Goal: Book appointment/travel/reservation

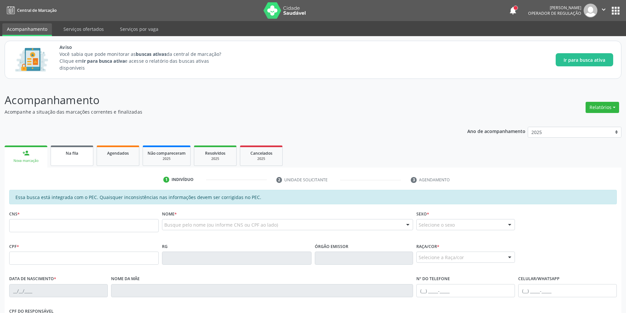
click at [77, 156] on div "Na fila" at bounding box center [72, 153] width 33 height 7
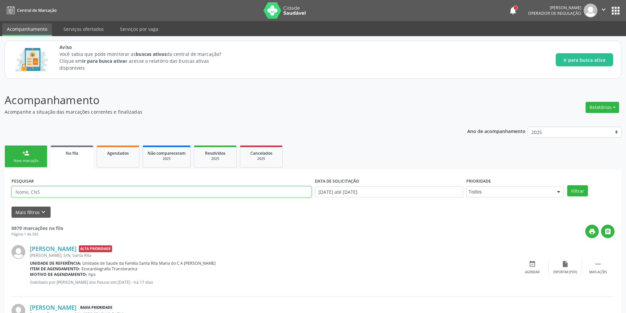
click at [262, 195] on input "text" at bounding box center [162, 191] width 300 height 11
click at [43, 213] on icon "keyboard_arrow_down" at bounding box center [43, 212] width 7 height 7
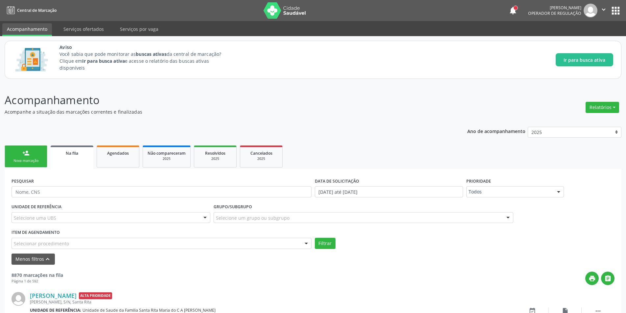
click at [176, 247] on div "Selecionar procedimento" at bounding box center [162, 243] width 300 height 11
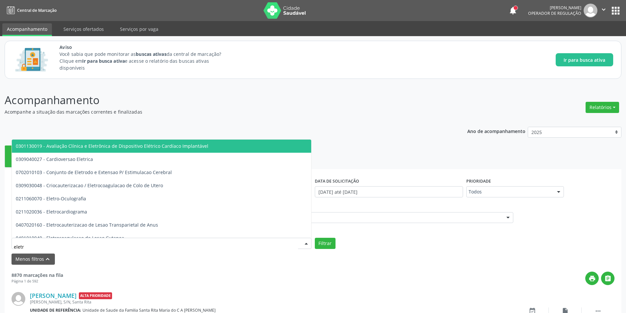
type input "eletro"
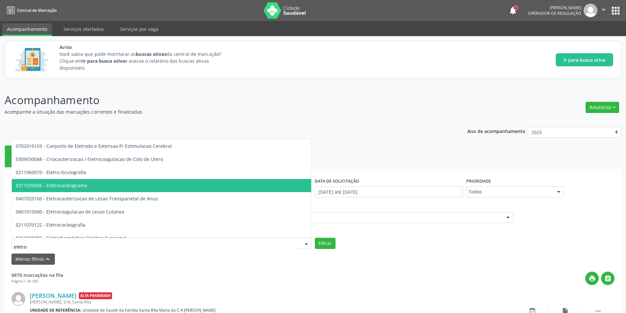
click at [81, 187] on span "0211020036 - Eletrocardiograma" at bounding box center [51, 185] width 71 height 6
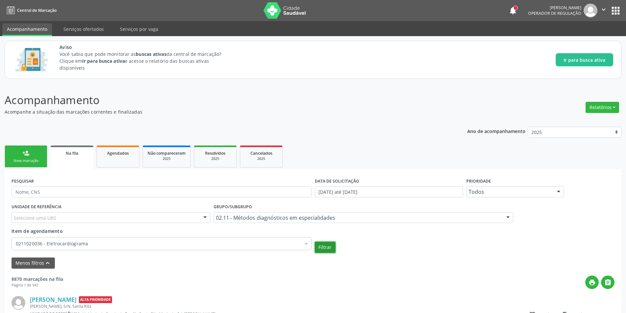
click at [331, 248] on button "Filtrar" at bounding box center [325, 247] width 21 height 11
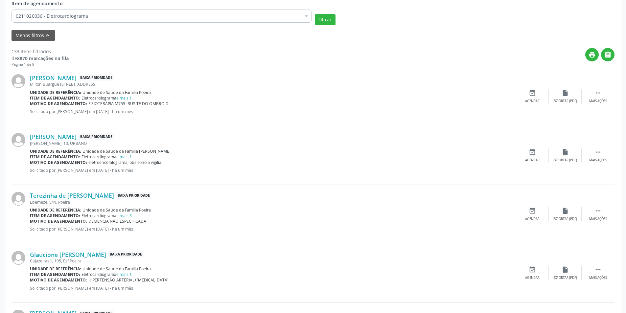
scroll to position [230, 0]
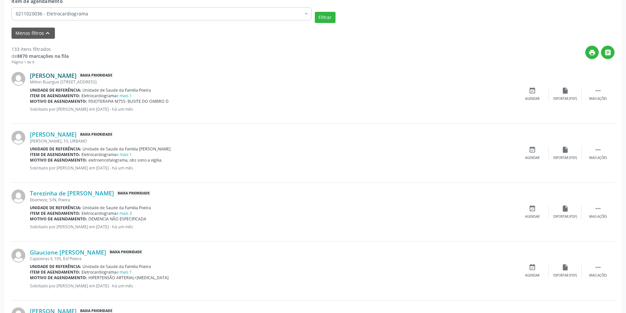
click at [77, 73] on link "[PERSON_NAME]" at bounding box center [53, 75] width 47 height 7
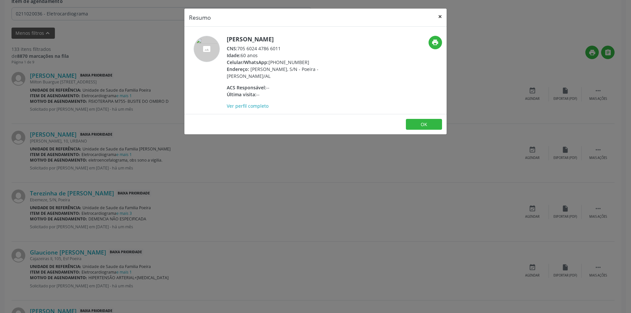
click at [439, 16] on button "×" at bounding box center [440, 17] width 13 height 16
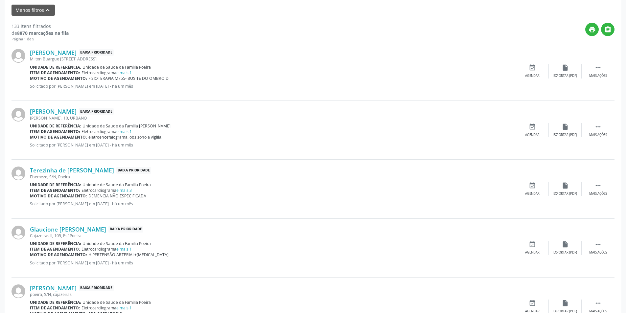
scroll to position [263, 0]
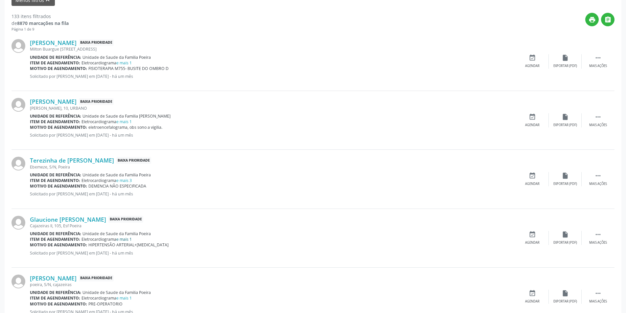
click at [128, 238] on link "e mais 1" at bounding box center [123, 240] width 15 height 6
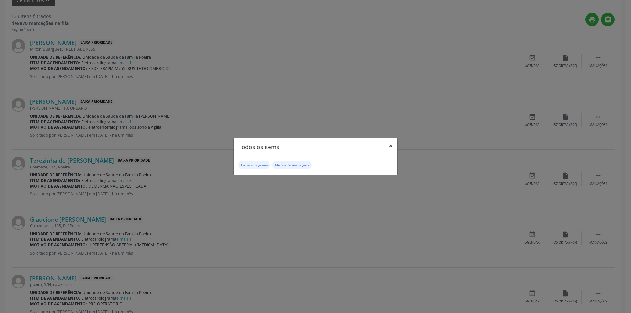
click at [392, 144] on button "×" at bounding box center [390, 146] width 13 height 16
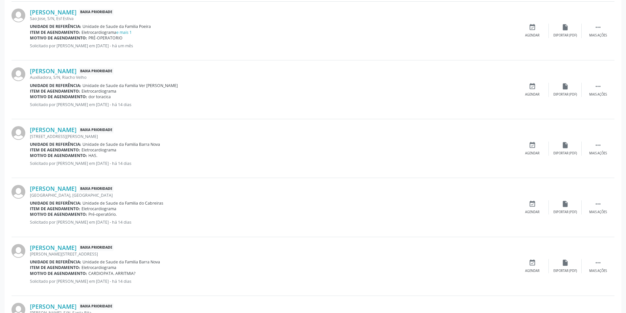
scroll to position [592, 0]
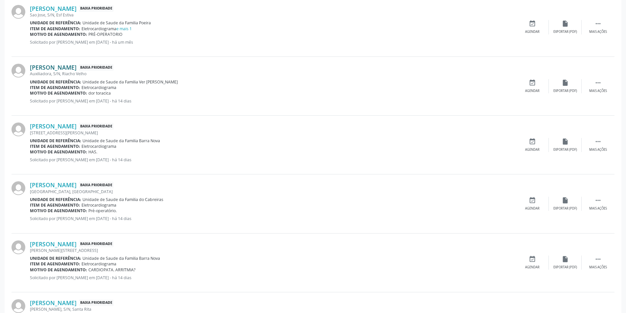
click at [72, 70] on link "[PERSON_NAME]" at bounding box center [53, 67] width 47 height 7
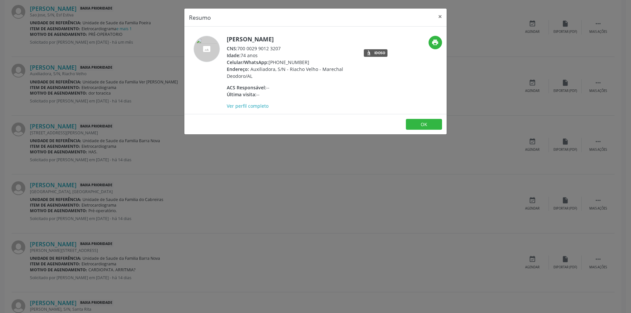
drag, startPoint x: 238, startPoint y: 47, endPoint x: 283, endPoint y: 49, distance: 44.8
click at [283, 49] on div "CNS: 700 0029 9012 3207" at bounding box center [291, 48] width 128 height 7
copy div "700 0029 9012 3207"
click at [431, 125] on button "OK" at bounding box center [424, 124] width 36 height 11
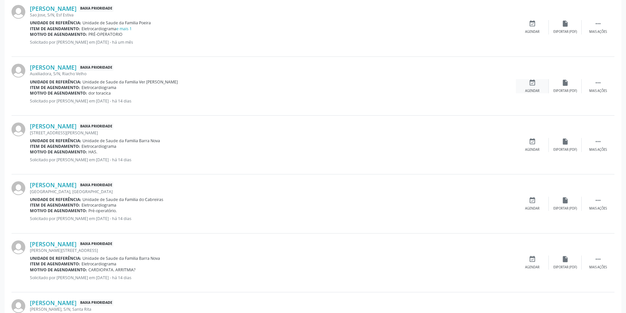
click at [531, 86] on div "event_available Agendar" at bounding box center [532, 86] width 33 height 14
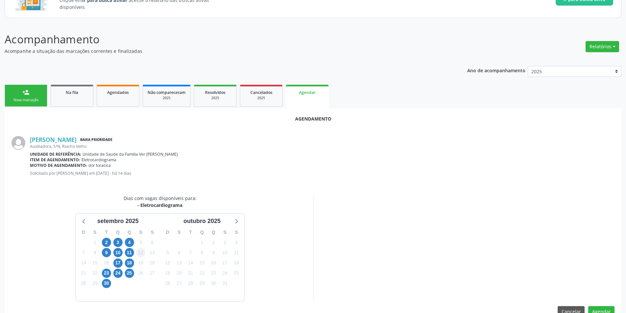
scroll to position [76, 0]
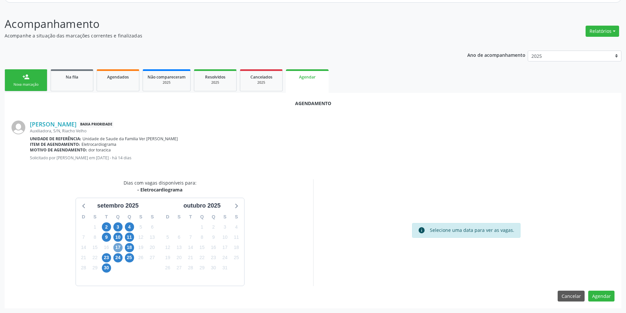
click at [118, 249] on span "17" at bounding box center [117, 247] width 9 height 9
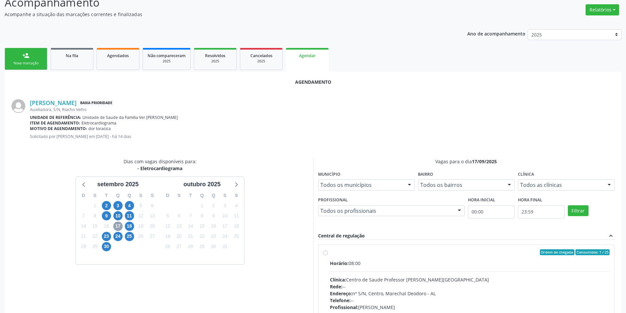
scroll to position [109, 0]
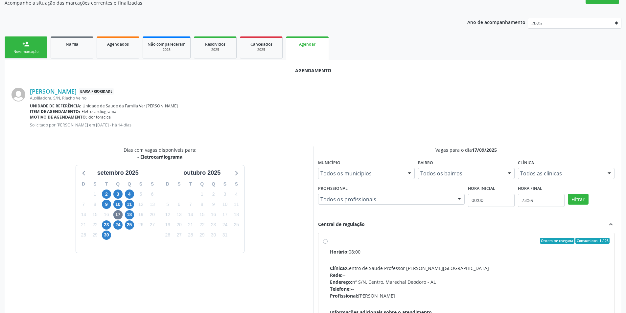
click at [330, 240] on label "Ordem de chegada Consumidos: 1 / 25 Horário: 08:00 Clínica: Centro de Saude Pro…" at bounding box center [470, 288] width 280 height 101
click at [324, 240] on input "Ordem de chegada Consumidos: 1 / 25 Horário: 08:00 Clínica: Centro de Saude Pro…" at bounding box center [325, 241] width 5 height 6
radio input "true"
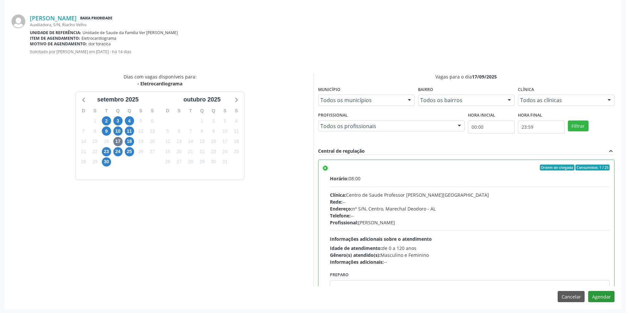
scroll to position [183, 0]
click at [600, 296] on button "Agendar" at bounding box center [602, 296] width 26 height 11
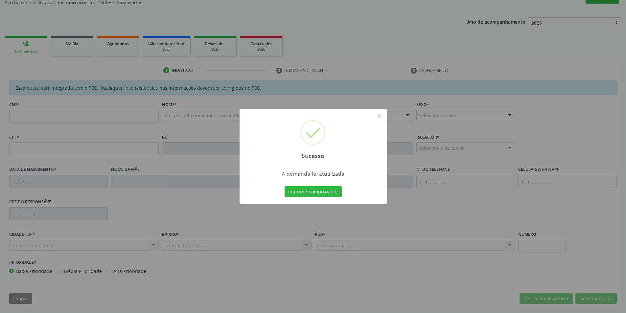
scroll to position [109, 0]
click at [378, 116] on button "×" at bounding box center [379, 115] width 11 height 11
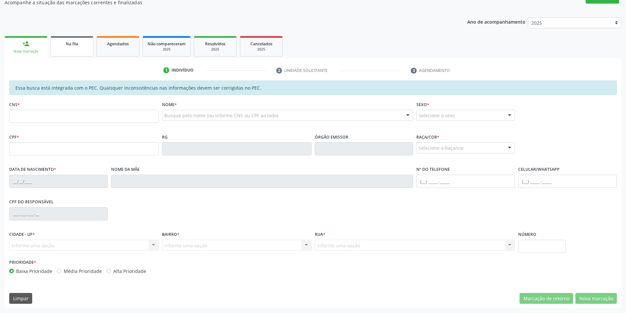
click at [64, 51] on link "Na fila" at bounding box center [72, 46] width 43 height 20
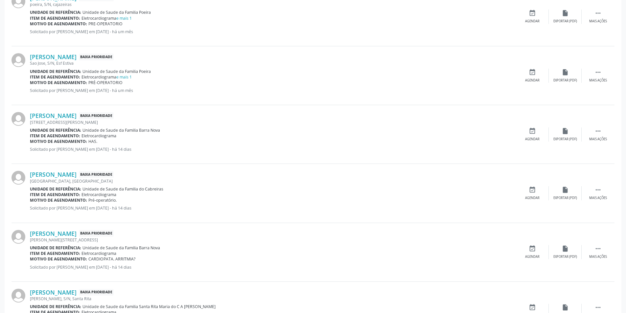
scroll to position [493, 0]
click at [66, 116] on link "[PERSON_NAME]" at bounding box center [53, 114] width 47 height 7
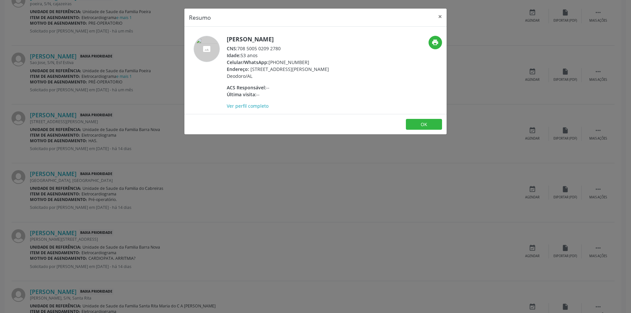
drag, startPoint x: 239, startPoint y: 48, endPoint x: 281, endPoint y: 48, distance: 42.1
click at [281, 48] on div "CNS: 708 5005 0209 2780" at bounding box center [291, 48] width 128 height 7
copy div "708 5005 0209 2780"
click at [423, 124] on button "OK" at bounding box center [424, 124] width 36 height 11
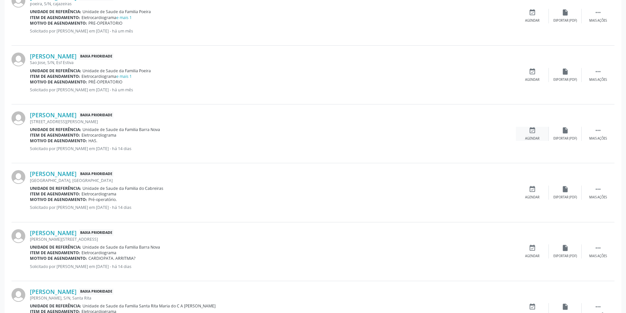
click at [529, 130] on icon "event_available" at bounding box center [532, 130] width 7 height 7
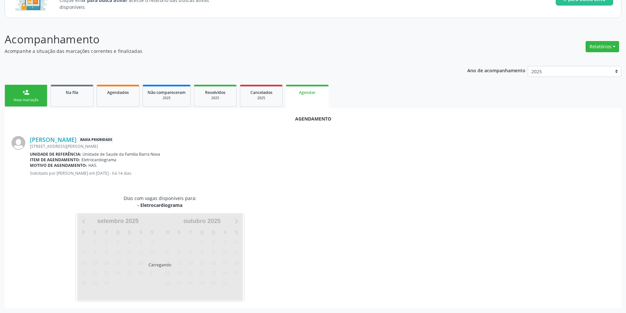
scroll to position [76, 0]
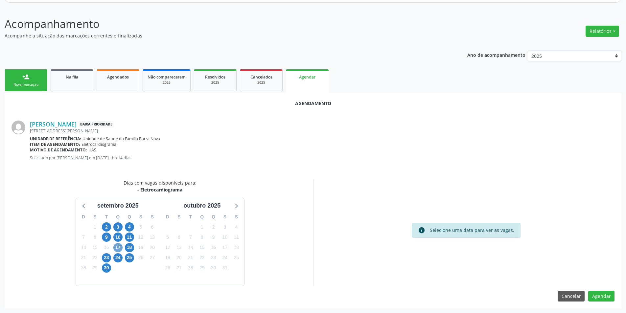
click at [119, 247] on span "17" at bounding box center [117, 247] width 9 height 9
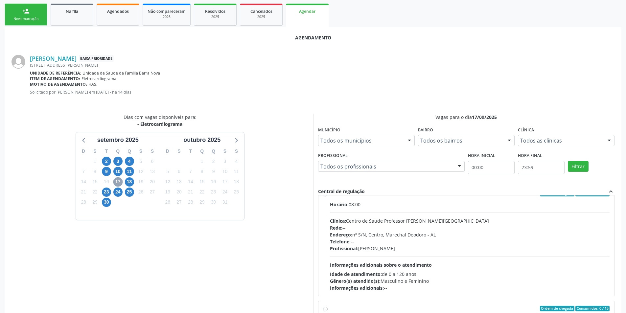
scroll to position [0, 0]
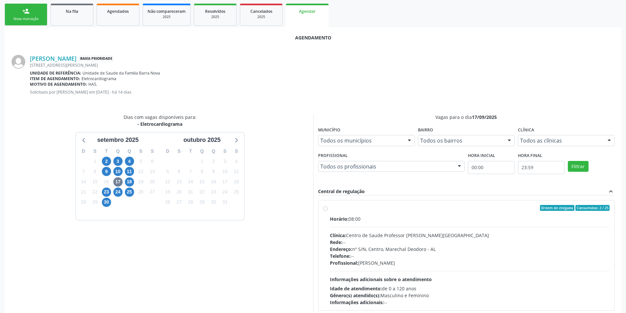
click at [330, 208] on label "Ordem de chegada Consumidos: 2 / 25 Horário: 08:00 Clínica: Centro de Saude Pro…" at bounding box center [470, 255] width 280 height 101
click at [326, 208] on input "Ordem de chegada Consumidos: 2 / 25 Horário: 08:00 Clínica: Centro de Saude Pro…" at bounding box center [325, 208] width 5 height 6
radio input "true"
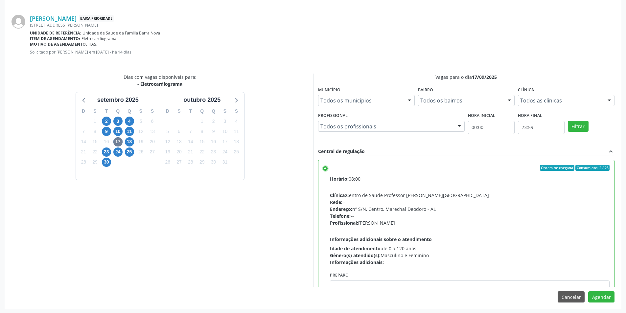
scroll to position [183, 0]
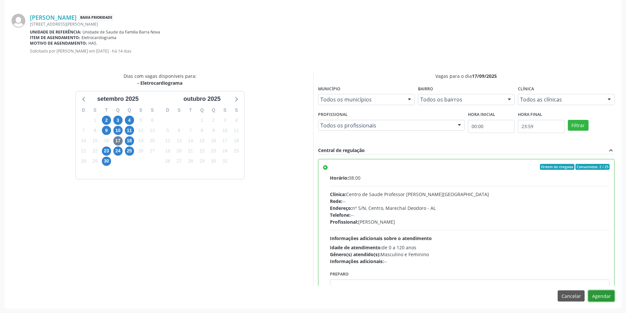
click at [606, 295] on button "Agendar" at bounding box center [602, 296] width 26 height 11
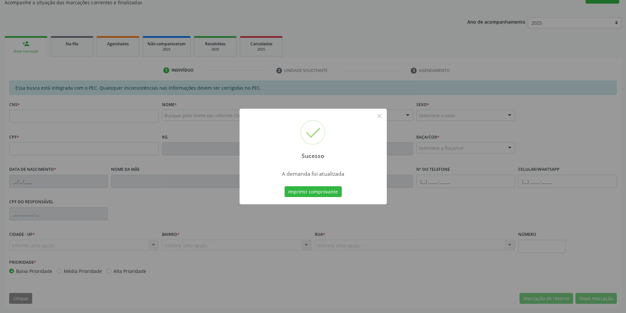
scroll to position [109, 0]
click at [379, 116] on button "×" at bounding box center [379, 115] width 11 height 11
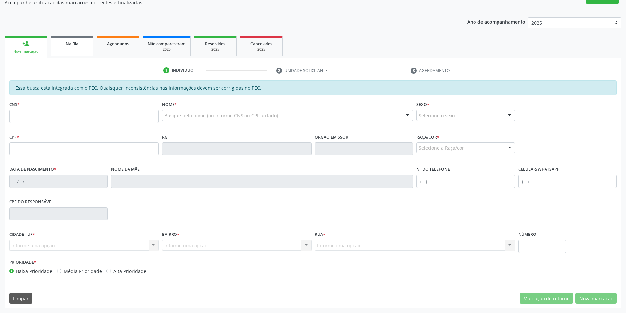
click at [69, 50] on link "Na fila" at bounding box center [72, 46] width 43 height 20
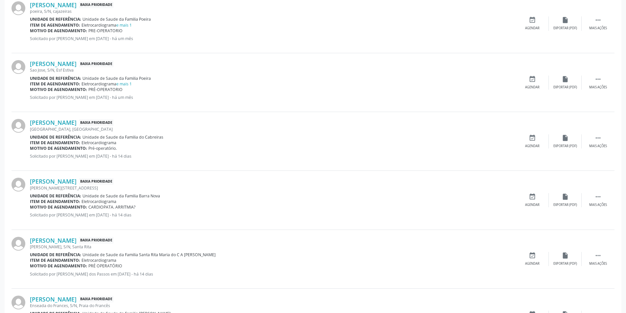
scroll to position [493, 0]
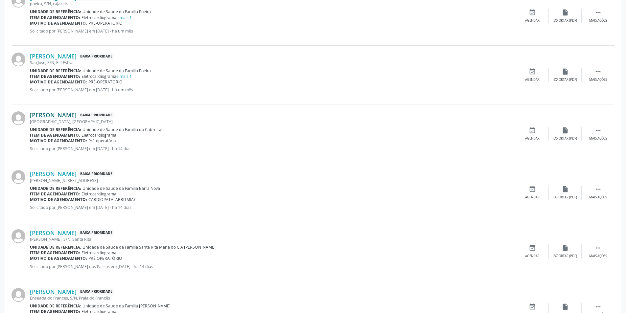
click at [77, 116] on link "[PERSON_NAME]" at bounding box center [53, 114] width 47 height 7
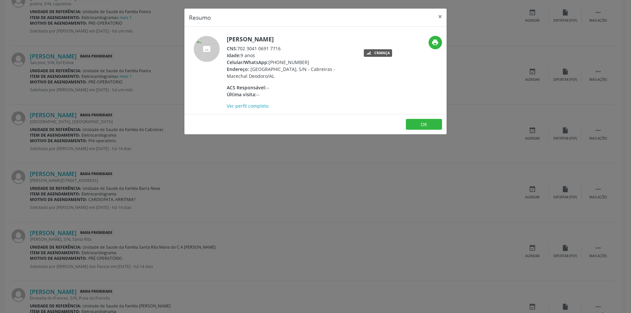
drag, startPoint x: 238, startPoint y: 47, endPoint x: 284, endPoint y: 47, distance: 46.0
click at [284, 47] on div "CNS: 702 3041 0691 7716" at bounding box center [291, 48] width 128 height 7
copy div "702 3041 0691 7716"
click at [429, 124] on button "OK" at bounding box center [424, 124] width 36 height 11
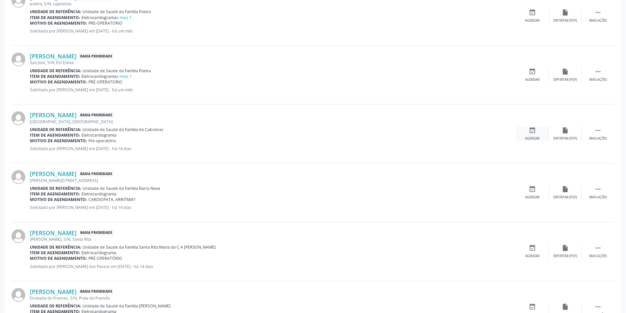
click at [537, 131] on div "event_available Agendar" at bounding box center [532, 134] width 33 height 14
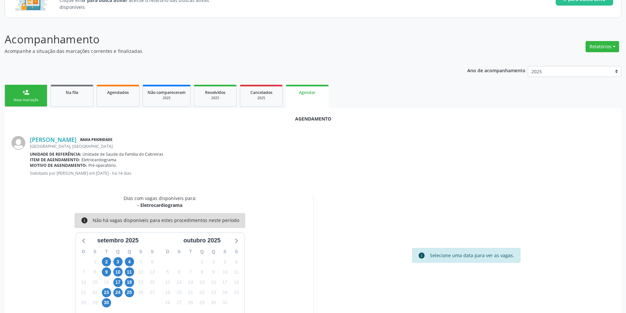
scroll to position [76, 0]
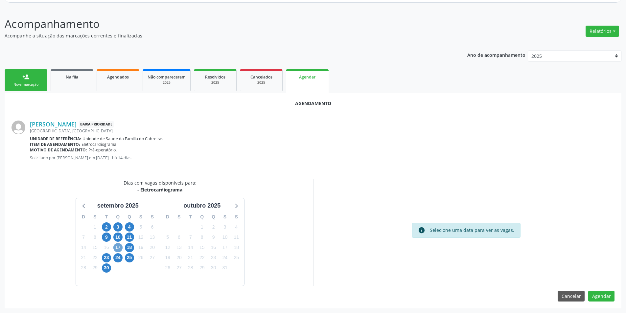
click at [118, 248] on span "17" at bounding box center [117, 247] width 9 height 9
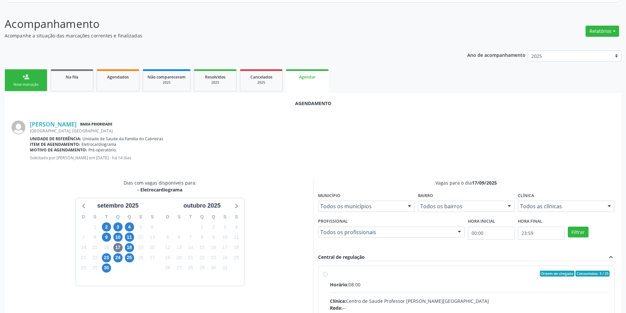
click at [326, 274] on input "Ordem de chegada Consumidos: 3 / 25 Horário: 08:00 Clínica: Centro de Saude Pro…" at bounding box center [325, 274] width 5 height 6
radio input "true"
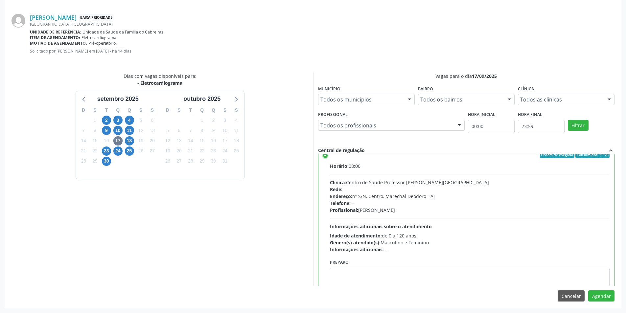
scroll to position [33, 0]
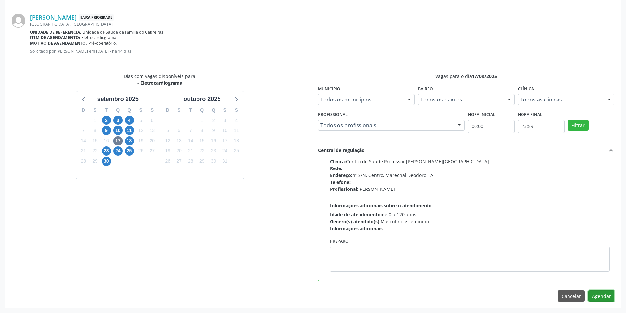
click at [604, 300] on button "Agendar" at bounding box center [602, 296] width 26 height 11
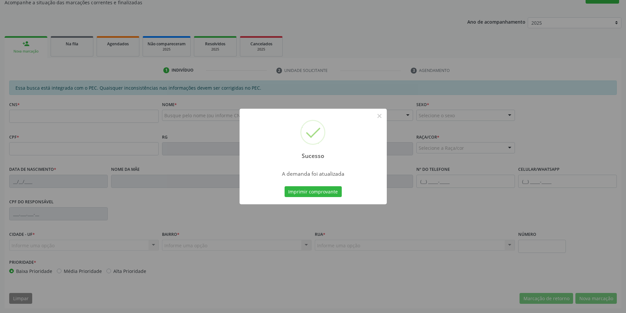
scroll to position [109, 0]
click at [380, 117] on button "×" at bounding box center [379, 115] width 11 height 11
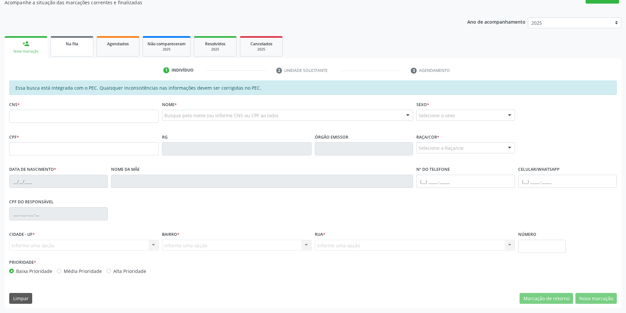
click at [66, 48] on link "Na fila" at bounding box center [72, 46] width 43 height 20
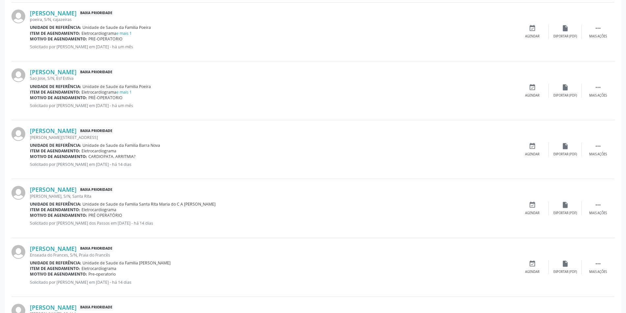
scroll to position [493, 0]
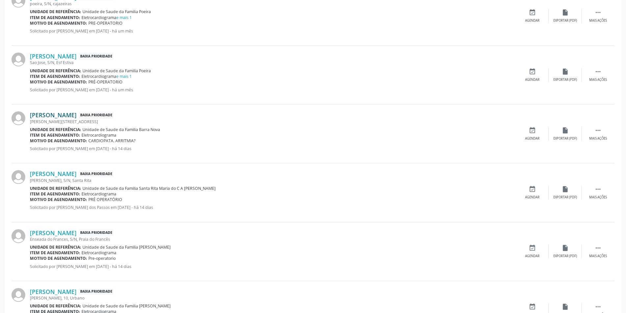
click at [73, 114] on link "[PERSON_NAME]" at bounding box center [53, 114] width 47 height 7
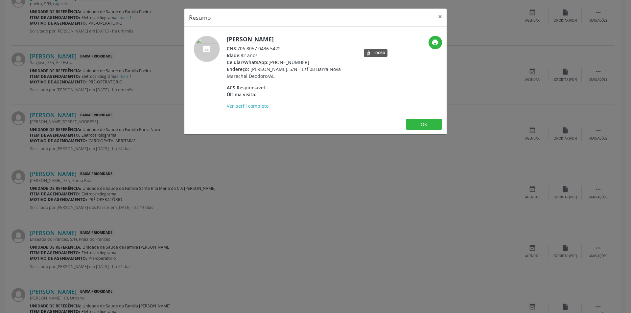
drag, startPoint x: 239, startPoint y: 48, endPoint x: 281, endPoint y: 47, distance: 42.8
click at [281, 47] on div "CNS: 706 8057 0436 5422" at bounding box center [291, 48] width 128 height 7
copy div "706 8057 0436 5422"
click at [425, 127] on button "OK" at bounding box center [424, 124] width 36 height 11
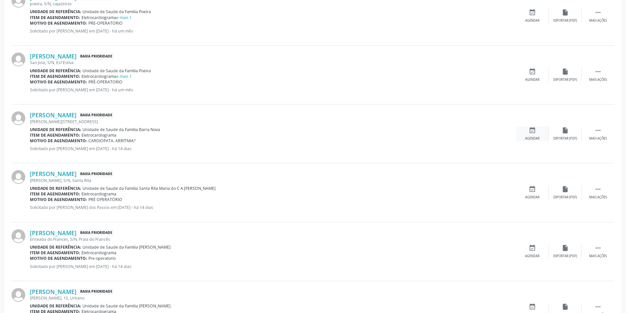
click at [530, 132] on icon "event_available" at bounding box center [532, 130] width 7 height 7
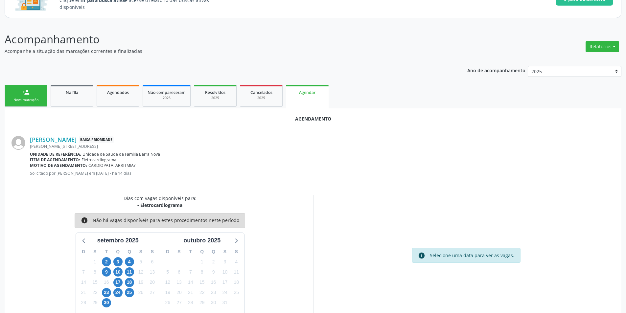
scroll to position [76, 0]
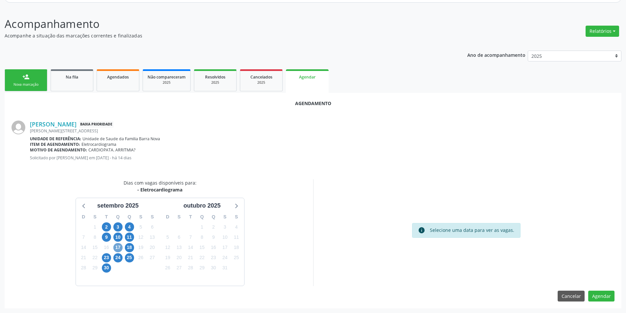
click at [117, 249] on span "17" at bounding box center [117, 247] width 9 height 9
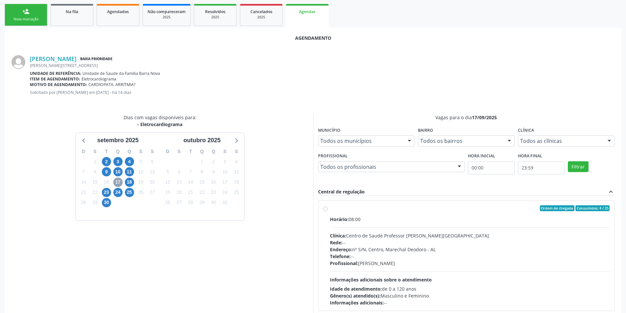
scroll to position [142, 0]
click at [330, 209] on label "Ordem de chegada Consumidos: 4 / 25 Horário: 08:00 Clínica: Centro de Saude Pro…" at bounding box center [470, 255] width 280 height 101
click at [326, 209] on input "Ordem de chegada Consumidos: 4 / 25 Horário: 08:00 Clínica: Centro de Saude Pro…" at bounding box center [325, 208] width 5 height 6
radio input "true"
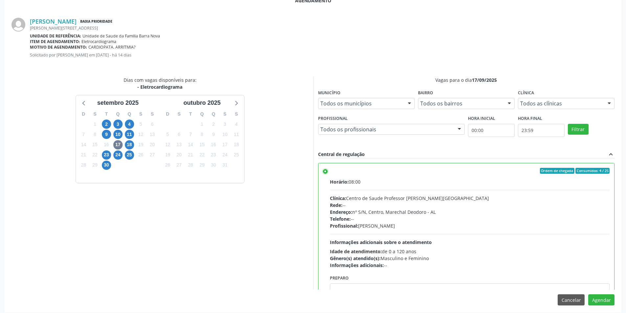
scroll to position [183, 0]
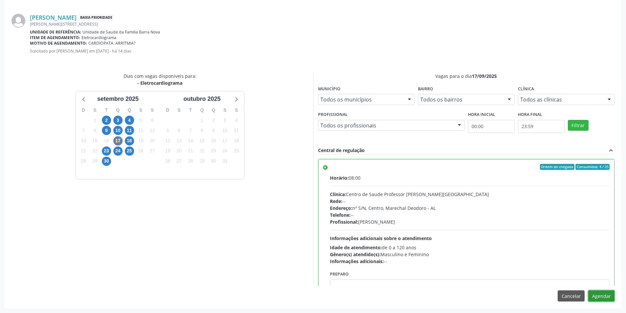
click at [603, 297] on button "Agendar" at bounding box center [602, 296] width 26 height 11
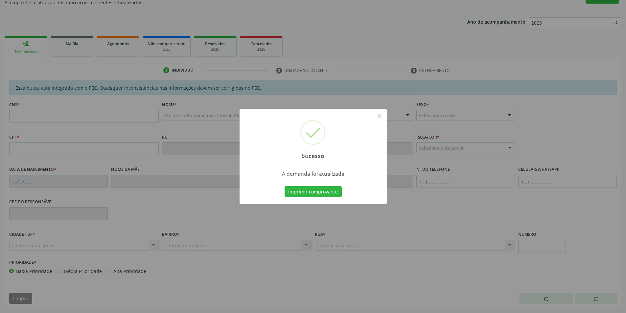
scroll to position [109, 0]
click at [382, 116] on button "×" at bounding box center [379, 115] width 11 height 11
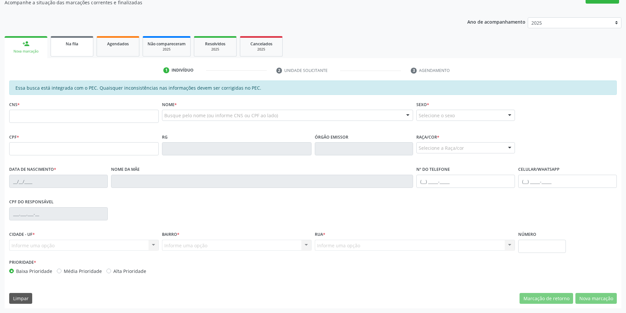
click at [69, 46] on span "Na fila" at bounding box center [72, 44] width 12 height 6
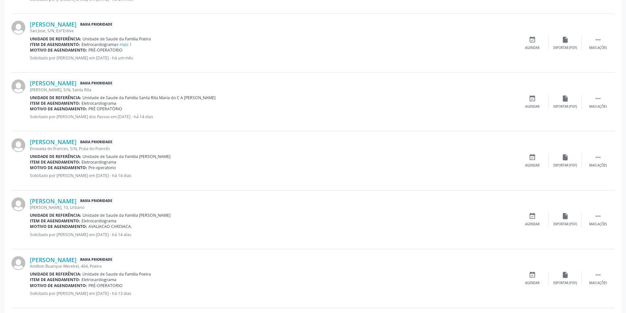
scroll to position [526, 0]
click at [69, 80] on link "[PERSON_NAME]" at bounding box center [53, 82] width 47 height 7
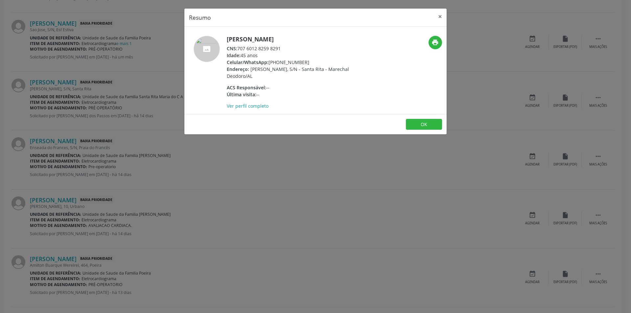
drag, startPoint x: 239, startPoint y: 48, endPoint x: 281, endPoint y: 47, distance: 42.4
click at [281, 47] on div "CNS: 707 6012 8259 8291" at bounding box center [291, 48] width 128 height 7
copy div "707 6012 8259 8291"
click at [430, 122] on button "OK" at bounding box center [424, 124] width 36 height 11
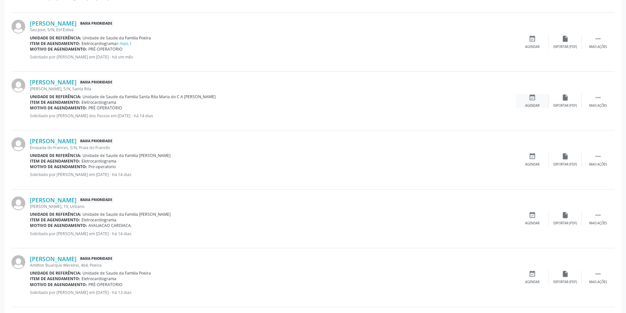
click at [534, 98] on icon "event_available" at bounding box center [532, 97] width 7 height 7
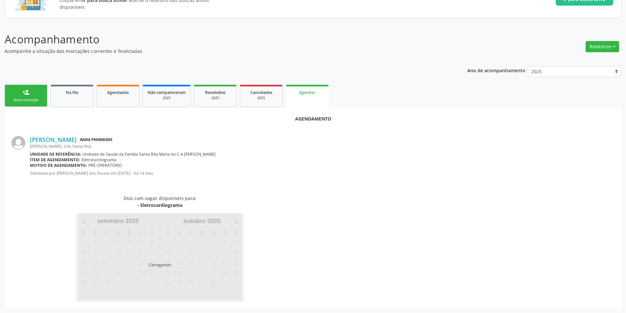
scroll to position [76, 0]
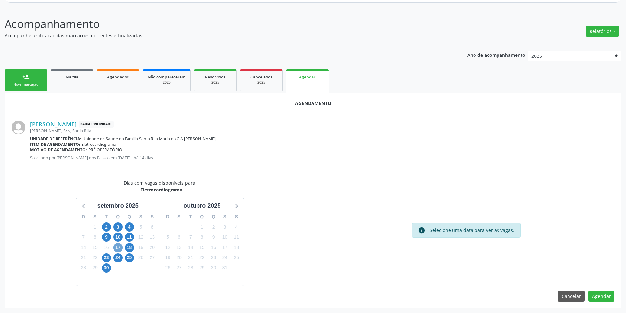
click at [115, 247] on span "17" at bounding box center [117, 247] width 9 height 9
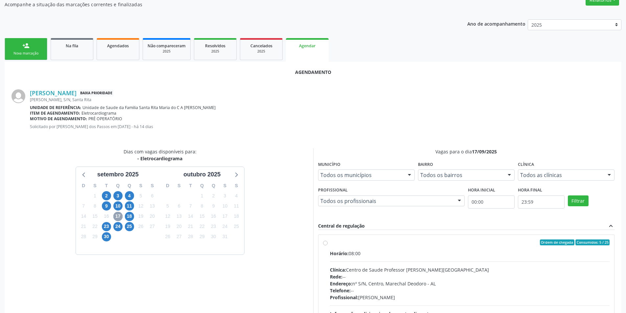
scroll to position [109, 0]
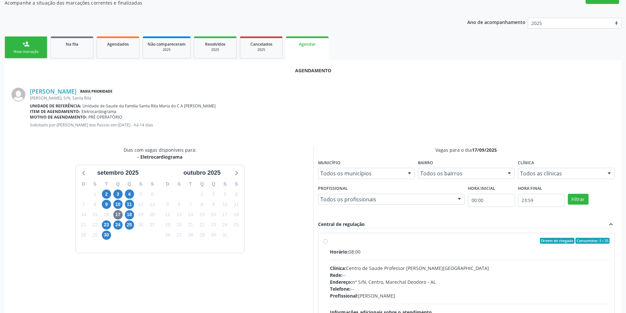
click at [330, 243] on label "Ordem de chegada Consumidos: 5 / 25 Horário: 08:00 Clínica: Centro de Saude Pro…" at bounding box center [470, 288] width 280 height 101
click at [325, 243] on input "Ordem de chegada Consumidos: 5 / 25 Horário: 08:00 Clínica: Centro de Saude Pro…" at bounding box center [325, 241] width 5 height 6
radio input "true"
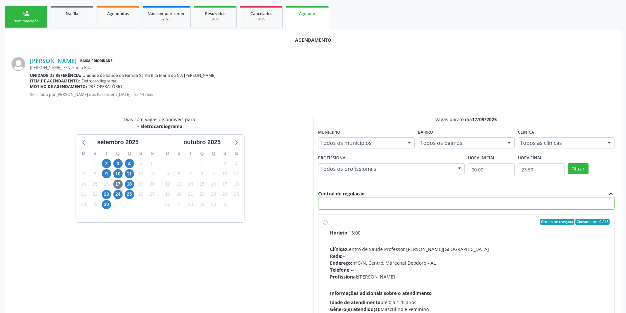
scroll to position [183, 0]
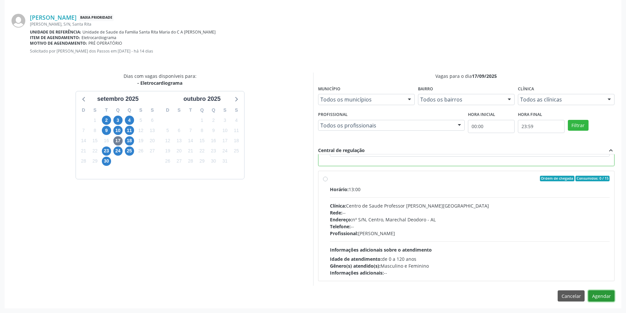
click at [603, 294] on button "Agendar" at bounding box center [602, 296] width 26 height 11
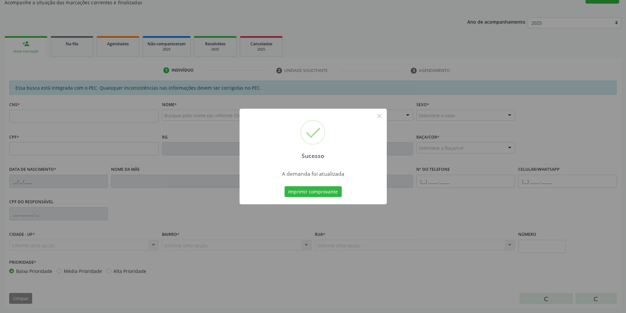
scroll to position [109, 0]
click at [380, 116] on button "×" at bounding box center [379, 115] width 11 height 11
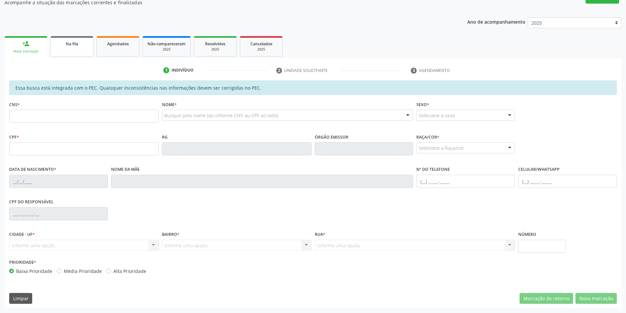
click at [71, 53] on link "Na fila" at bounding box center [72, 46] width 43 height 20
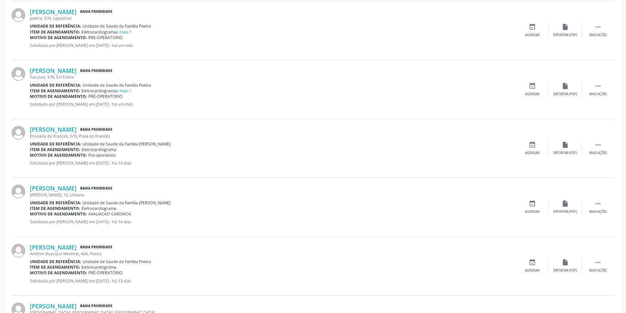
scroll to position [493, 0]
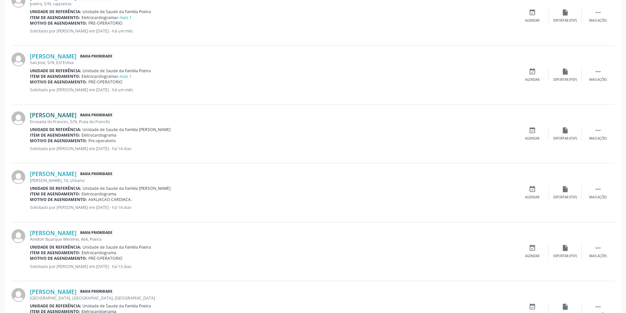
click at [76, 114] on link "[PERSON_NAME]" at bounding box center [53, 114] width 47 height 7
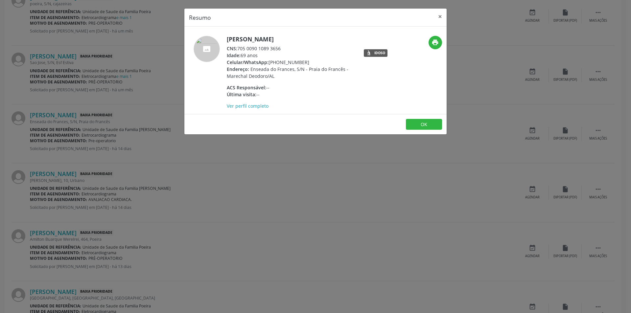
drag, startPoint x: 240, startPoint y: 47, endPoint x: 282, endPoint y: 47, distance: 42.7
click at [282, 47] on div "CNS: 705 0090 1089 3656" at bounding box center [291, 48] width 128 height 7
copy div "705 0090 1089 3656"
click at [424, 126] on button "OK" at bounding box center [424, 124] width 36 height 11
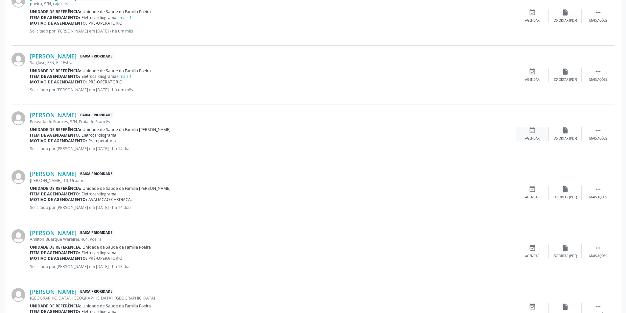
click at [534, 131] on icon "event_available" at bounding box center [532, 130] width 7 height 7
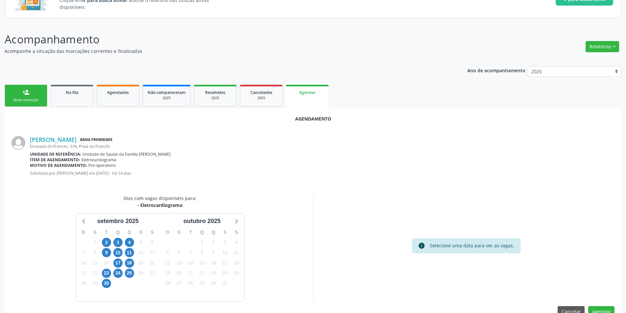
scroll to position [76, 0]
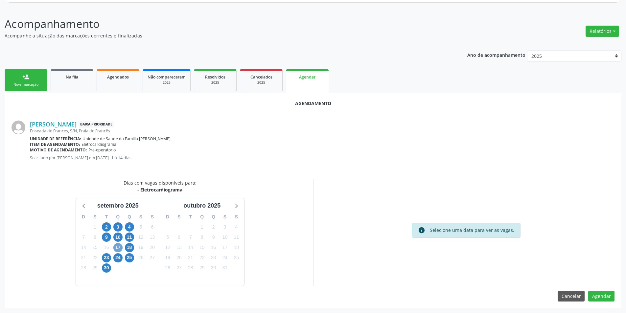
click at [115, 244] on span "17" at bounding box center [117, 247] width 9 height 9
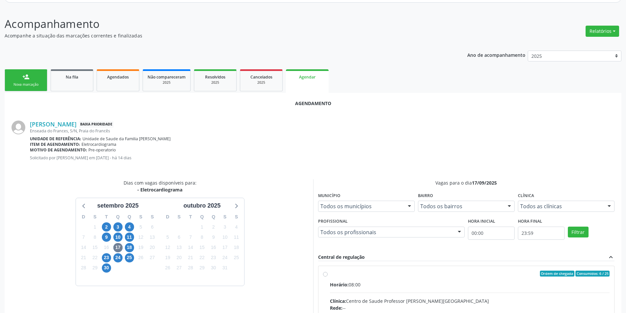
click at [325, 275] on input "Ordem de chegada Consumidos: 6 / 25 Horário: 08:00 Clínica: Centro de Saude Pro…" at bounding box center [325, 274] width 5 height 6
radio input "true"
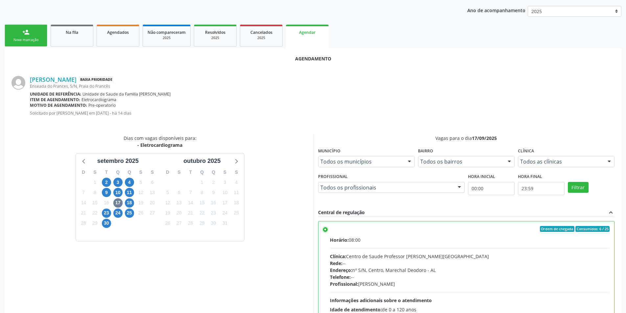
scroll to position [183, 0]
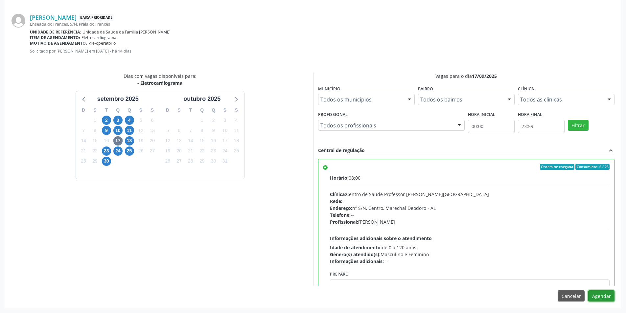
click at [604, 300] on button "Agendar" at bounding box center [602, 296] width 26 height 11
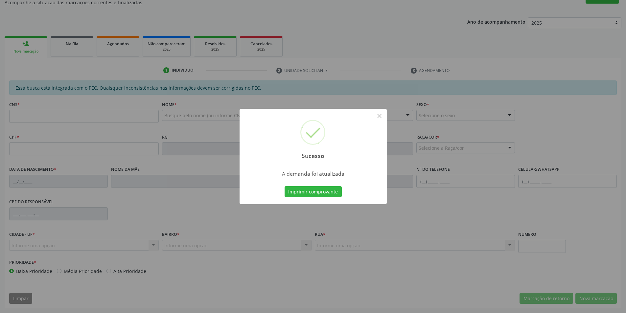
scroll to position [109, 0]
click at [380, 115] on button "×" at bounding box center [379, 115] width 11 height 11
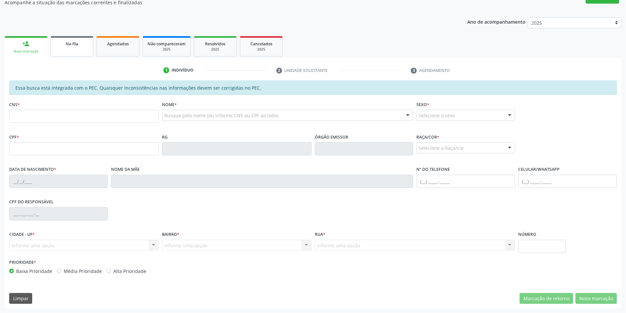
click at [71, 47] on link "Na fila" at bounding box center [72, 46] width 43 height 20
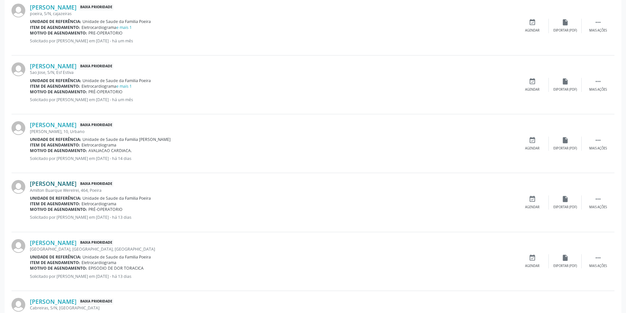
scroll to position [493, 0]
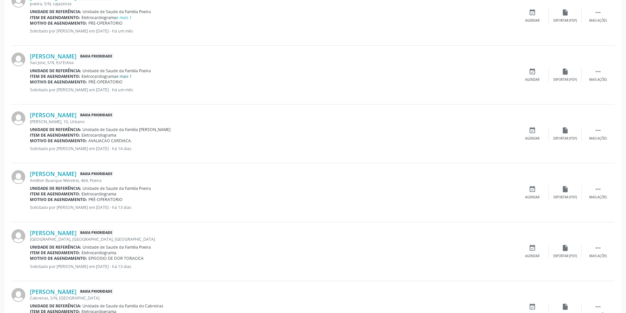
click at [128, 77] on link "e mais 1" at bounding box center [123, 77] width 15 height 6
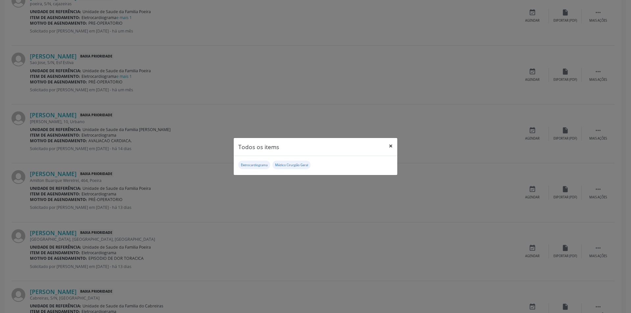
click at [390, 146] on button "×" at bounding box center [390, 146] width 13 height 16
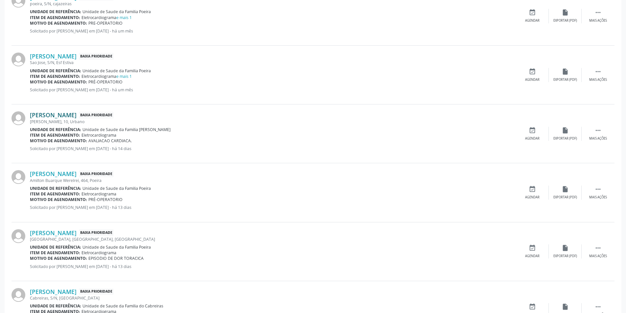
click at [77, 116] on link "[PERSON_NAME]" at bounding box center [53, 114] width 47 height 7
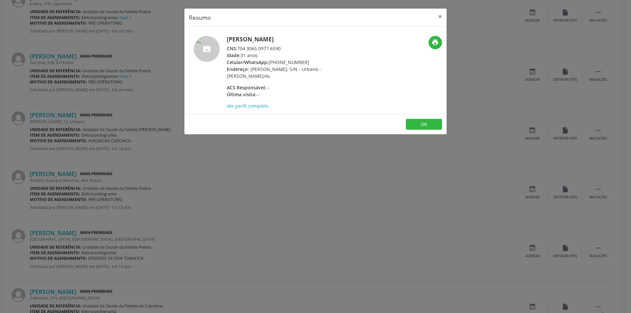
drag, startPoint x: 239, startPoint y: 48, endPoint x: 281, endPoint y: 47, distance: 42.1
click at [281, 47] on div "CNS: 704 3065 0977 6590" at bounding box center [291, 48] width 128 height 7
copy div "704 3065 0977 6590"
click at [421, 126] on button "OK" at bounding box center [424, 124] width 36 height 11
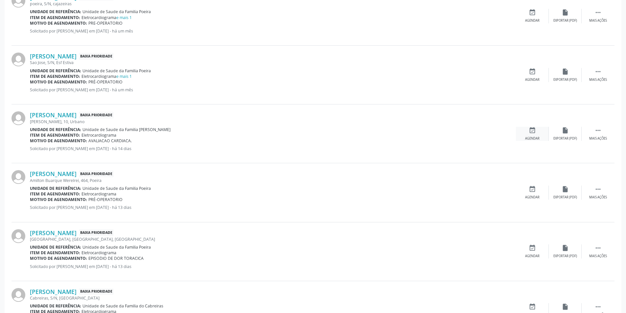
click at [534, 130] on icon "event_available" at bounding box center [532, 130] width 7 height 7
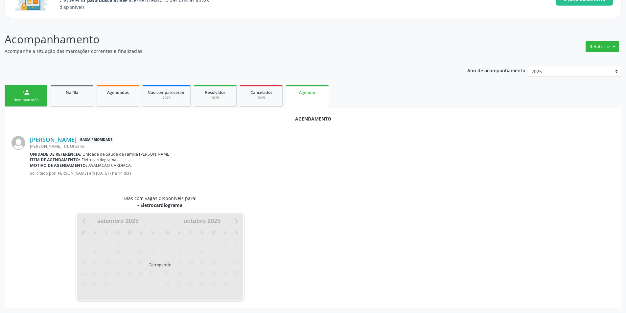
scroll to position [76, 0]
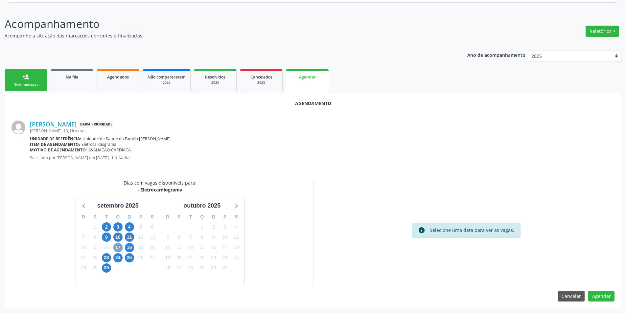
click at [119, 246] on span "17" at bounding box center [117, 247] width 9 height 9
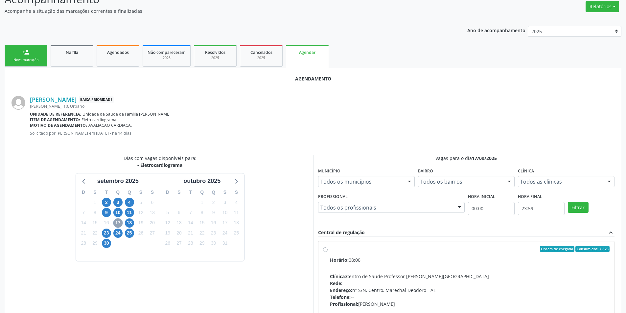
scroll to position [142, 0]
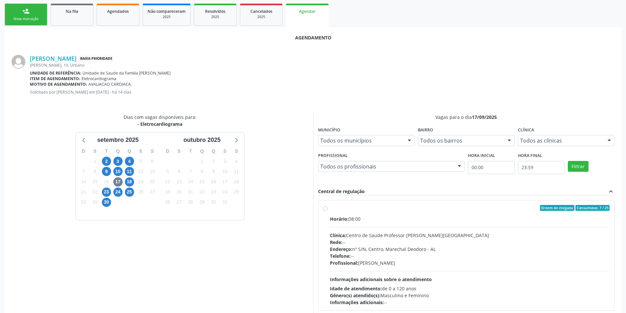
click at [330, 209] on label "Ordem de chegada Consumidos: 7 / 25 Horário: 08:00 Clínica: Centro de Saude Pro…" at bounding box center [470, 255] width 280 height 101
click at [326, 209] on input "Ordem de chegada Consumidos: 7 / 25 Horário: 08:00 Clínica: Centro de Saude Pro…" at bounding box center [325, 208] width 5 height 6
radio input "true"
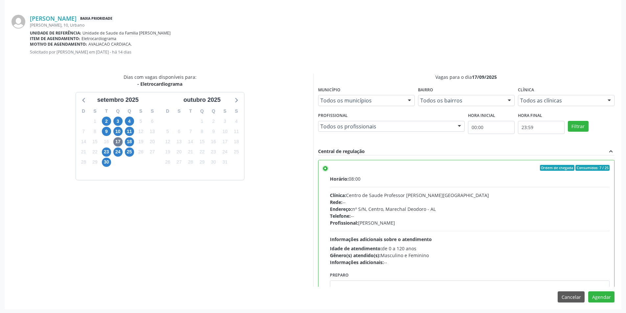
scroll to position [183, 0]
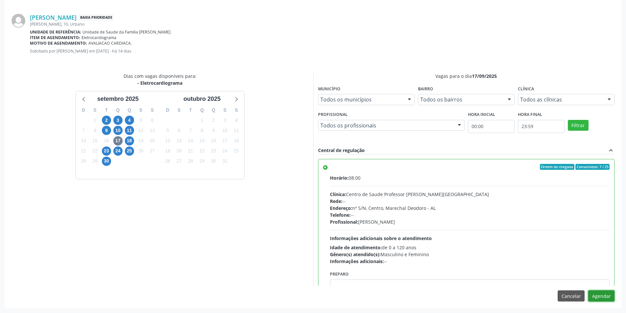
click at [599, 294] on button "Agendar" at bounding box center [602, 296] width 26 height 11
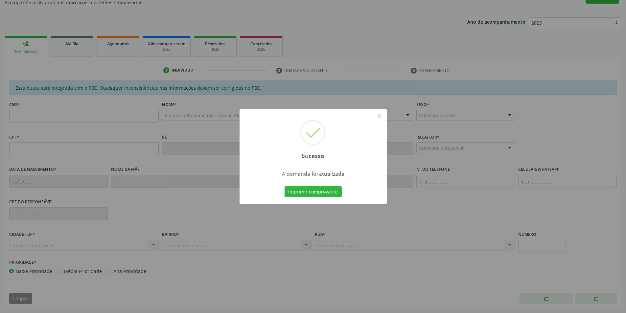
scroll to position [109, 0]
click at [378, 116] on button "×" at bounding box center [379, 115] width 11 height 11
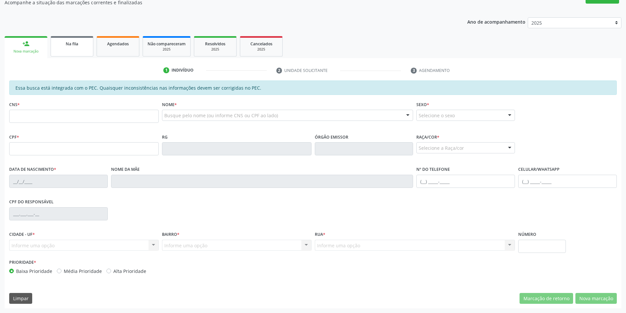
click at [76, 44] on span "Na fila" at bounding box center [72, 44] width 12 height 6
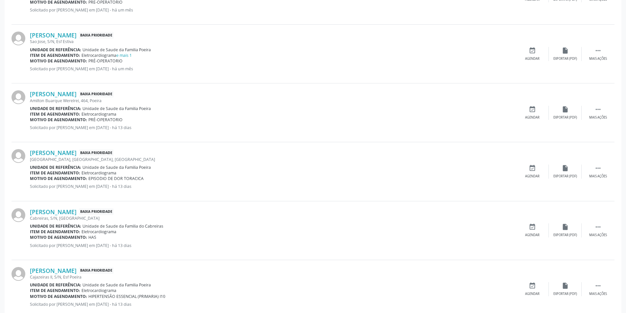
scroll to position [526, 0]
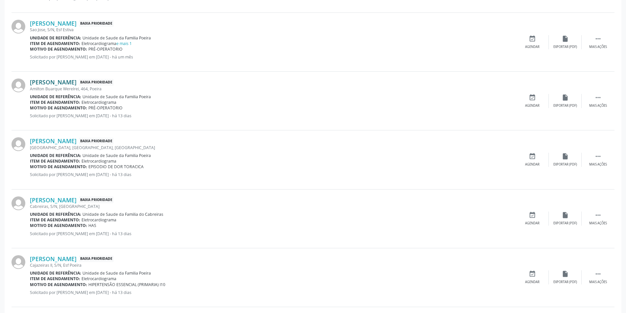
click at [72, 84] on link "[PERSON_NAME]" at bounding box center [53, 82] width 47 height 7
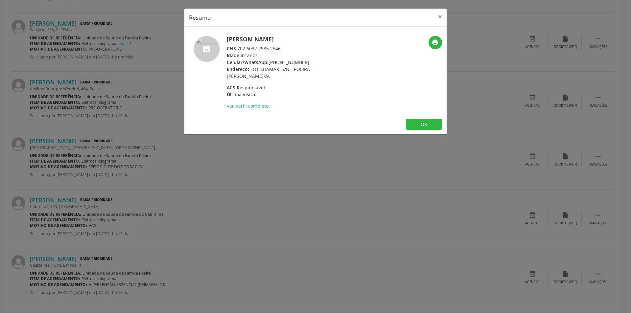
drag, startPoint x: 239, startPoint y: 47, endPoint x: 288, endPoint y: 47, distance: 48.7
click at [288, 47] on div "CNS: 702 6032 2985 2546" at bounding box center [291, 48] width 128 height 7
copy div "702 6032 2985 2546"
click at [421, 123] on button "OK" at bounding box center [424, 124] width 36 height 11
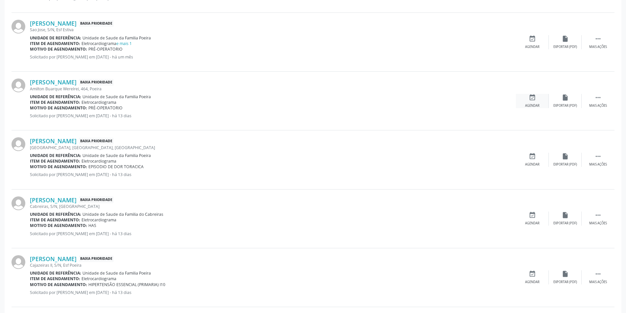
click at [532, 97] on icon "event_available" at bounding box center [532, 97] width 7 height 7
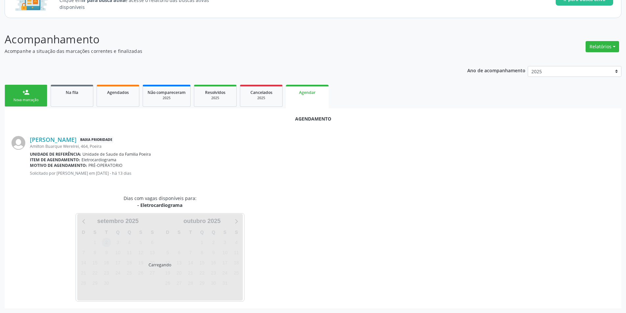
scroll to position [76, 0]
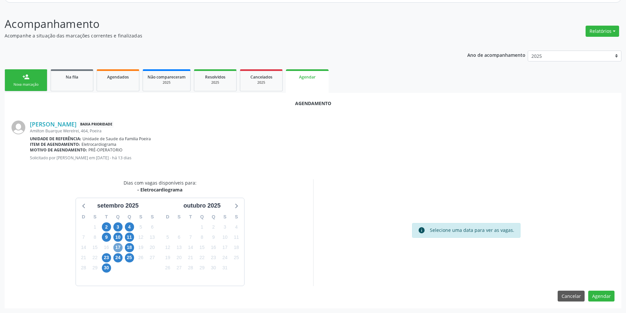
click at [116, 245] on span "17" at bounding box center [117, 247] width 9 height 9
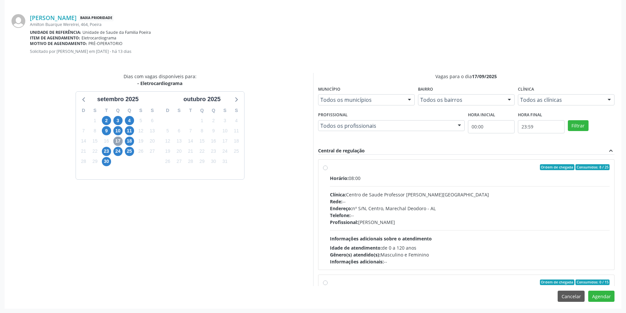
scroll to position [183, 0]
click at [330, 167] on label "Ordem de chegada Consumidos: 8 / 25 Horário: 08:00 Clínica: Centro de Saude Pro…" at bounding box center [470, 214] width 280 height 101
click at [324, 167] on input "Ordem de chegada Consumidos: 8 / 25 Horário: 08:00 Clínica: Centro de Saude Pro…" at bounding box center [325, 167] width 5 height 6
radio input "true"
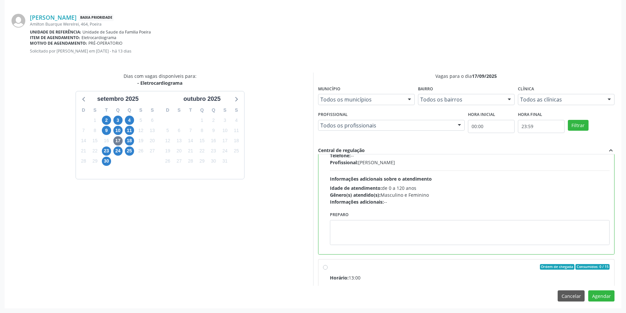
scroll to position [148, 0]
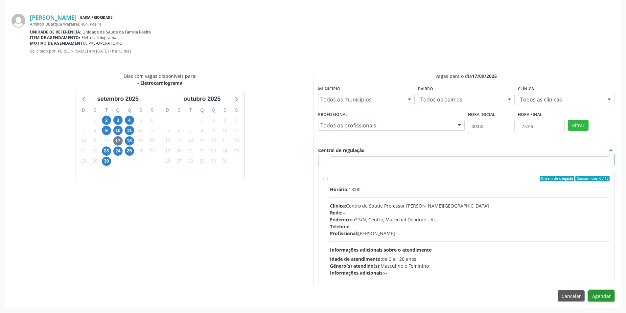
click at [610, 300] on button "Agendar" at bounding box center [602, 296] width 26 height 11
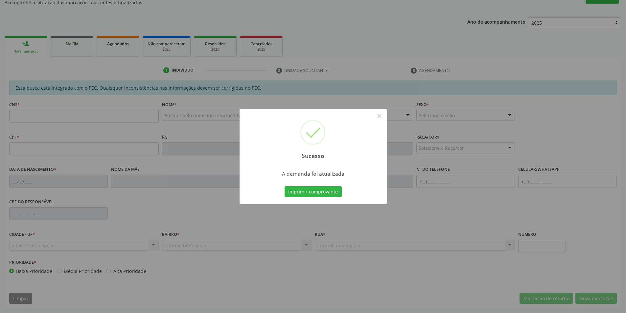
scroll to position [109, 0]
click at [381, 116] on button "×" at bounding box center [379, 115] width 11 height 11
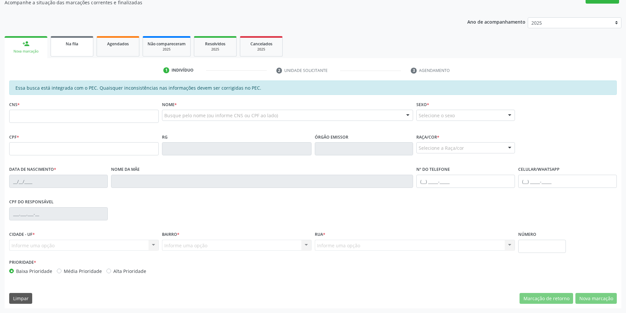
click at [66, 47] on link "Na fila" at bounding box center [72, 46] width 43 height 20
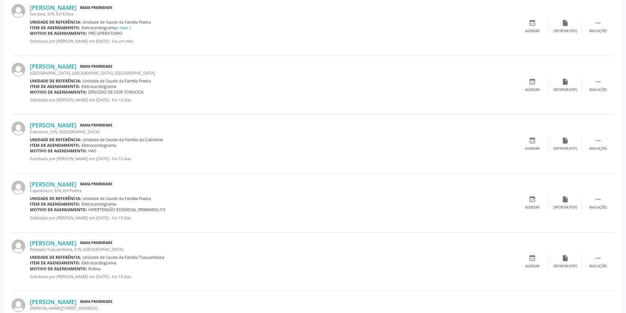
scroll to position [559, 0]
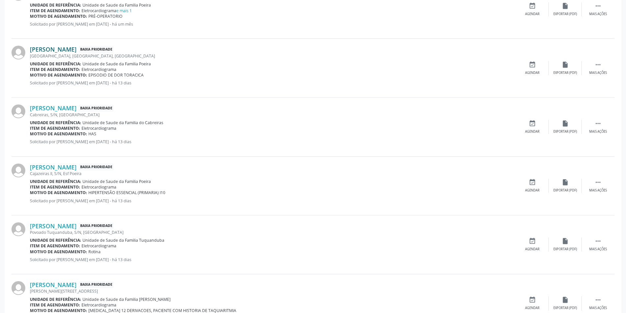
click at [77, 50] on link "[PERSON_NAME]" at bounding box center [53, 49] width 47 height 7
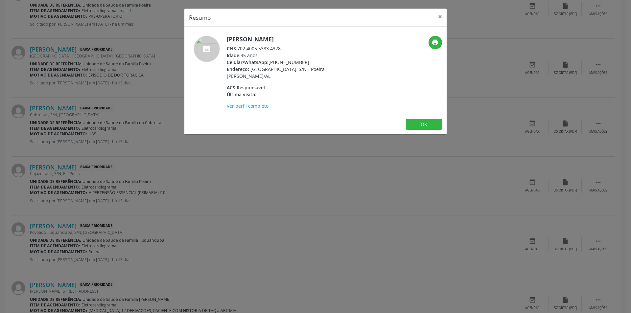
drag, startPoint x: 238, startPoint y: 48, endPoint x: 286, endPoint y: 46, distance: 48.4
click at [286, 46] on div "CNS: 702 4005 5383 4328" at bounding box center [291, 48] width 128 height 7
copy div "702 4005 5383 4328"
click at [420, 125] on button "OK" at bounding box center [424, 124] width 36 height 11
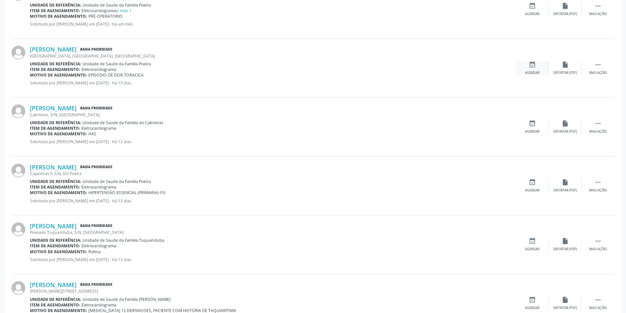
click at [535, 66] on icon "event_available" at bounding box center [532, 64] width 7 height 7
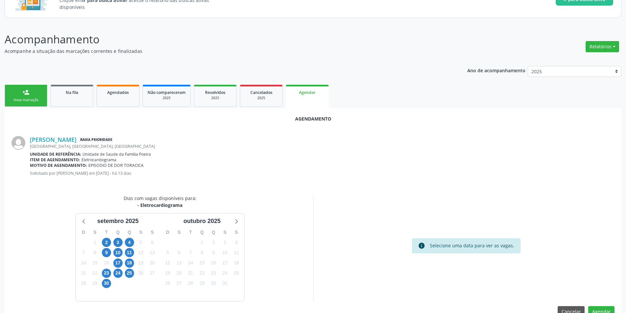
scroll to position [76, 0]
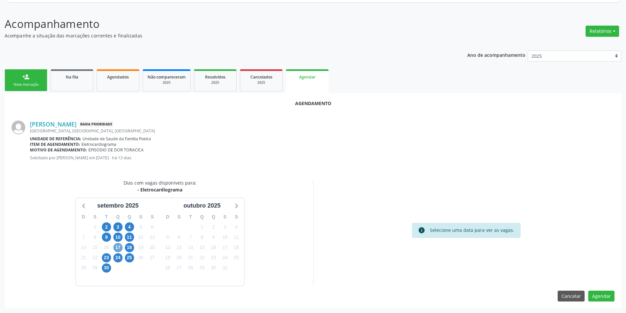
click at [117, 247] on span "17" at bounding box center [117, 247] width 9 height 9
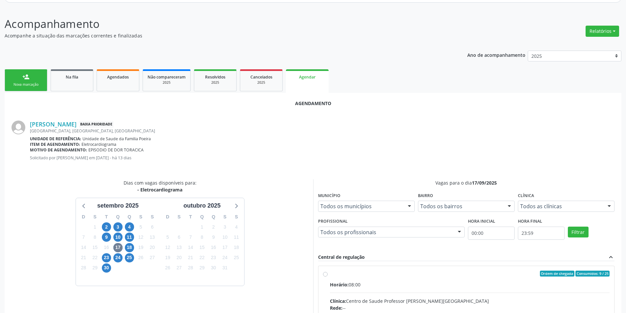
click at [326, 274] on input "Ordem de chegada Consumidos: 9 / 25 Horário: 08:00 Clínica: Centro de Saude Pro…" at bounding box center [325, 274] width 5 height 6
radio input "true"
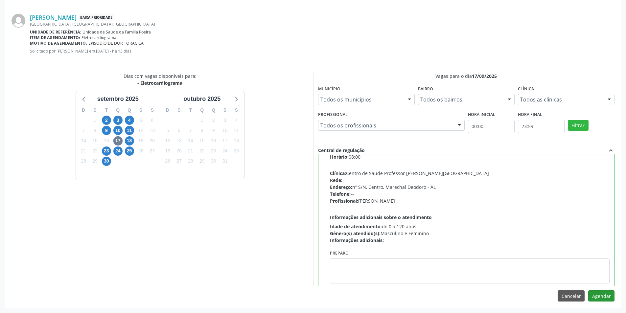
scroll to position [33, 0]
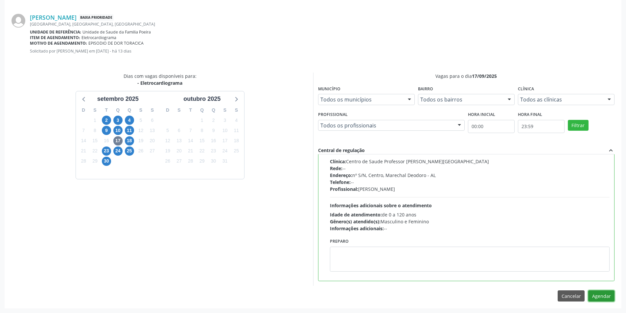
click at [600, 294] on button "Agendar" at bounding box center [602, 296] width 26 height 11
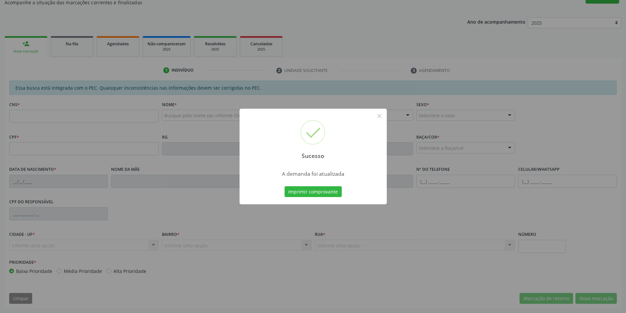
scroll to position [109, 0]
click at [379, 117] on button "×" at bounding box center [379, 115] width 11 height 11
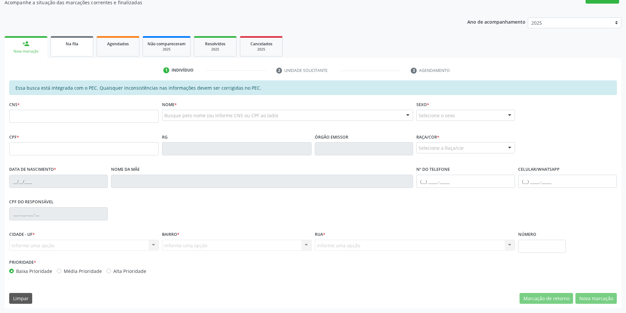
click at [77, 50] on link "Na fila" at bounding box center [72, 46] width 43 height 20
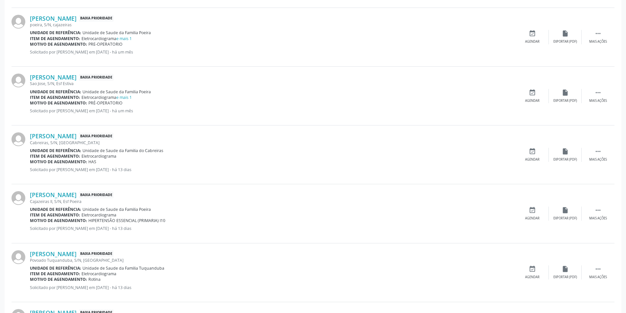
scroll to position [460, 0]
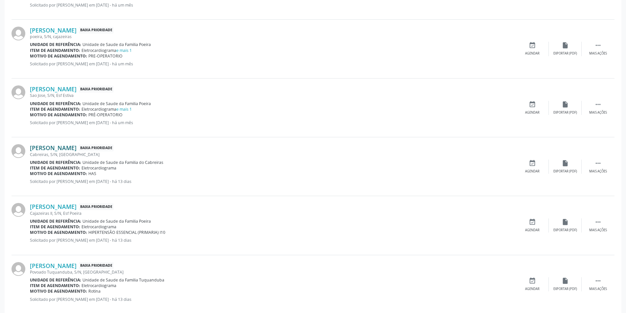
click at [77, 149] on link "[PERSON_NAME]" at bounding box center [53, 147] width 47 height 7
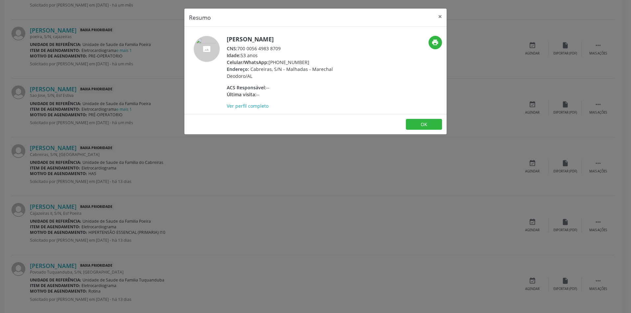
drag, startPoint x: 238, startPoint y: 48, endPoint x: 283, endPoint y: 48, distance: 45.4
click at [283, 48] on div "CNS: 700 0056 4983 8709" at bounding box center [291, 48] width 128 height 7
copy div "700 0056 4983 8709"
drag, startPoint x: 268, startPoint y: 42, endPoint x: 262, endPoint y: 48, distance: 8.4
click at [262, 48] on div "CNS: 700 0056 4983 8709" at bounding box center [291, 48] width 128 height 7
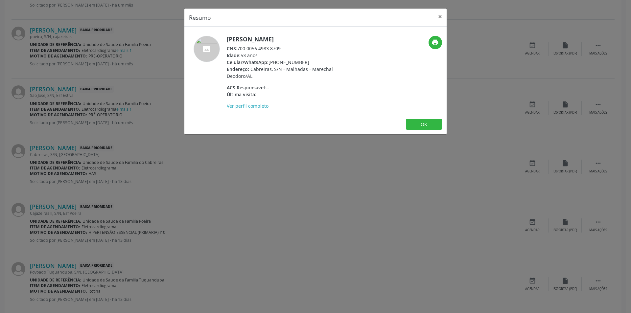
click at [262, 48] on div "CNS: 700 0056 4983 8709" at bounding box center [291, 48] width 128 height 7
click at [290, 48] on div "CNS: 700 0056 4983 8709" at bounding box center [291, 48] width 128 height 7
drag, startPoint x: 284, startPoint y: 48, endPoint x: 254, endPoint y: 48, distance: 30.9
click at [239, 48] on div "CNS: 700 0056 4983 8709" at bounding box center [291, 48] width 128 height 7
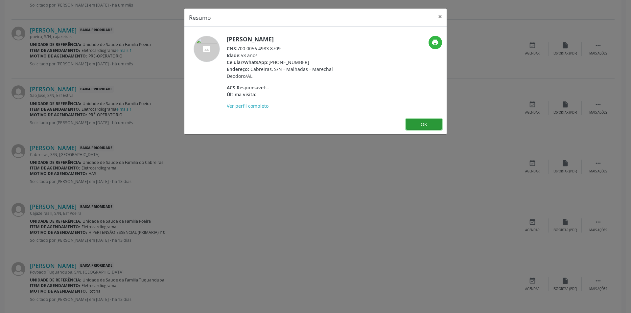
click at [427, 123] on button "OK" at bounding box center [424, 124] width 36 height 11
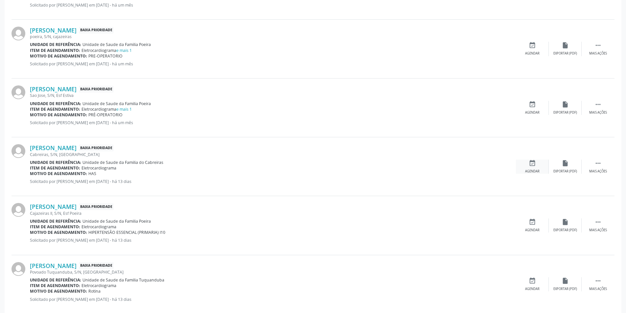
click at [534, 164] on icon "event_available" at bounding box center [532, 163] width 7 height 7
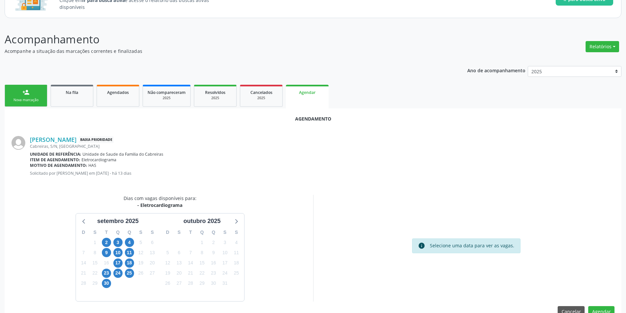
scroll to position [76, 0]
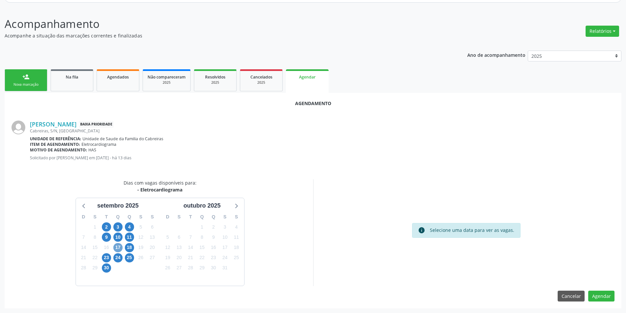
click at [120, 246] on span "17" at bounding box center [117, 247] width 9 height 9
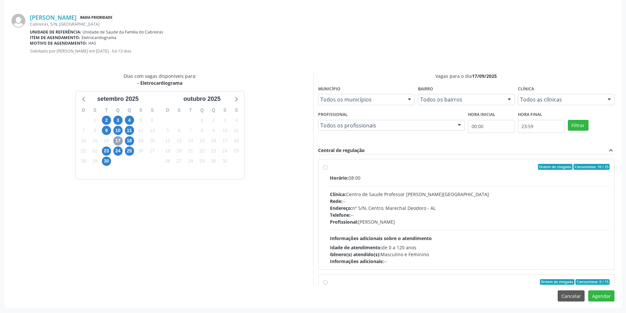
scroll to position [104, 0]
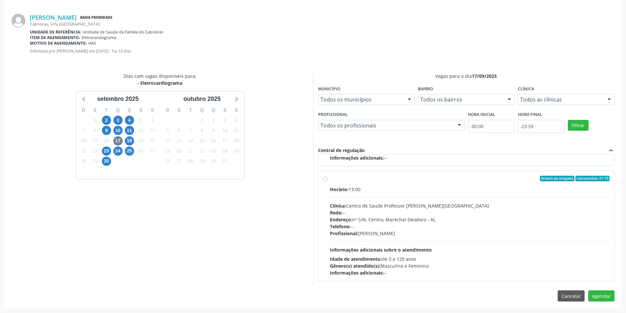
click at [330, 180] on label "Ordem de chegada Consumidos: 0 / 15 Horário: 13:00 Clínica: Centro de Saude Pro…" at bounding box center [470, 226] width 280 height 101
click at [325, 180] on input "Ordem de chegada Consumidos: 0 / 15 Horário: 13:00 Clínica: Centro de Saude Pro…" at bounding box center [325, 179] width 5 height 6
radio input "true"
click at [602, 297] on button "Agendar" at bounding box center [602, 296] width 26 height 11
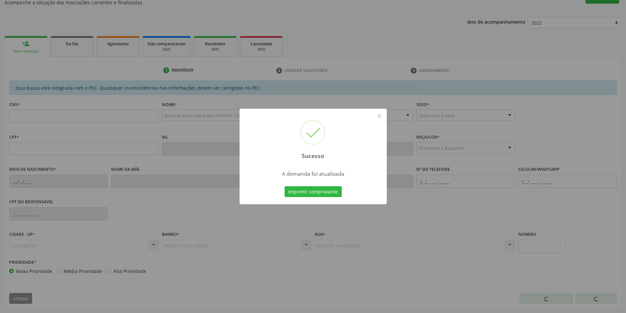
scroll to position [109, 0]
click at [376, 115] on button "×" at bounding box center [379, 115] width 11 height 11
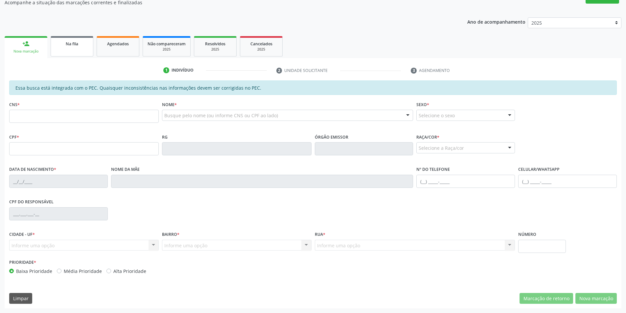
click at [71, 48] on link "Na fila" at bounding box center [72, 46] width 43 height 20
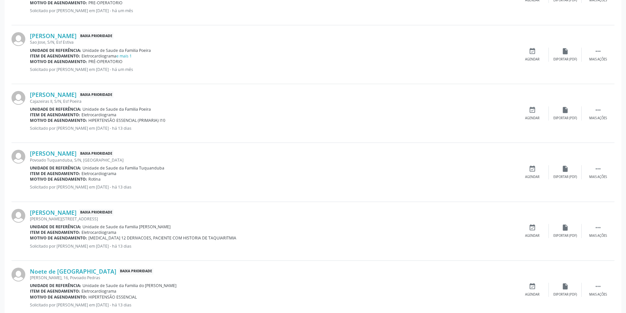
scroll to position [526, 0]
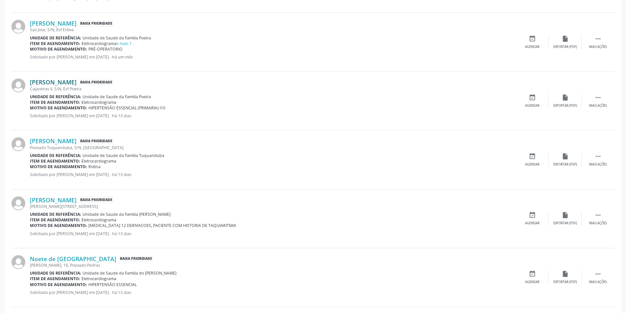
click at [75, 82] on link "[PERSON_NAME]" at bounding box center [53, 82] width 47 height 7
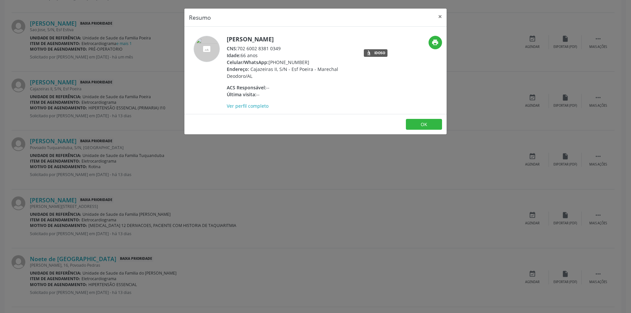
drag, startPoint x: 239, startPoint y: 47, endPoint x: 284, endPoint y: 46, distance: 45.1
click at [284, 46] on div "CNS: 702 6002 8381 0349" at bounding box center [291, 48] width 128 height 7
click at [420, 127] on button "OK" at bounding box center [424, 124] width 36 height 11
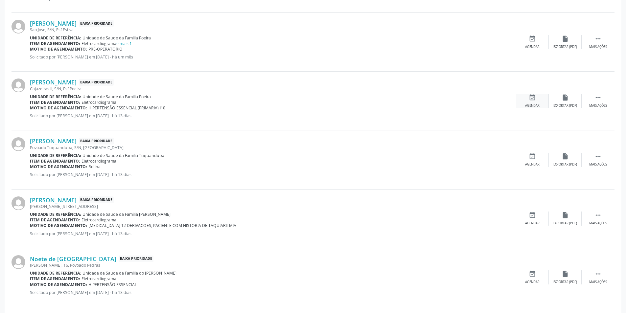
click at [529, 99] on icon "event_available" at bounding box center [532, 97] width 7 height 7
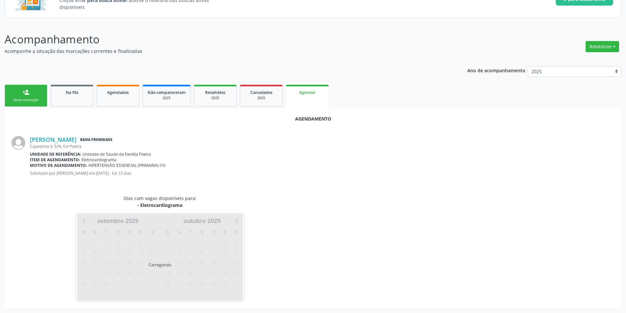
scroll to position [76, 0]
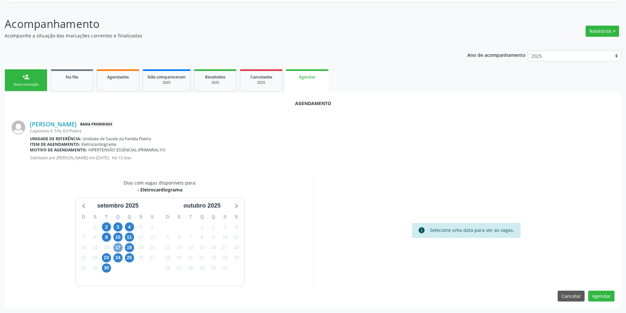
click at [118, 247] on span "17" at bounding box center [117, 247] width 9 height 9
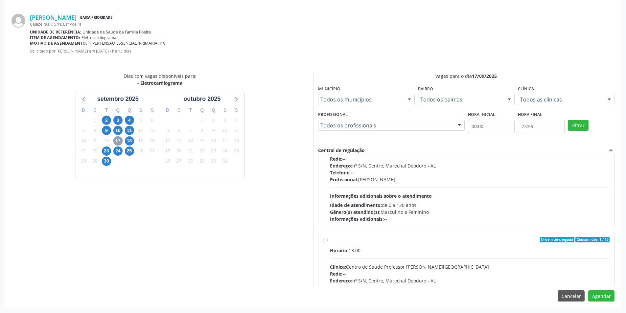
scroll to position [104, 0]
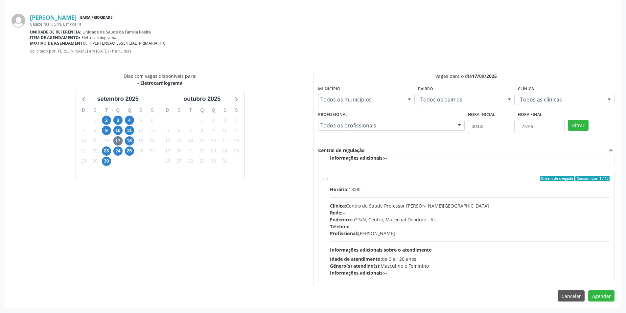
click at [330, 179] on label "Ordem de chegada Consumidos: 1 / 15 Horário: 13:00 Clínica: Centro de Saude Pro…" at bounding box center [470, 226] width 280 height 101
click at [326, 179] on input "Ordem de chegada Consumidos: 1 / 15 Horário: 13:00 Clínica: Centro de Saude Pro…" at bounding box center [325, 179] width 5 height 6
radio input "true"
click at [605, 294] on button "Agendar" at bounding box center [602, 296] width 26 height 11
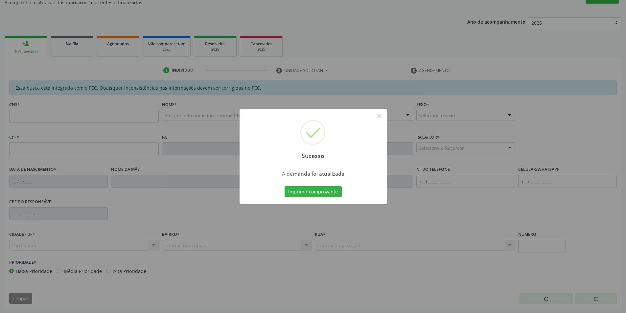
scroll to position [109, 0]
click at [377, 116] on button "×" at bounding box center [379, 115] width 11 height 11
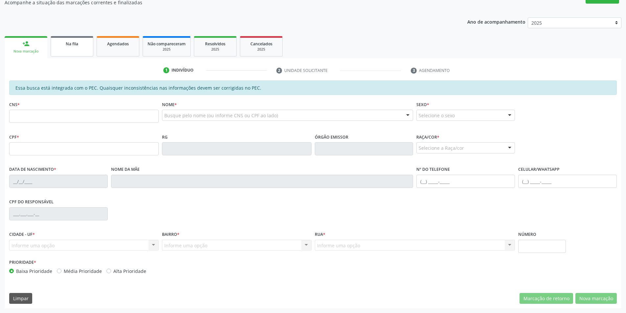
click at [64, 53] on link "Na fila" at bounding box center [72, 46] width 43 height 20
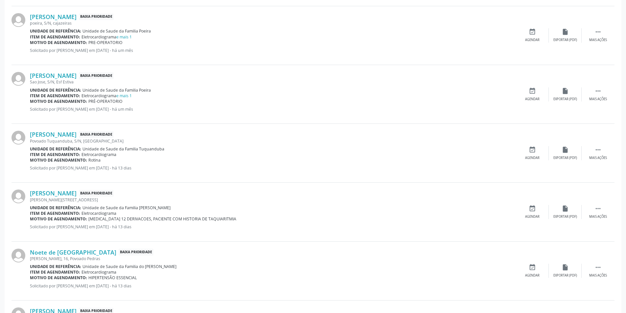
scroll to position [493, 0]
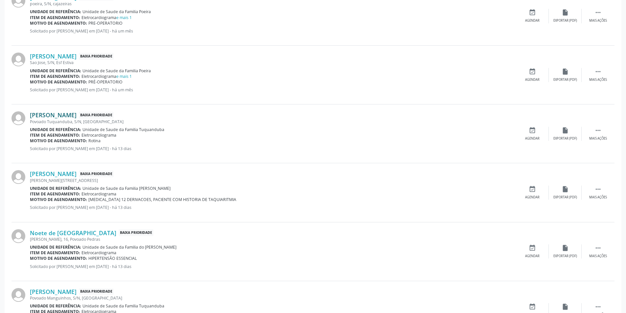
click at [71, 115] on link "[PERSON_NAME]" at bounding box center [53, 114] width 47 height 7
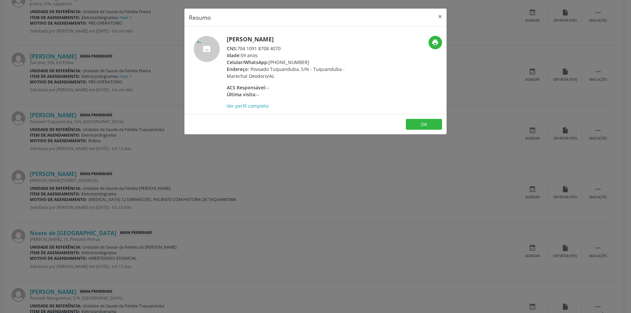
drag, startPoint x: 239, startPoint y: 48, endPoint x: 289, endPoint y: 48, distance: 49.3
click at [289, 48] on div "CNS: 704 1091 8708 4070" at bounding box center [291, 48] width 128 height 7
click at [418, 128] on button "OK" at bounding box center [424, 124] width 36 height 11
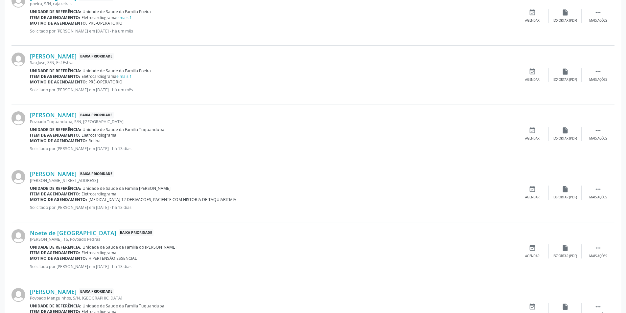
click at [532, 125] on div "[PERSON_NAME] Baixa Prioridade Povoado Tuquanduba, S/N, [GEOGRAPHIC_DATA] Unida…" at bounding box center [313, 134] width 603 height 59
click at [533, 131] on icon "event_available" at bounding box center [532, 130] width 7 height 7
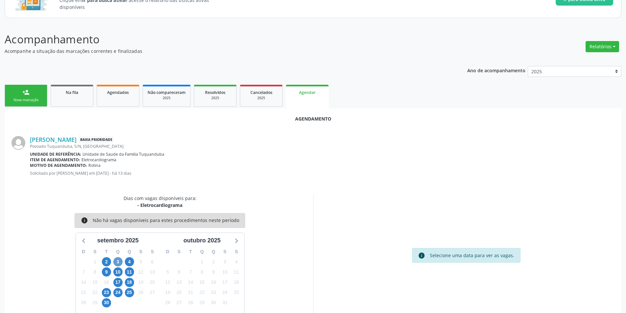
scroll to position [76, 0]
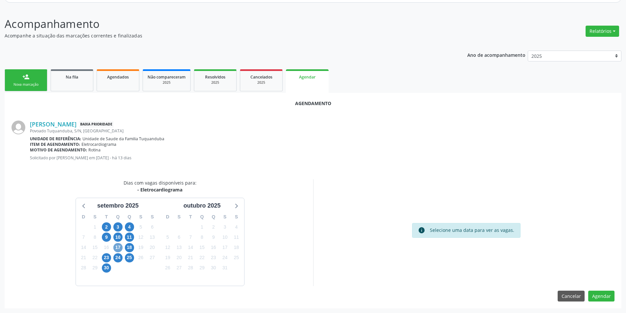
click at [114, 248] on span "17" at bounding box center [117, 247] width 9 height 9
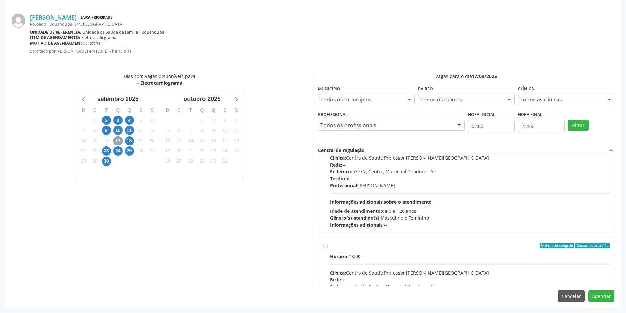
scroll to position [104, 0]
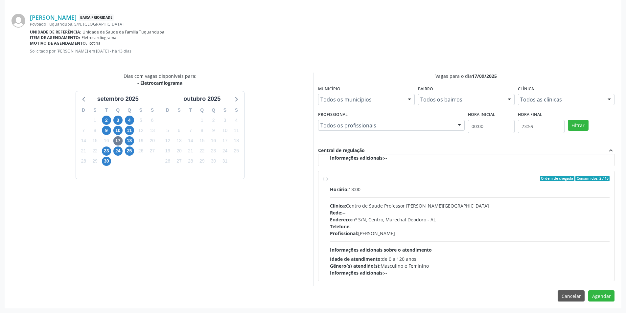
click at [330, 180] on label "Ordem de chegada Consumidos: 2 / 15 Horário: 13:00 Clínica: Centro de Saude Pro…" at bounding box center [470, 226] width 280 height 101
click at [325, 180] on input "Ordem de chegada Consumidos: 2 / 15 Horário: 13:00 Clínica: Centro de Saude Pro…" at bounding box center [325, 179] width 5 height 6
radio input "true"
click at [600, 298] on button "Agendar" at bounding box center [602, 296] width 26 height 11
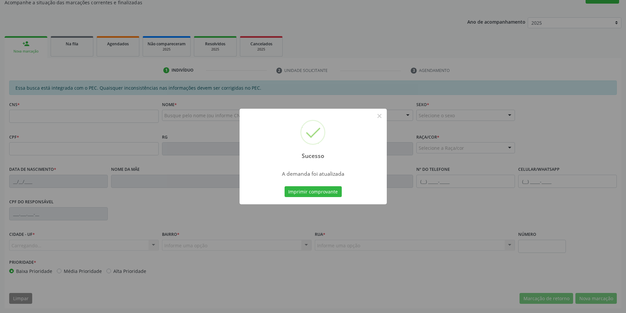
scroll to position [109, 0]
click at [377, 117] on button "×" at bounding box center [379, 115] width 11 height 11
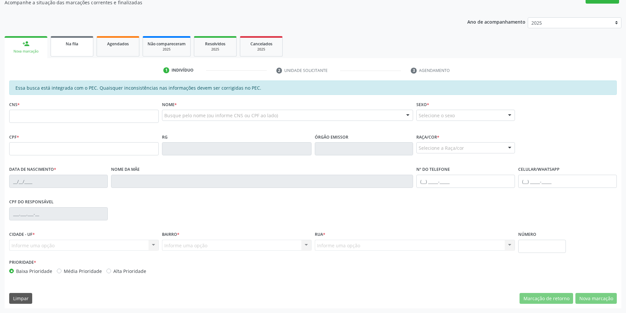
click at [73, 51] on link "Na fila" at bounding box center [72, 46] width 43 height 20
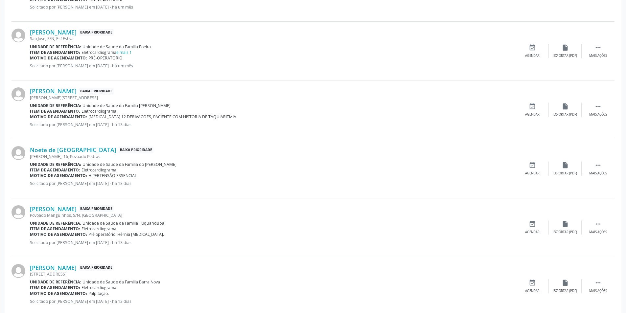
scroll to position [559, 0]
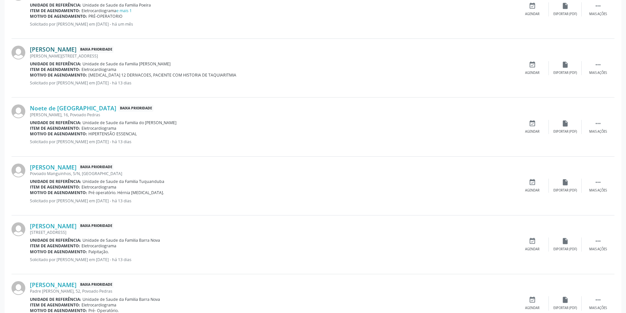
click at [65, 51] on link "[PERSON_NAME]" at bounding box center [53, 49] width 47 height 7
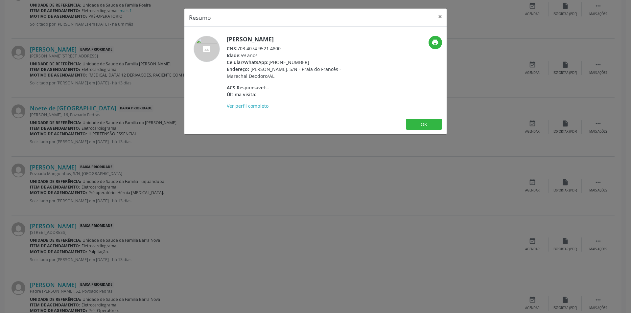
drag, startPoint x: 239, startPoint y: 49, endPoint x: 282, endPoint y: 49, distance: 43.1
click at [282, 49] on div "CNS: 703 4074 9521 4800" at bounding box center [291, 48] width 128 height 7
click at [430, 124] on button "OK" at bounding box center [424, 124] width 36 height 11
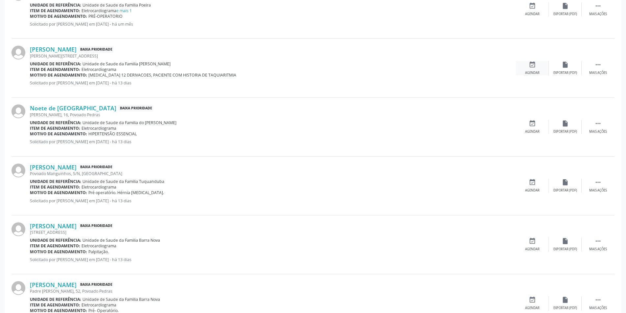
click at [534, 66] on icon "event_available" at bounding box center [532, 64] width 7 height 7
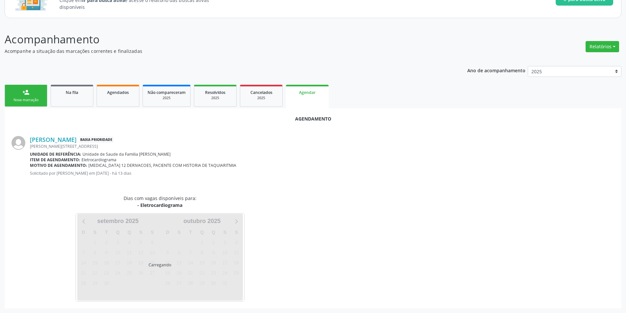
scroll to position [76, 0]
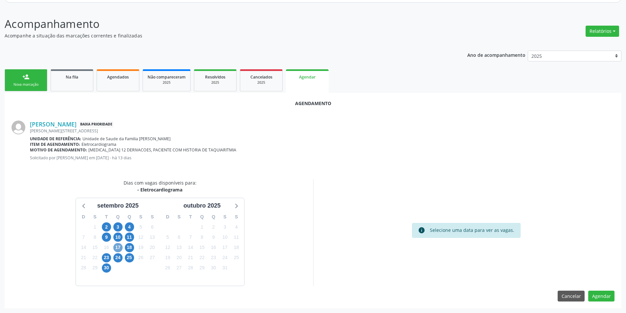
click at [119, 246] on span "17" at bounding box center [117, 247] width 9 height 9
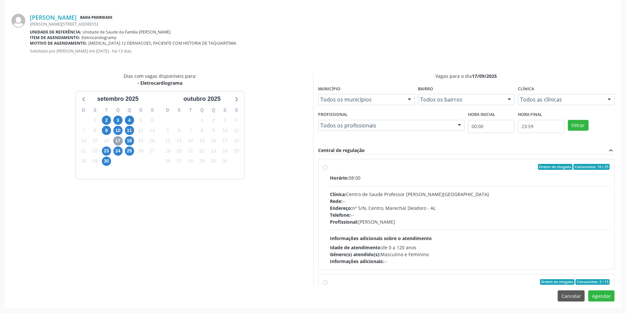
scroll to position [66, 0]
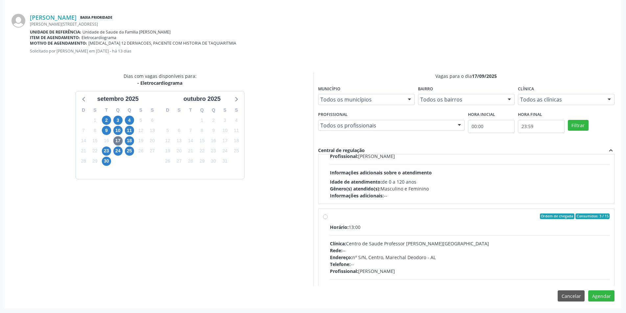
click at [330, 217] on label "Ordem de chegada Consumidos: 3 / 15 Horário: 13:00 Clínica: Centro de Saude Pro…" at bounding box center [470, 264] width 280 height 101
click at [325, 217] on input "Ordem de chegada Consumidos: 3 / 15 Horário: 13:00 Clínica: Centro de Saude Pro…" at bounding box center [325, 217] width 5 height 6
radio input "true"
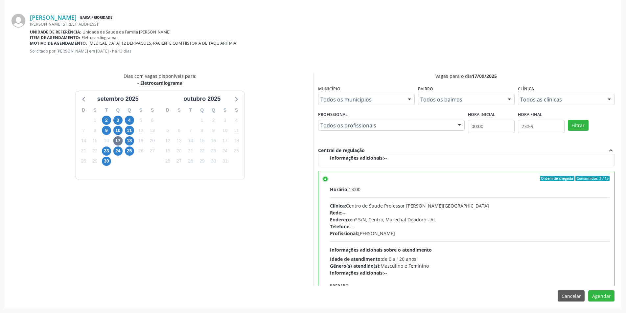
scroll to position [148, 0]
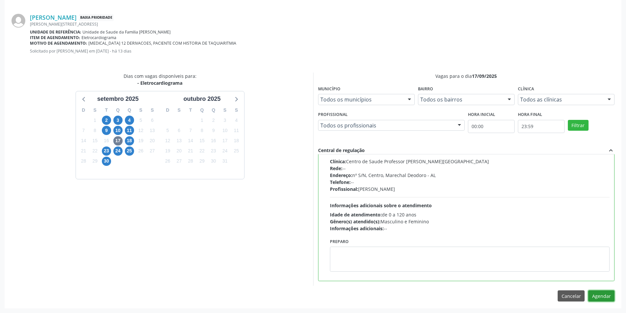
click at [607, 297] on button "Agendar" at bounding box center [602, 296] width 26 height 11
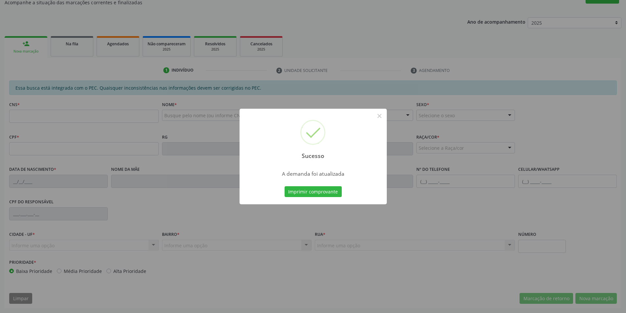
scroll to position [109, 0]
click at [378, 114] on button "×" at bounding box center [379, 115] width 11 height 11
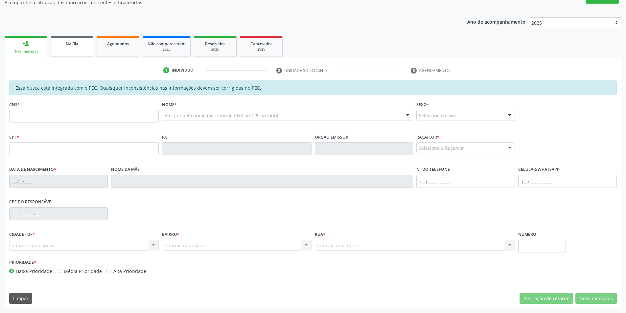
click at [85, 45] on div "Na fila" at bounding box center [72, 43] width 33 height 7
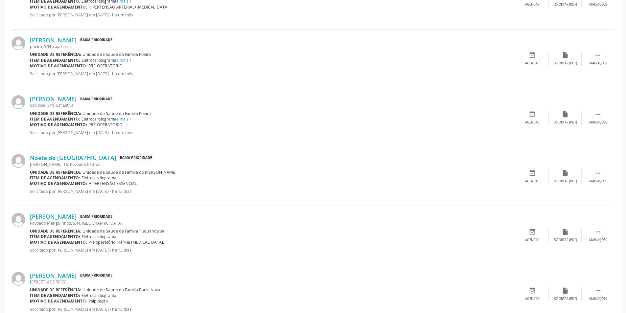
scroll to position [460, 0]
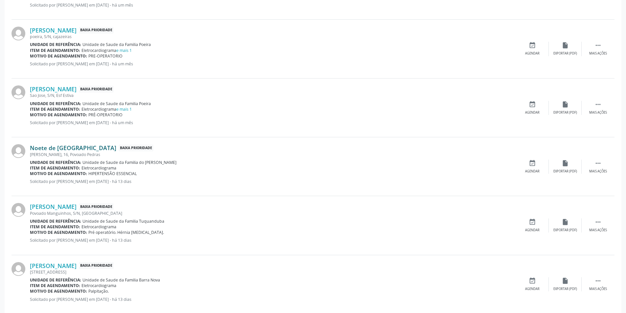
click at [55, 150] on link "Noete de [GEOGRAPHIC_DATA]" at bounding box center [73, 147] width 86 height 7
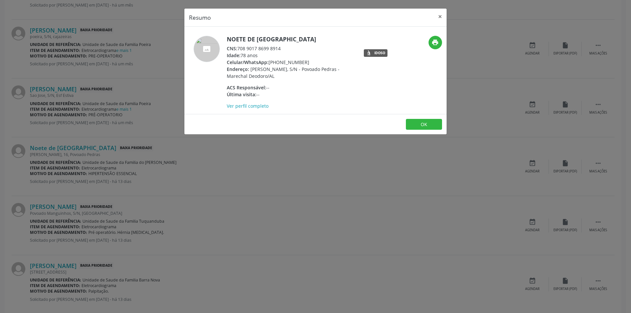
drag, startPoint x: 239, startPoint y: 47, endPoint x: 284, endPoint y: 46, distance: 45.1
click at [284, 46] on div "CNS: 708 9017 8699 8914" at bounding box center [291, 48] width 128 height 7
click at [426, 125] on button "OK" at bounding box center [424, 124] width 36 height 11
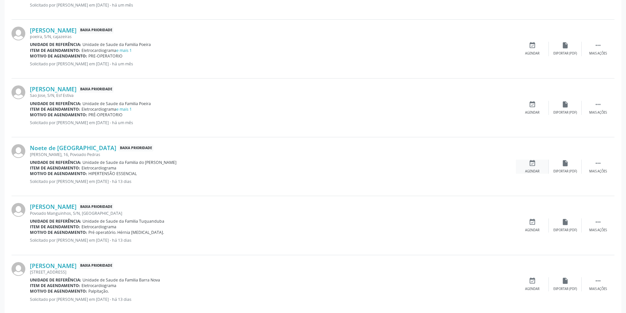
click at [534, 164] on icon "event_available" at bounding box center [532, 163] width 7 height 7
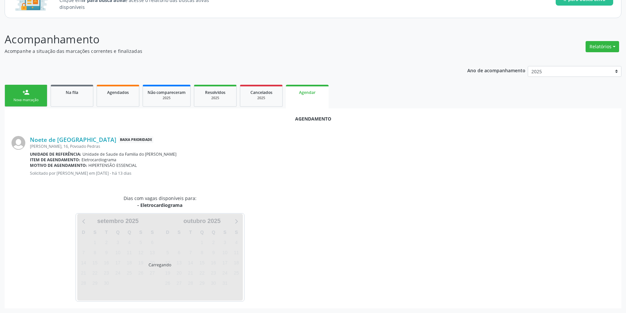
scroll to position [76, 0]
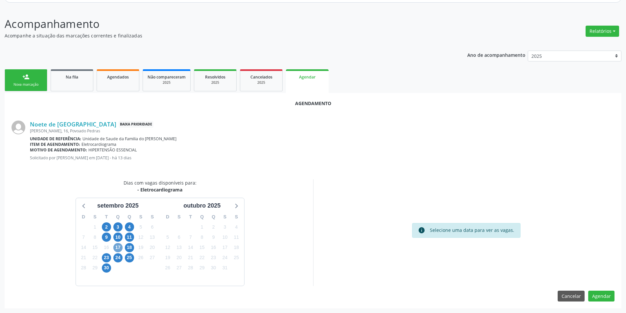
click at [116, 248] on span "17" at bounding box center [117, 247] width 9 height 9
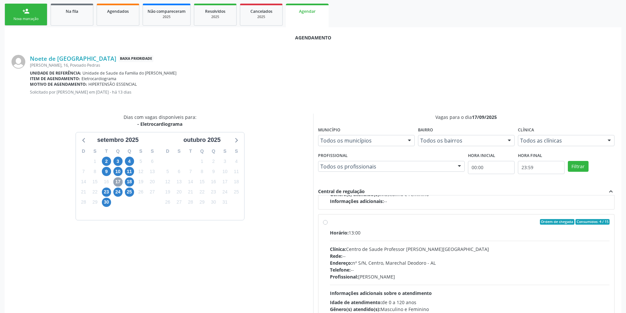
scroll to position [104, 0]
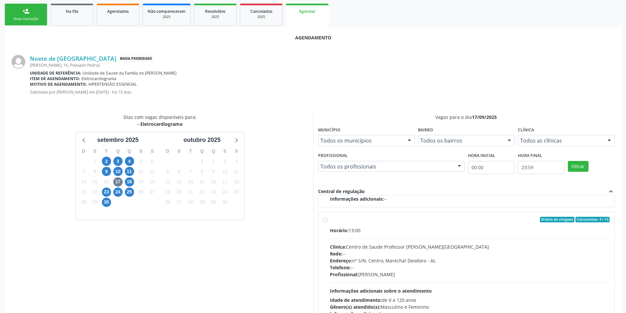
click at [330, 219] on label "Ordem de chegada Consumidos: 4 / 15 Horário: 13:00 Clínica: Centro de Saude Pro…" at bounding box center [470, 267] width 280 height 101
click at [326, 219] on input "Ordem de chegada Consumidos: 4 / 15 Horário: 13:00 Clínica: Centro de Saude Pro…" at bounding box center [325, 220] width 5 height 6
radio input "true"
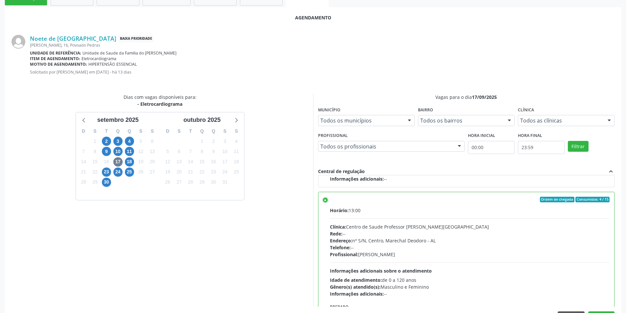
scroll to position [183, 0]
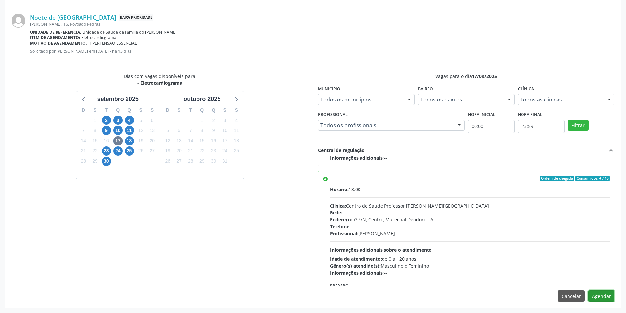
click at [609, 298] on button "Agendar" at bounding box center [602, 296] width 26 height 11
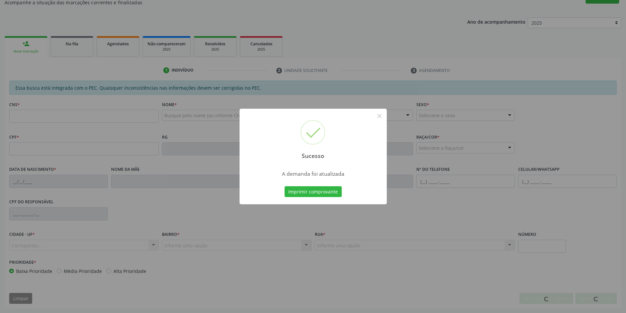
scroll to position [109, 0]
click at [378, 117] on button "×" at bounding box center [379, 115] width 11 height 11
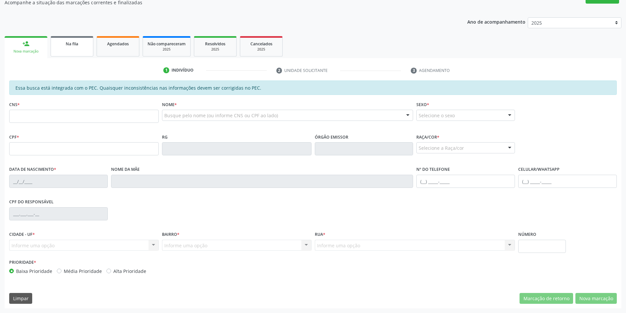
click at [78, 40] on link "Na fila" at bounding box center [72, 46] width 43 height 20
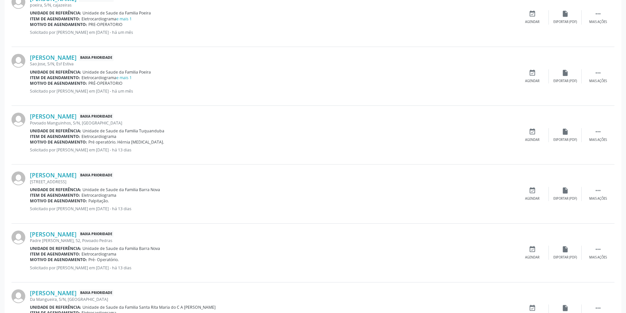
scroll to position [493, 0]
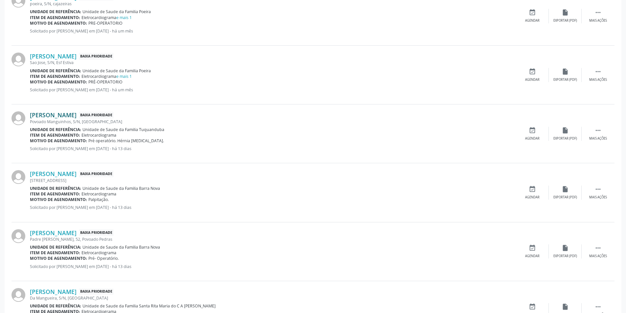
click at [77, 114] on link "[PERSON_NAME]" at bounding box center [53, 114] width 47 height 7
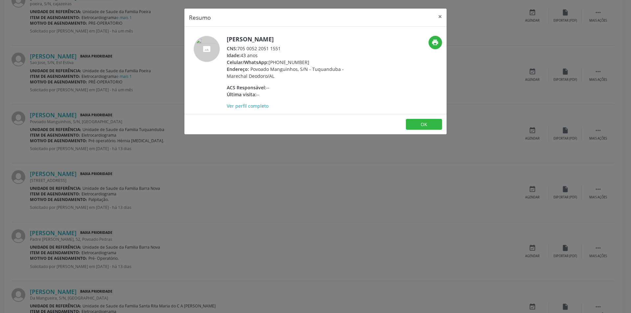
drag, startPoint x: 239, startPoint y: 49, endPoint x: 282, endPoint y: 49, distance: 43.4
click at [282, 49] on div "CNS: 705 0052 2051 1551" at bounding box center [291, 48] width 128 height 7
click at [423, 122] on button "OK" at bounding box center [424, 124] width 36 height 11
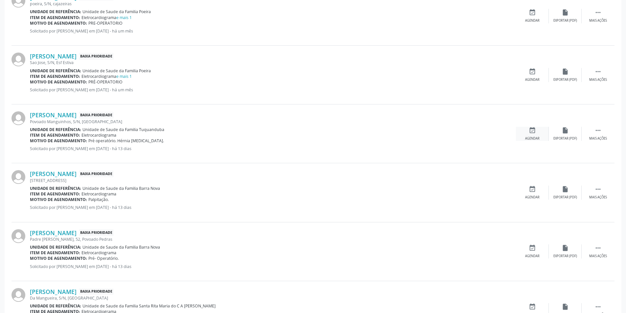
click at [531, 132] on icon "event_available" at bounding box center [532, 130] width 7 height 7
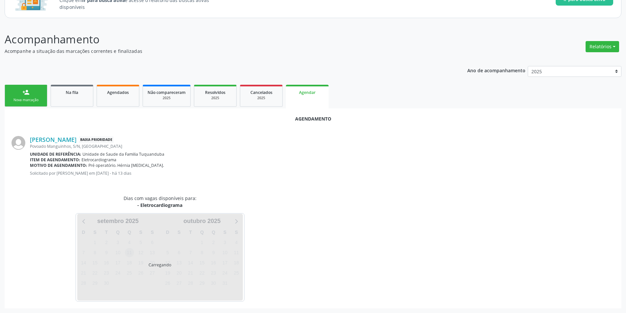
scroll to position [76, 0]
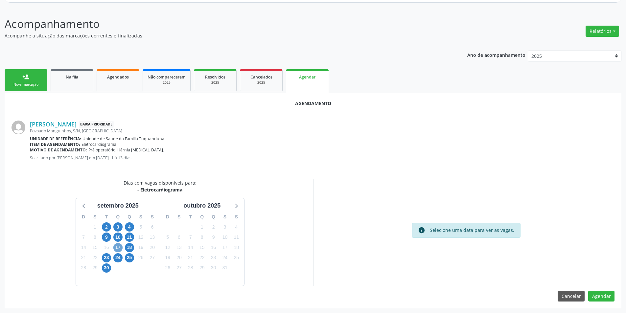
click at [117, 245] on span "17" at bounding box center [117, 247] width 9 height 9
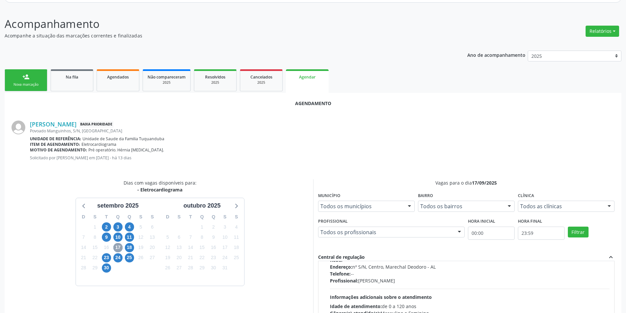
scroll to position [104, 0]
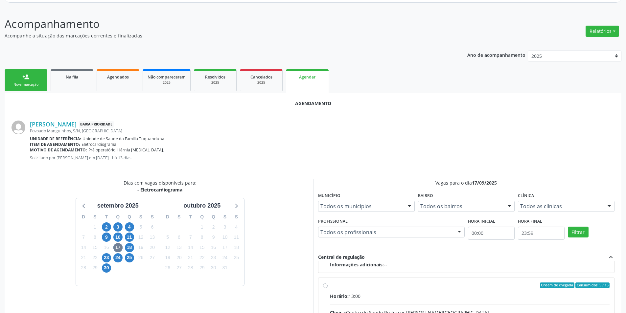
click at [326, 286] on input "Ordem de chegada Consumidos: 5 / 15 Horário: 13:00 Clínica: Centro de Saude Pro…" at bounding box center [325, 286] width 5 height 6
radio input "true"
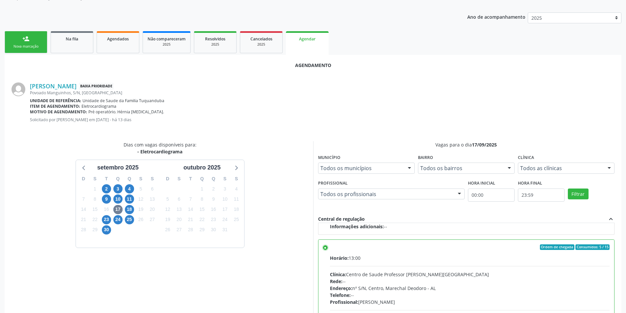
scroll to position [183, 0]
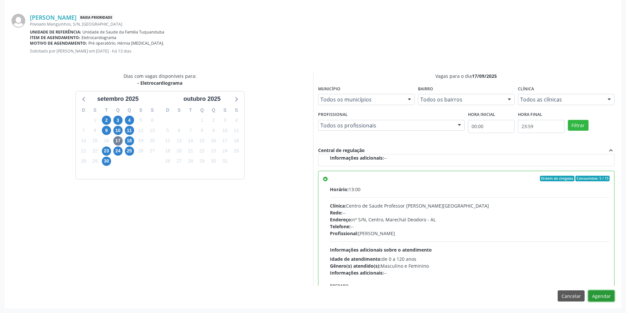
click at [595, 298] on button "Agendar" at bounding box center [602, 296] width 26 height 11
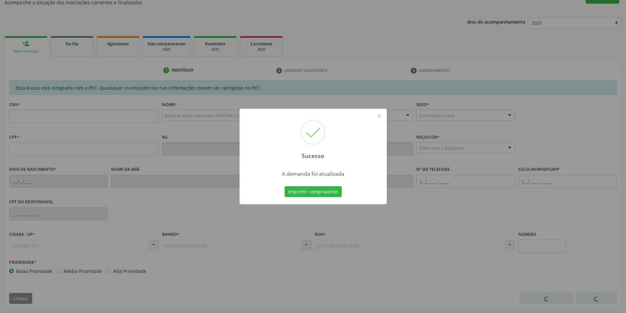
scroll to position [109, 0]
click at [380, 115] on button "×" at bounding box center [379, 115] width 11 height 11
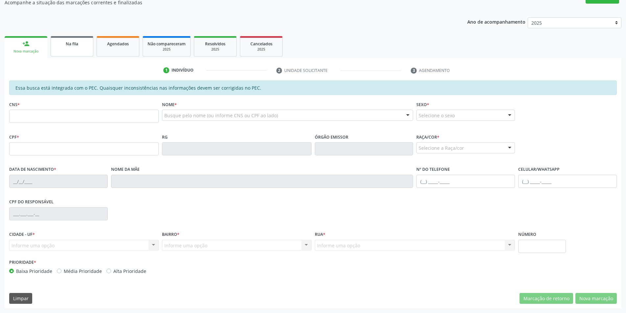
click at [68, 52] on link "Na fila" at bounding box center [72, 46] width 43 height 20
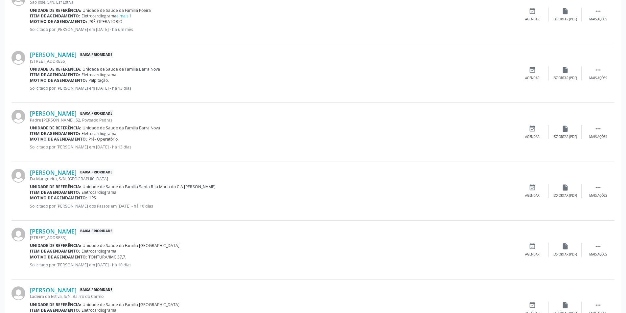
scroll to position [559, 0]
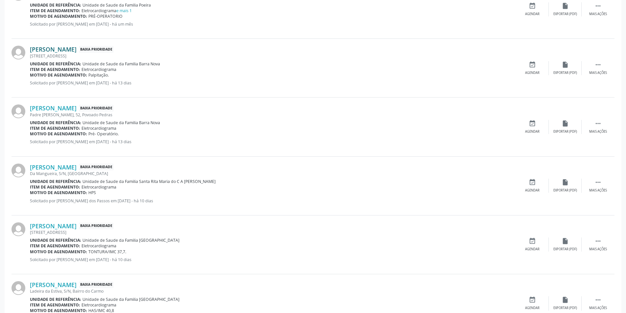
click at [73, 50] on link "[PERSON_NAME]" at bounding box center [53, 49] width 47 height 7
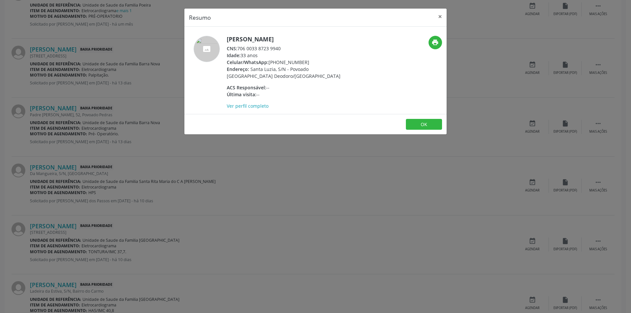
drag, startPoint x: 239, startPoint y: 48, endPoint x: 281, endPoint y: 47, distance: 41.8
click at [281, 47] on div "CNS: 706 0033 8723 9940" at bounding box center [291, 48] width 128 height 7
click at [424, 125] on button "OK" at bounding box center [424, 124] width 36 height 11
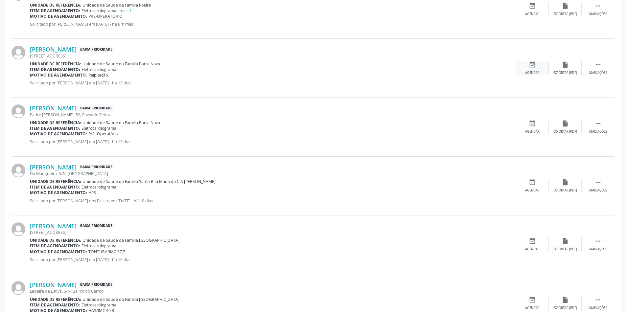
click at [535, 66] on icon "event_available" at bounding box center [532, 64] width 7 height 7
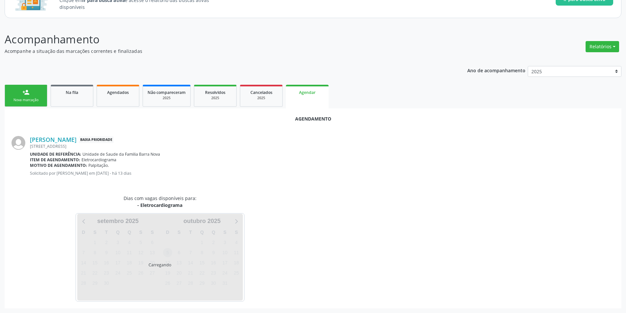
scroll to position [76, 0]
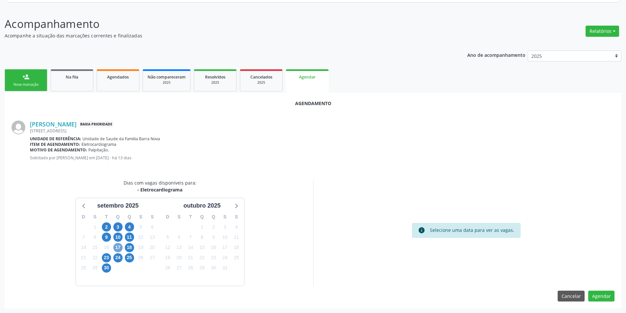
click at [116, 248] on span "17" at bounding box center [117, 247] width 9 height 9
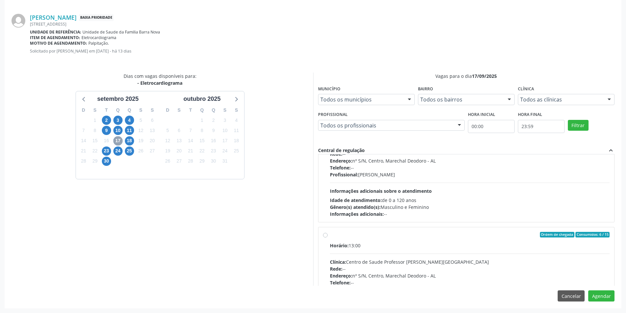
scroll to position [104, 0]
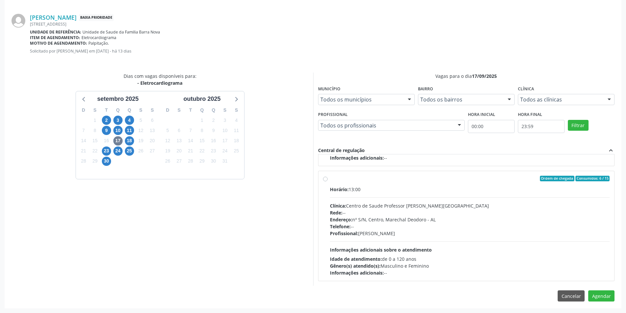
click at [330, 181] on label "Ordem de chegada Consumidos: 6 / 15 Horário: 13:00 Clínica: Centro de Saude Pro…" at bounding box center [470, 226] width 280 height 101
click at [325, 181] on input "Ordem de chegada Consumidos: 6 / 15 Horário: 13:00 Clínica: Centro de Saude Pro…" at bounding box center [325, 179] width 5 height 6
radio input "true"
click at [602, 297] on button "Agendar" at bounding box center [602, 296] width 26 height 11
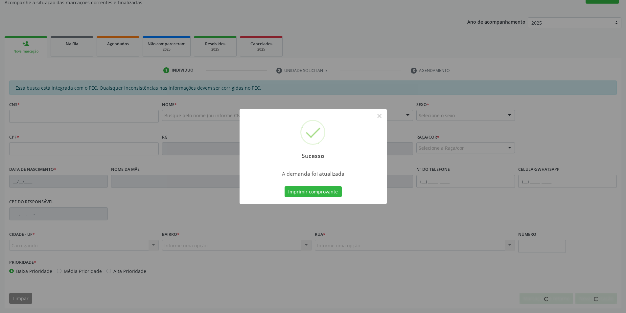
scroll to position [109, 0]
click at [379, 118] on button "×" at bounding box center [379, 115] width 11 height 11
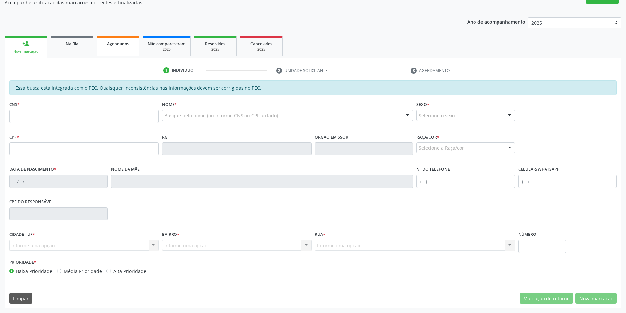
click at [104, 51] on link "Agendados" at bounding box center [118, 46] width 43 height 20
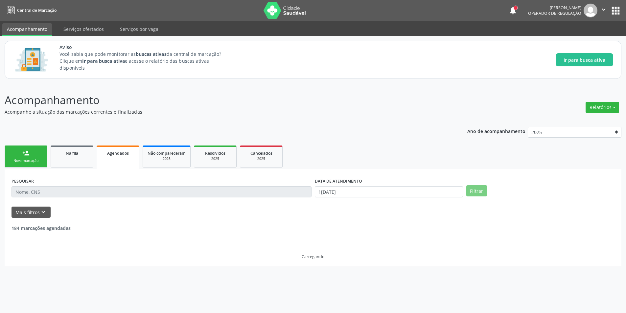
scroll to position [0, 0]
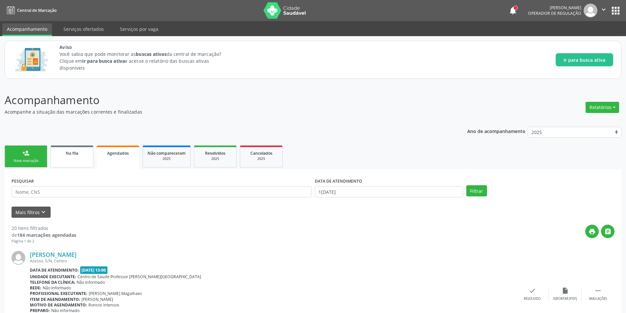
click at [81, 158] on link "Na fila" at bounding box center [72, 157] width 43 height 22
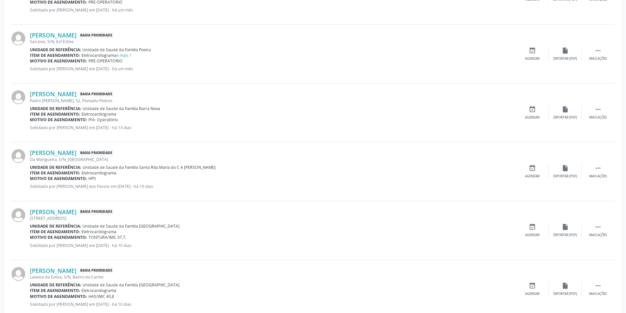
scroll to position [526, 0]
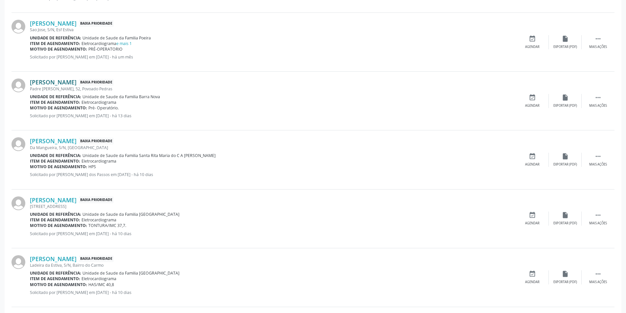
click at [77, 82] on link "[PERSON_NAME]" at bounding box center [53, 82] width 47 height 7
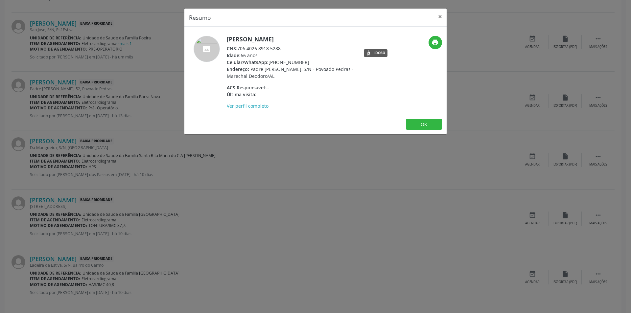
drag, startPoint x: 239, startPoint y: 47, endPoint x: 280, endPoint y: 51, distance: 41.9
click at [280, 51] on div "CNS: 706 4026 8918 5288" at bounding box center [291, 48] width 128 height 7
click at [432, 124] on button "OK" at bounding box center [424, 124] width 36 height 11
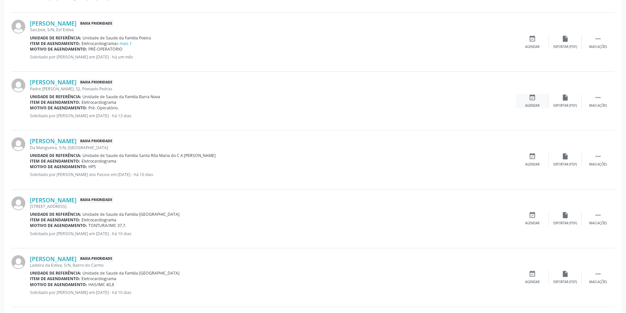
click at [540, 99] on div "event_available Agendar" at bounding box center [532, 101] width 33 height 14
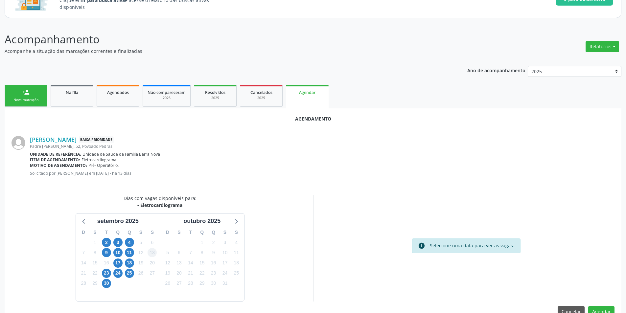
scroll to position [76, 0]
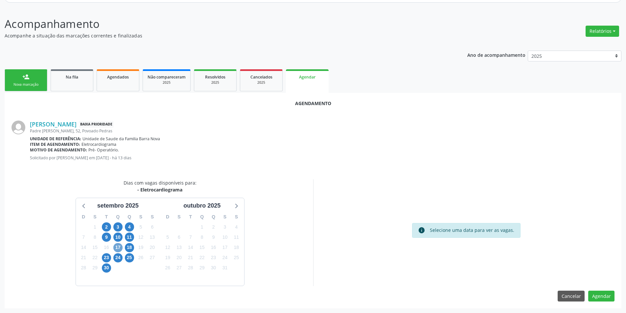
click at [116, 246] on span "17" at bounding box center [117, 247] width 9 height 9
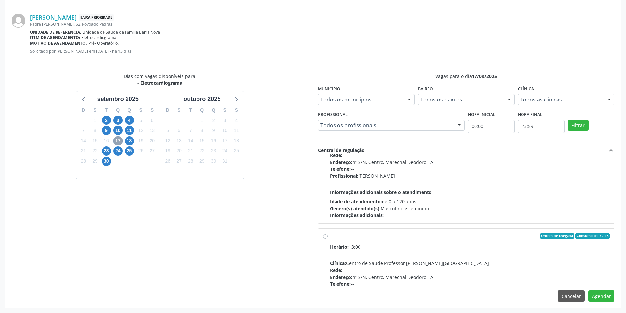
scroll to position [104, 0]
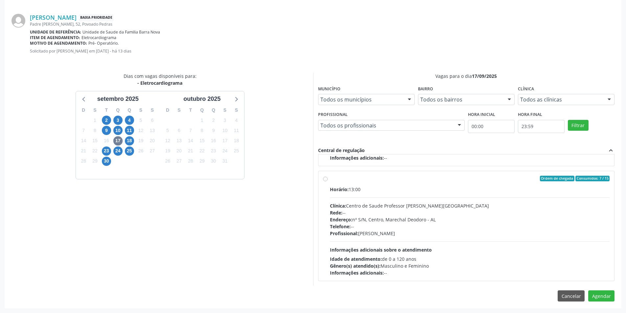
click at [328, 180] on div "Ordem de chegada Consumidos: 7 / 15 Horário: 13:00 Clínica: Centro de Saude Pro…" at bounding box center [466, 226] width 287 height 101
radio input "true"
click at [602, 295] on button "Agendar" at bounding box center [602, 296] width 26 height 11
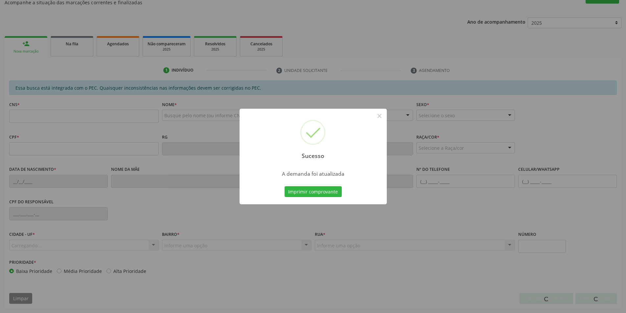
scroll to position [109, 0]
click at [381, 117] on button "×" at bounding box center [379, 115] width 11 height 11
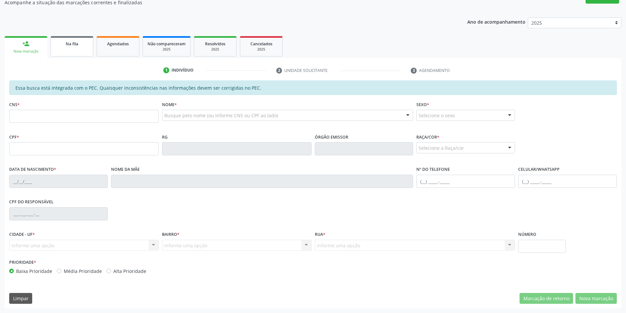
click at [74, 40] on div "Na fila" at bounding box center [72, 43] width 33 height 7
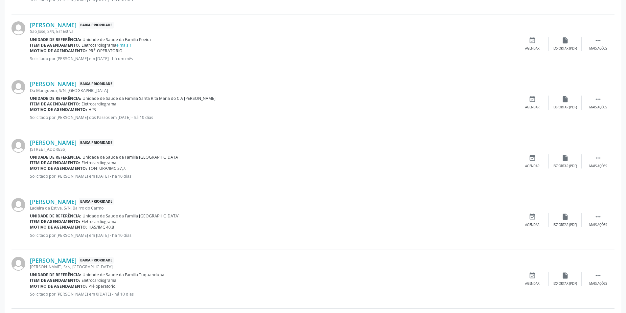
scroll to position [526, 0]
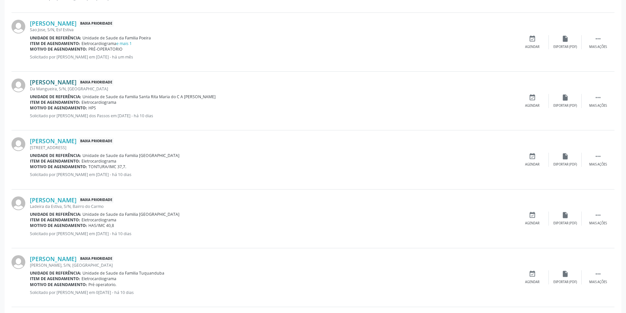
click at [74, 84] on link "[PERSON_NAME]" at bounding box center [53, 82] width 47 height 7
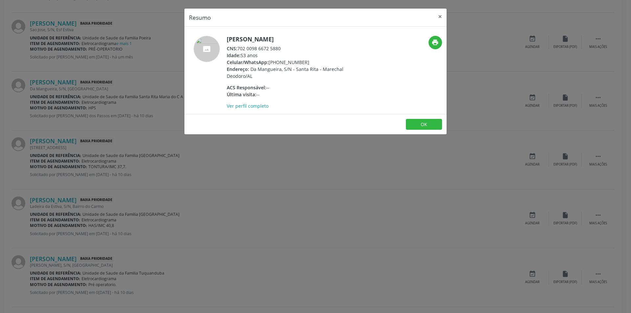
drag, startPoint x: 238, startPoint y: 48, endPoint x: 305, endPoint y: 47, distance: 66.7
click at [305, 47] on div "CNS: 702 0098 6672 5880" at bounding box center [291, 48] width 128 height 7
click at [433, 126] on button "OK" at bounding box center [424, 124] width 36 height 11
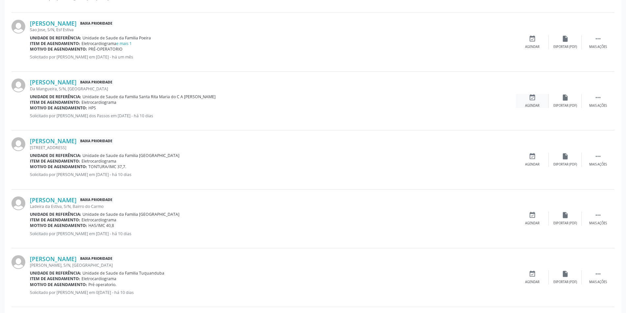
click at [531, 101] on icon "event_available" at bounding box center [532, 97] width 7 height 7
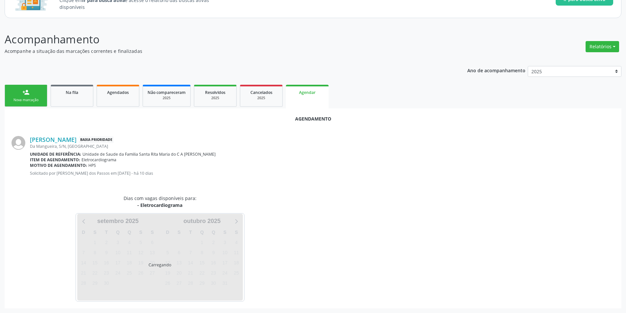
scroll to position [76, 0]
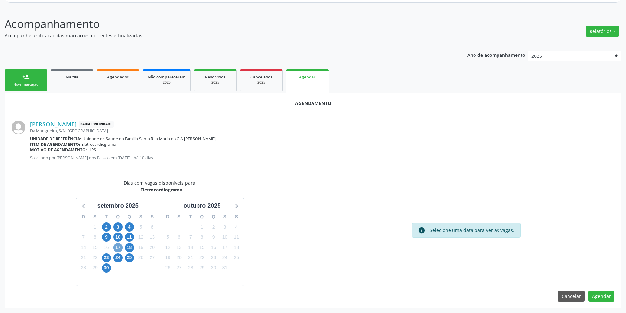
click at [116, 246] on span "17" at bounding box center [117, 247] width 9 height 9
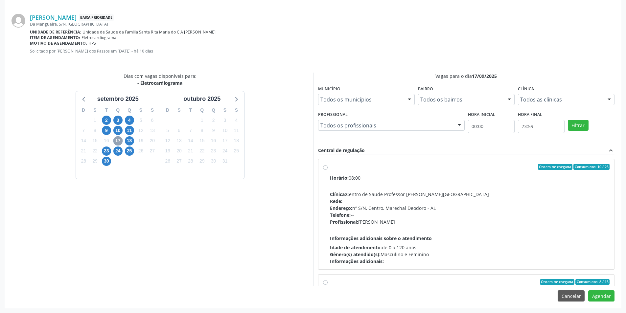
scroll to position [104, 0]
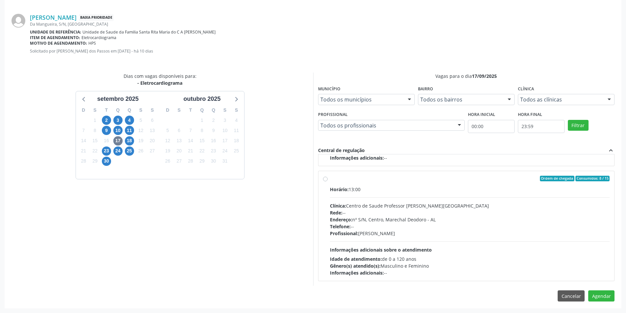
click at [330, 177] on label "Ordem de chegada Consumidos: 8 / 15 Horário: 13:00 Clínica: Centro de Saude Pro…" at bounding box center [470, 226] width 280 height 101
click at [326, 177] on input "Ordem de chegada Consumidos: 8 / 15 Horário: 13:00 Clínica: Centro de Saude Pro…" at bounding box center [325, 179] width 5 height 6
radio input "true"
click at [602, 296] on button "Agendar" at bounding box center [602, 296] width 26 height 11
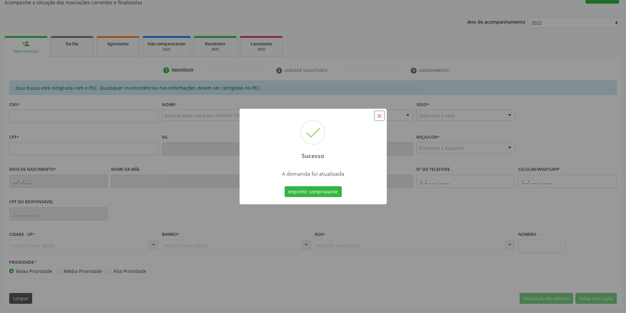
click at [382, 116] on button "×" at bounding box center [379, 115] width 11 height 11
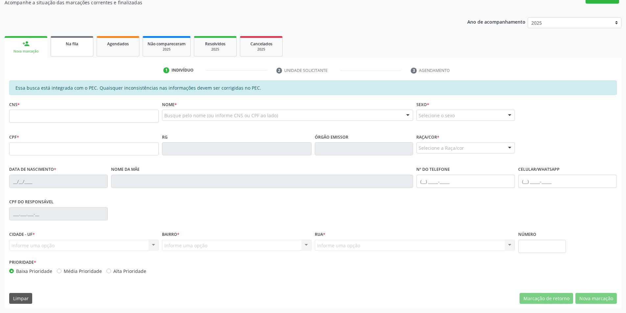
click at [78, 43] on span "Na fila" at bounding box center [72, 44] width 12 height 6
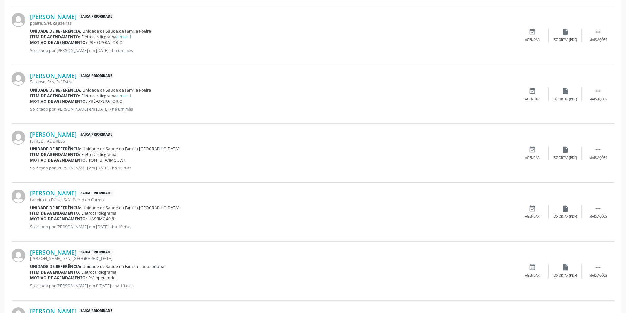
scroll to position [493, 0]
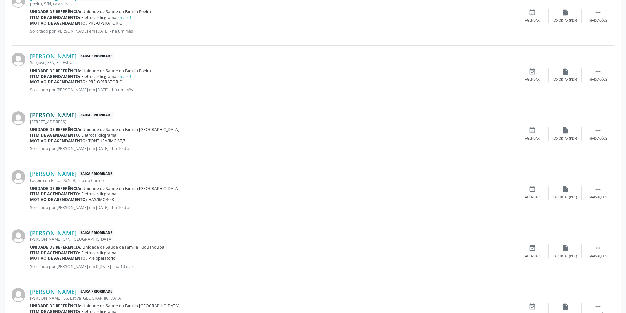
click at [77, 114] on link "[PERSON_NAME]" at bounding box center [53, 114] width 47 height 7
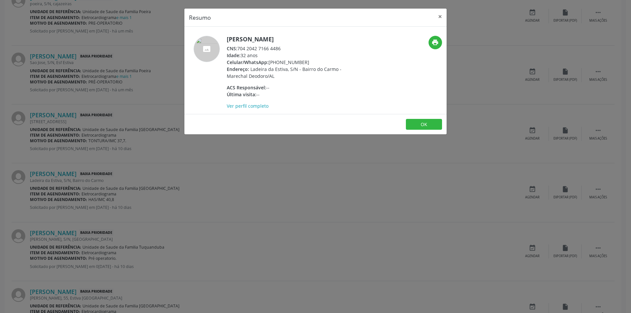
drag, startPoint x: 239, startPoint y: 47, endPoint x: 285, endPoint y: 48, distance: 46.4
click at [285, 48] on div "CNS: 704 2042 7166 4486" at bounding box center [291, 48] width 128 height 7
click at [431, 124] on button "OK" at bounding box center [424, 124] width 36 height 11
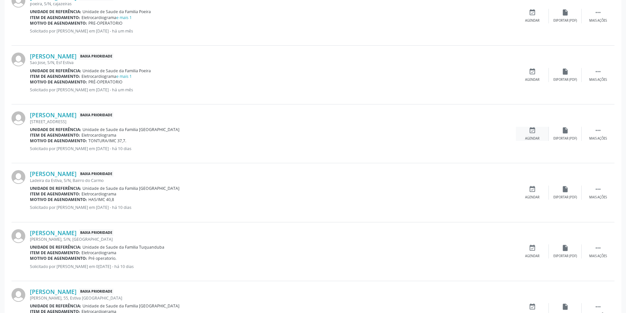
click at [533, 133] on icon "event_available" at bounding box center [532, 130] width 7 height 7
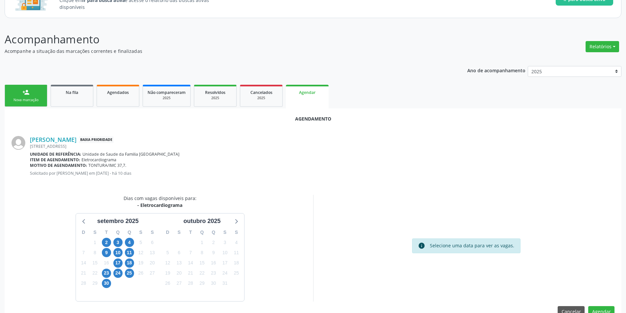
scroll to position [76, 0]
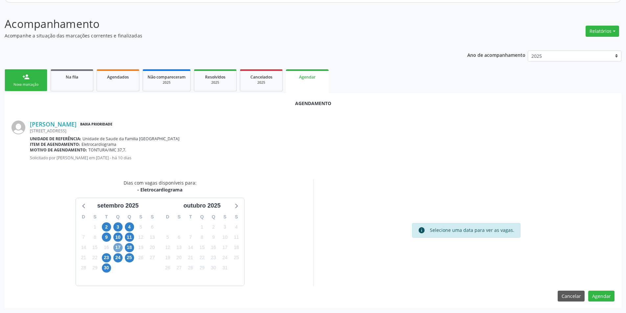
click at [114, 246] on span "17" at bounding box center [117, 247] width 9 height 9
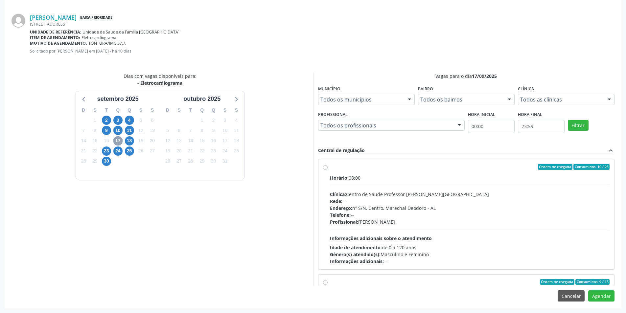
scroll to position [104, 0]
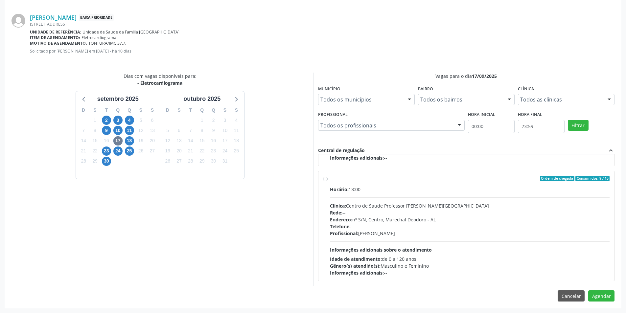
click at [330, 181] on label "Ordem de chegada Consumidos: 9 / 15 Horário: 13:00 Clínica: Centro de Saude Pro…" at bounding box center [470, 226] width 280 height 101
click at [326, 181] on input "Ordem de chegada Consumidos: 9 / 15 Horário: 13:00 Clínica: Centro de Saude Pro…" at bounding box center [325, 179] width 5 height 6
radio input "true"
click at [608, 300] on button "Agendar" at bounding box center [602, 296] width 26 height 11
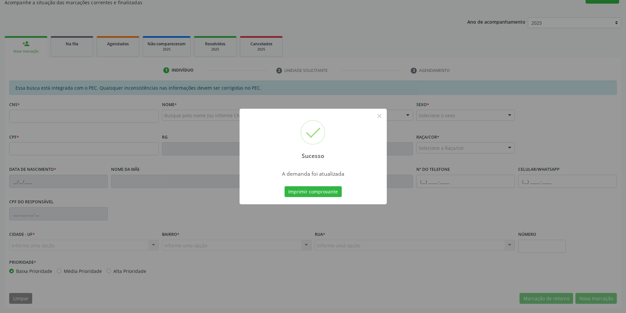
scroll to position [109, 0]
click at [379, 116] on button "×" at bounding box center [379, 115] width 11 height 11
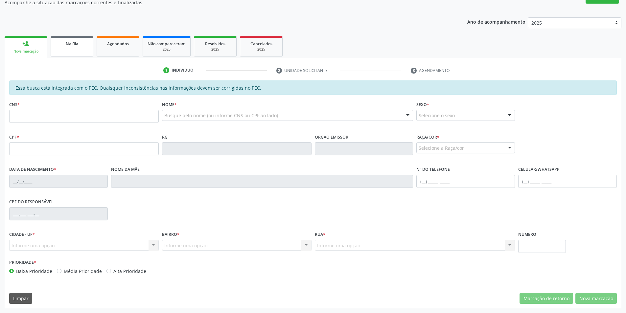
click at [75, 45] on span "Na fila" at bounding box center [72, 44] width 12 height 6
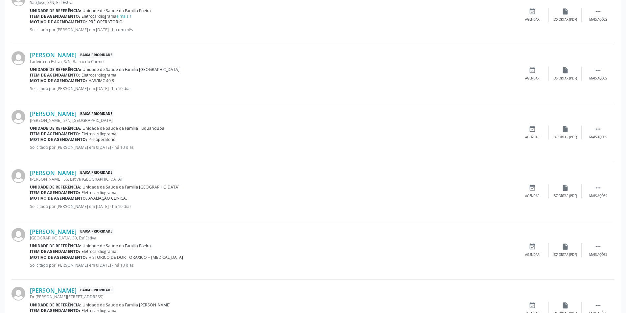
scroll to position [559, 0]
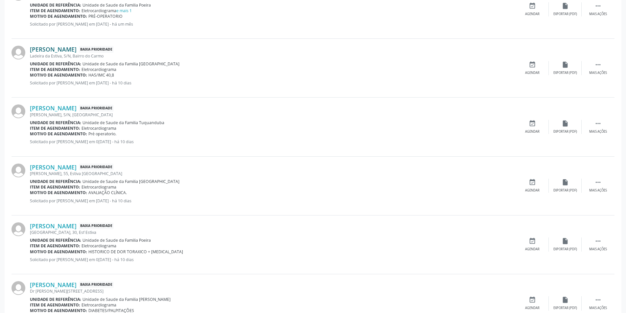
click at [72, 49] on link "[PERSON_NAME]" at bounding box center [53, 49] width 47 height 7
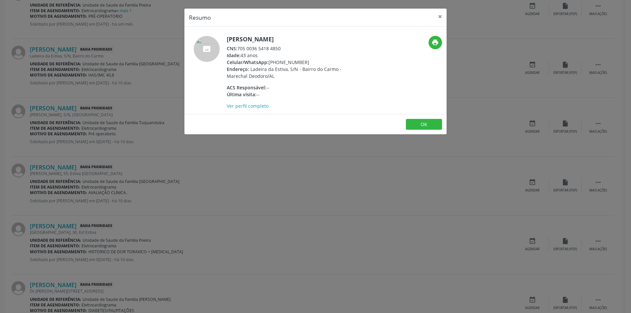
drag, startPoint x: 238, startPoint y: 47, endPoint x: 282, endPoint y: 50, distance: 43.9
click at [282, 50] on div "CNS: 705 0036 5418 4850" at bounding box center [291, 48] width 128 height 7
click at [440, 15] on button "×" at bounding box center [440, 17] width 13 height 16
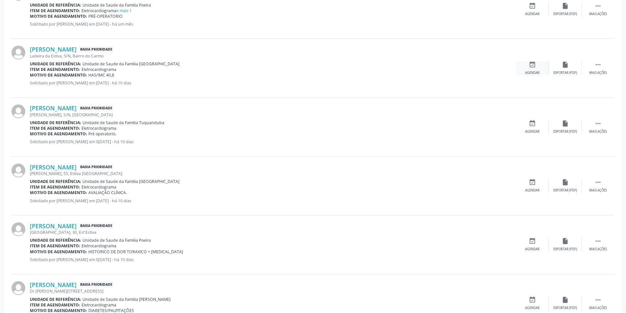
click at [530, 67] on icon "event_available" at bounding box center [532, 64] width 7 height 7
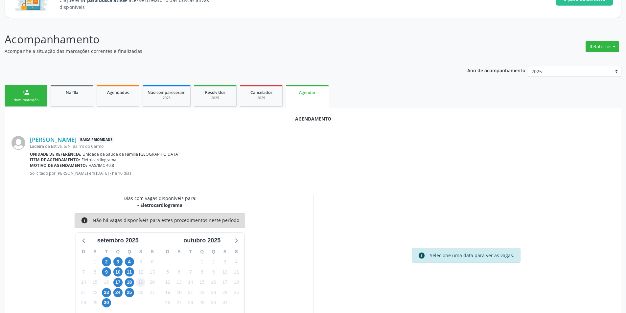
scroll to position [76, 0]
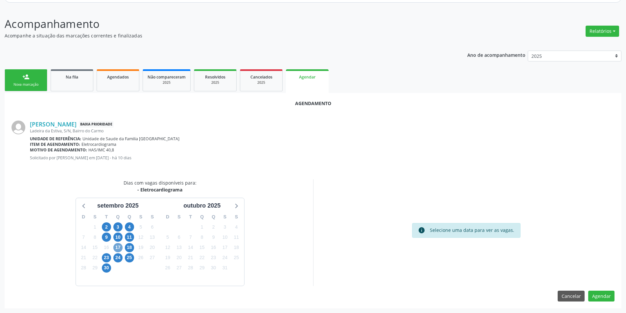
click at [120, 248] on span "17" at bounding box center [117, 247] width 9 height 9
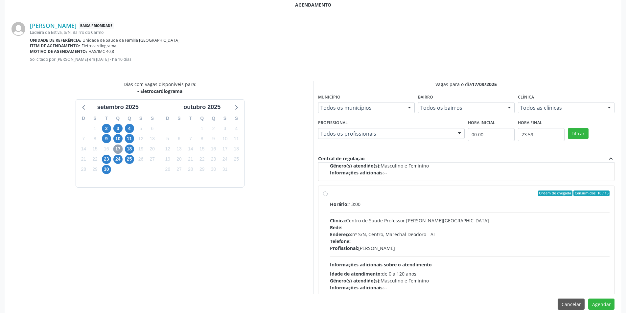
scroll to position [104, 0]
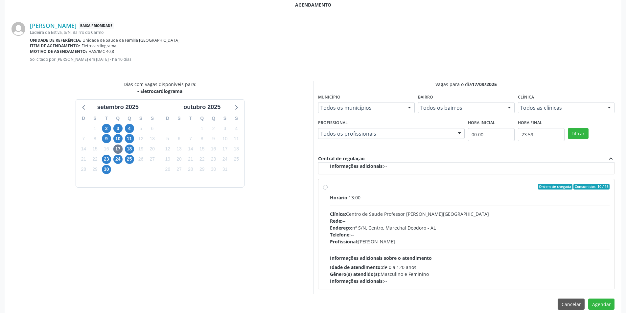
click at [330, 187] on label "Ordem de chegada Consumidos: 10 / 15 Horário: 13:00 Clínica: Centro de Saude Pr…" at bounding box center [470, 234] width 280 height 101
click at [326, 187] on input "Ordem de chegada Consumidos: 10 / 15 Horário: 13:00 Clínica: Centro de Saude Pr…" at bounding box center [325, 187] width 5 height 6
radio input "true"
click at [597, 303] on button "Agendar" at bounding box center [602, 304] width 26 height 11
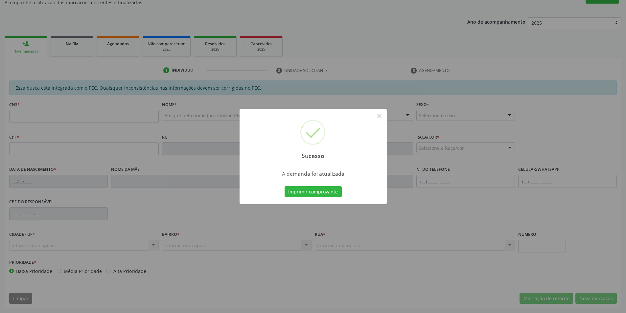
scroll to position [109, 0]
click at [382, 115] on button "×" at bounding box center [379, 115] width 11 height 11
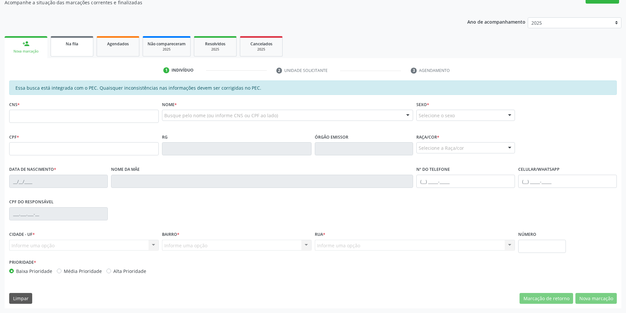
click at [81, 42] on div "Na fila" at bounding box center [72, 43] width 33 height 7
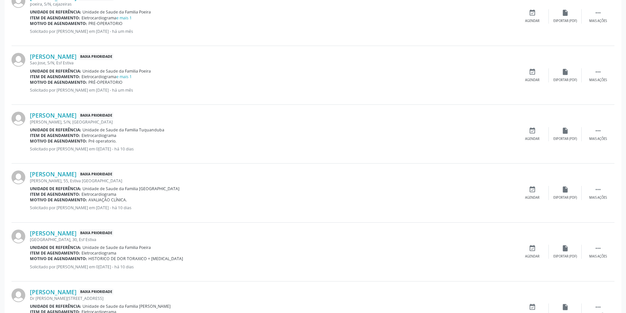
scroll to position [493, 0]
click at [69, 116] on link "[PERSON_NAME]" at bounding box center [53, 114] width 47 height 7
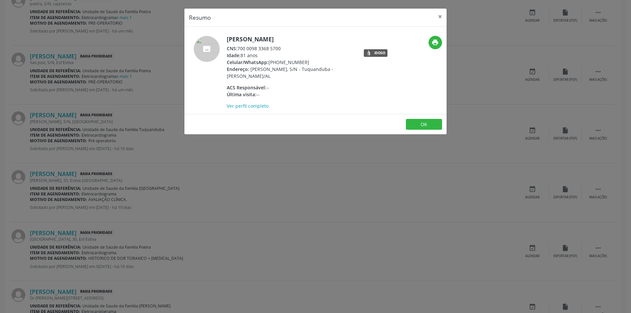
drag, startPoint x: 239, startPoint y: 49, endPoint x: 281, endPoint y: 47, distance: 42.4
click at [281, 47] on div "CNS: 700 0098 3368 5700" at bounding box center [291, 48] width 128 height 7
click at [421, 123] on button "OK" at bounding box center [424, 124] width 36 height 11
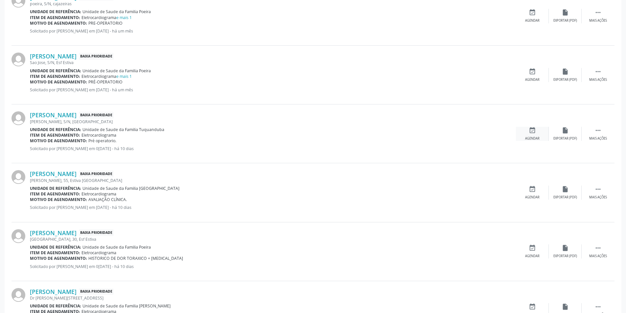
click at [531, 135] on div "event_available Agendar" at bounding box center [532, 134] width 33 height 14
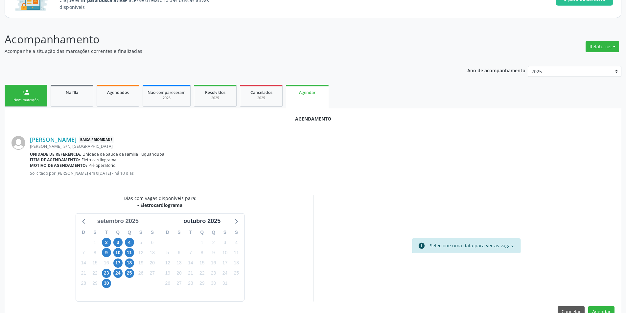
scroll to position [76, 0]
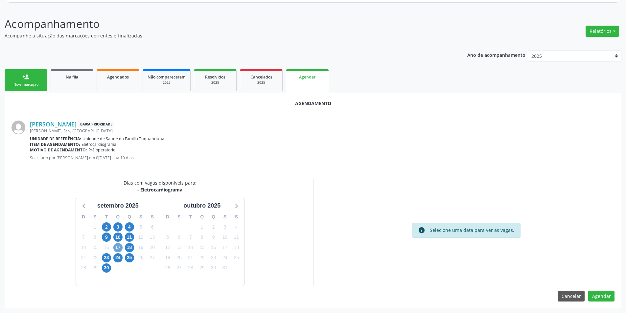
click at [117, 246] on span "17" at bounding box center [117, 247] width 9 height 9
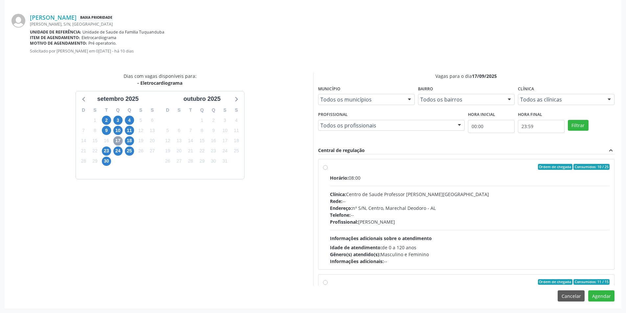
scroll to position [104, 0]
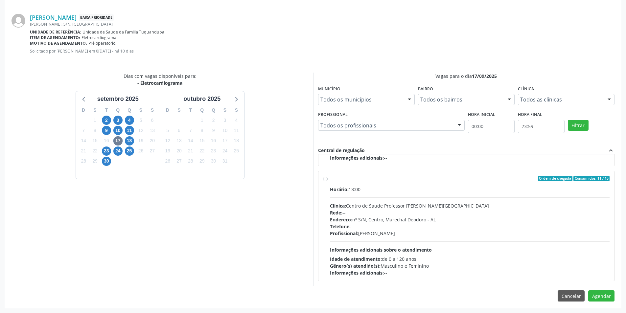
click at [330, 179] on label "Ordem de chegada Consumidos: 11 / 15 Horário: 13:00 Clínica: Centro de Saude Pr…" at bounding box center [470, 226] width 280 height 101
click at [324, 179] on input "Ordem de chegada Consumidos: 11 / 15 Horário: 13:00 Clínica: Centro de Saude Pr…" at bounding box center [325, 179] width 5 height 6
radio input "true"
click at [599, 296] on button "Agendar" at bounding box center [602, 296] width 26 height 11
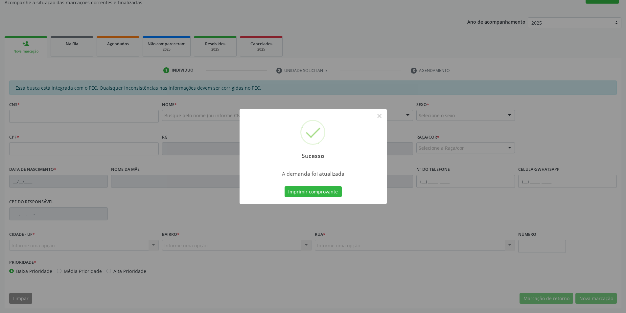
scroll to position [109, 0]
click at [378, 115] on button "×" at bounding box center [379, 115] width 11 height 11
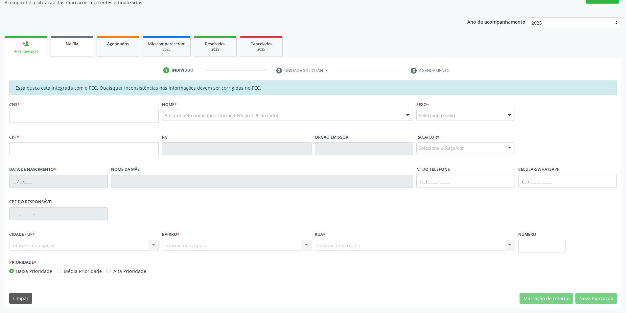
click at [76, 46] on span "Na fila" at bounding box center [72, 44] width 12 height 6
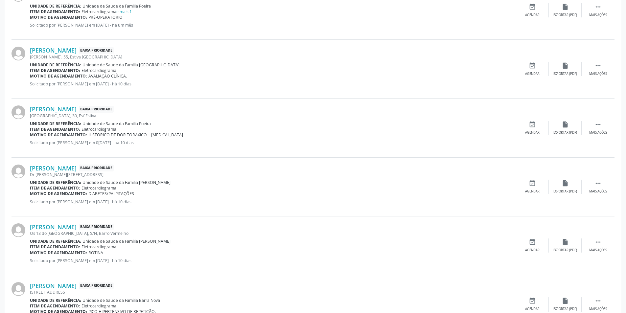
scroll to position [559, 0]
click at [75, 48] on link "[PERSON_NAME]" at bounding box center [53, 49] width 47 height 7
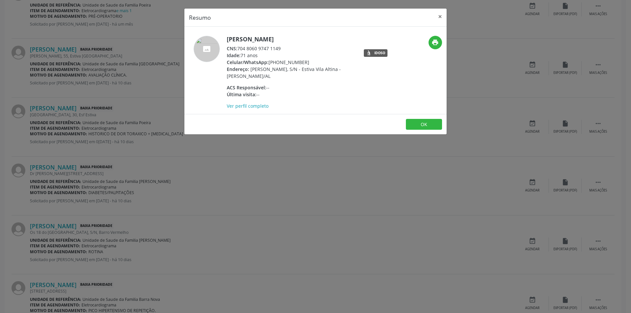
drag, startPoint x: 238, startPoint y: 48, endPoint x: 281, endPoint y: 48, distance: 43.1
click at [281, 48] on div "CNS: 704 8060 9747 1149" at bounding box center [291, 48] width 128 height 7
click at [421, 126] on button "OK" at bounding box center [424, 124] width 36 height 11
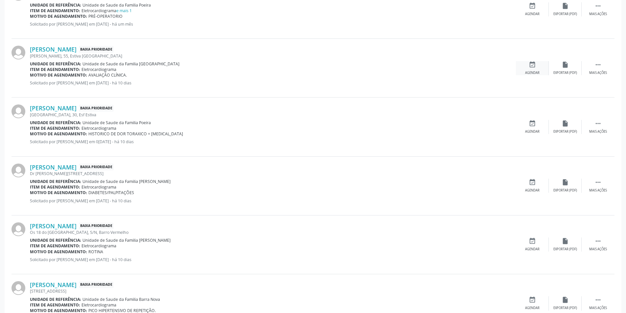
click at [530, 66] on icon "event_available" at bounding box center [532, 64] width 7 height 7
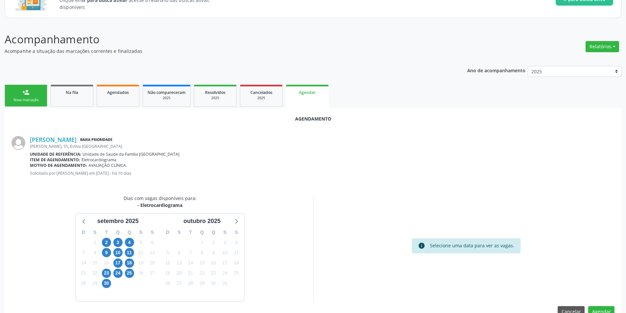
scroll to position [76, 0]
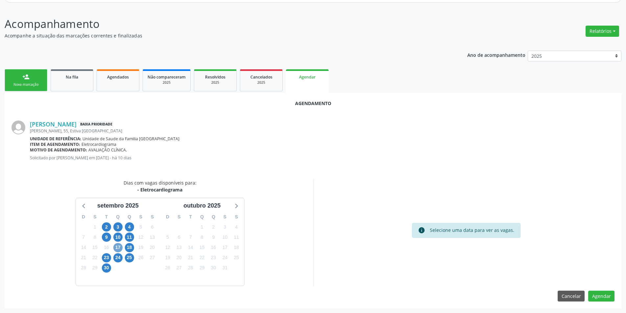
click at [115, 247] on span "17" at bounding box center [117, 247] width 9 height 9
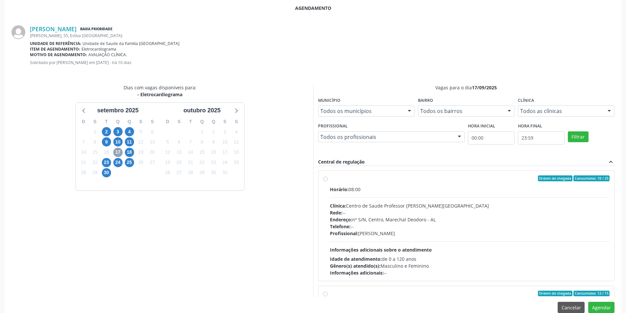
scroll to position [183, 0]
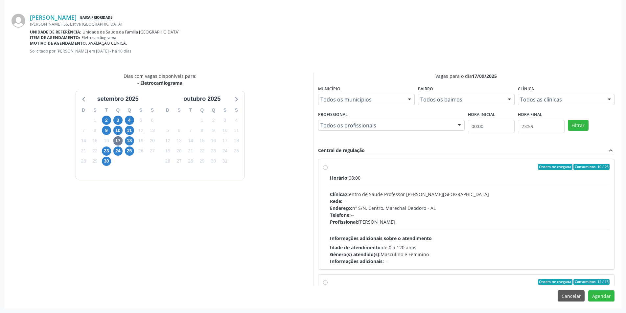
click at [330, 168] on label "Ordem de chegada Consumidos: 10 / 25 Horário: 08:00 Clínica: Centro de Saude Pr…" at bounding box center [470, 214] width 280 height 101
click at [325, 168] on input "Ordem de chegada Consumidos: 10 / 25 Horário: 08:00 Clínica: Centro de Saude Pr…" at bounding box center [325, 167] width 5 height 6
click at [330, 166] on label "Ordem de chegada Consumidos: 10 / 25 Horário: 08:00 Clínica: Centro de Saude Pr…" at bounding box center [470, 214] width 280 height 101
click at [325, 166] on input "Ordem de chegada Consumidos: 10 / 25 Horário: 08:00 Clínica: Centro de Saude Pr…" at bounding box center [325, 167] width 5 height 6
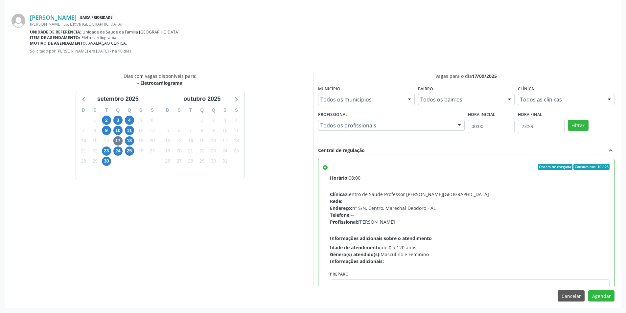
click at [330, 170] on label "Ordem de chegada Consumidos: 10 / 25 Horário: 08:00 Clínica: Centro de Saude Pr…" at bounding box center [470, 214] width 280 height 101
click at [326, 170] on input "Ordem de chegada Consumidos: 10 / 25 Horário: 08:00 Clínica: Centro de Saude Pr…" at bounding box center [325, 167] width 5 height 6
click at [330, 170] on label "Ordem de chegada Consumidos: 10 / 25 Horário: 08:00 Clínica: Centro de Saude Pr…" at bounding box center [470, 214] width 280 height 101
click at [326, 170] on input "Ordem de chegada Consumidos: 10 / 25 Horário: 08:00 Clínica: Centro de Saude Pr…" at bounding box center [325, 167] width 5 height 6
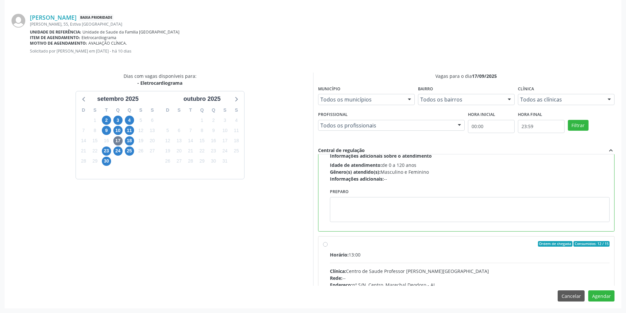
scroll to position [132, 0]
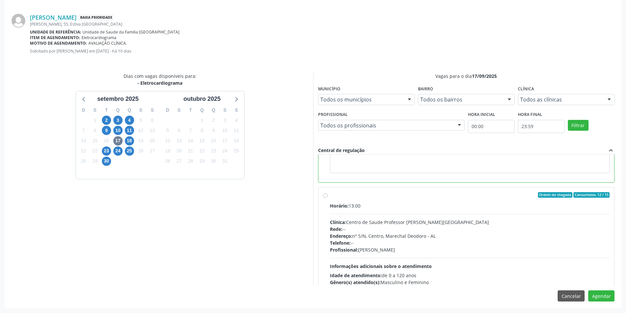
click at [330, 197] on label "Ordem de chegada Consumidos: 12 / 15 Horário: 13:00 Clínica: Centro de Saude Pr…" at bounding box center [470, 242] width 280 height 101
click at [326, 197] on input "Ordem de chegada Consumidos: 12 / 15 Horário: 13:00 Clínica: Centro de Saude Pr…" at bounding box center [325, 195] width 5 height 6
radio input "false"
radio input "true"
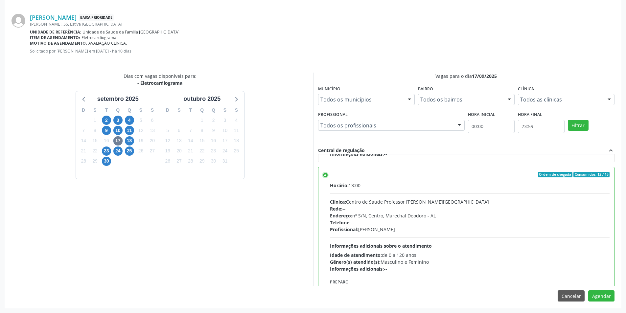
scroll to position [148, 0]
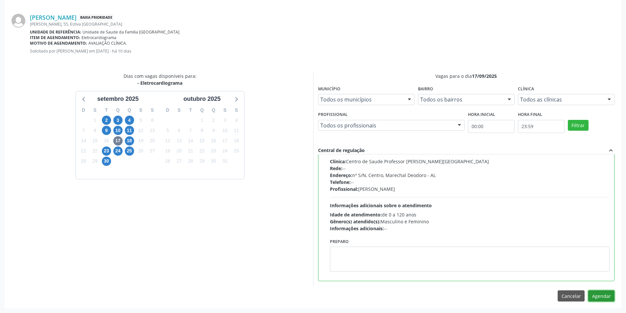
click at [607, 296] on button "Agendar" at bounding box center [602, 296] width 26 height 11
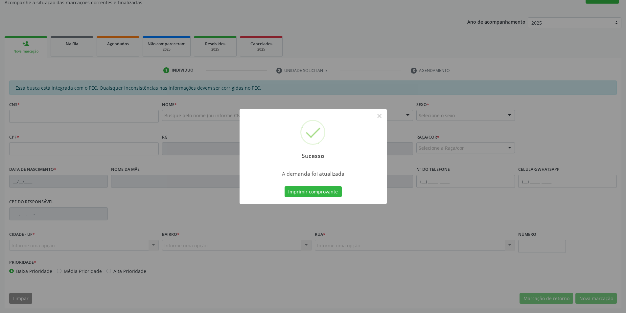
scroll to position [109, 0]
click at [380, 115] on button "×" at bounding box center [379, 115] width 11 height 11
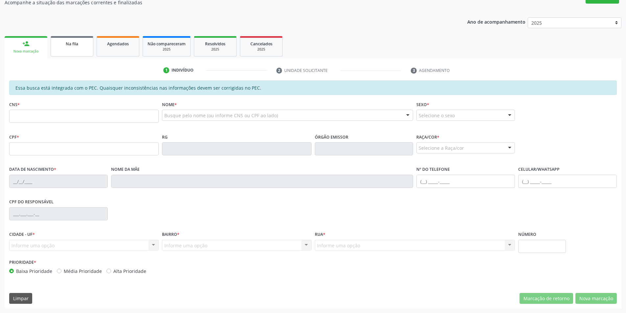
click at [81, 48] on link "Na fila" at bounding box center [72, 46] width 43 height 20
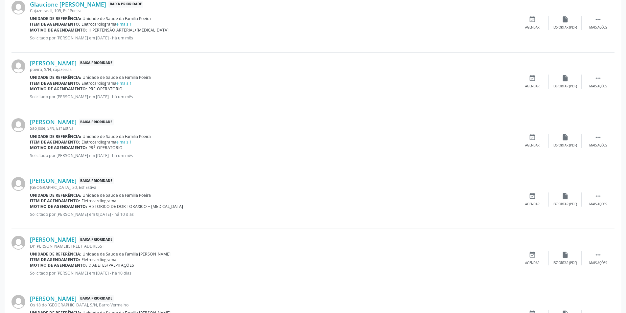
scroll to position [493, 0]
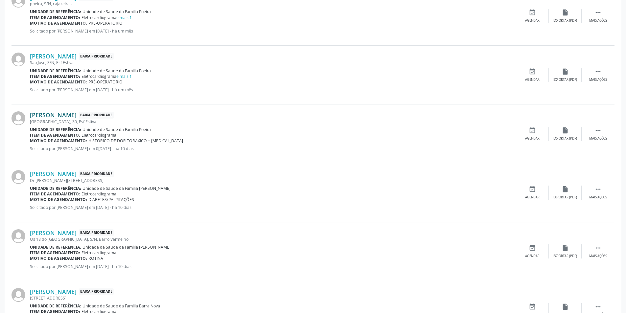
click at [57, 114] on link "[PERSON_NAME]" at bounding box center [53, 114] width 47 height 7
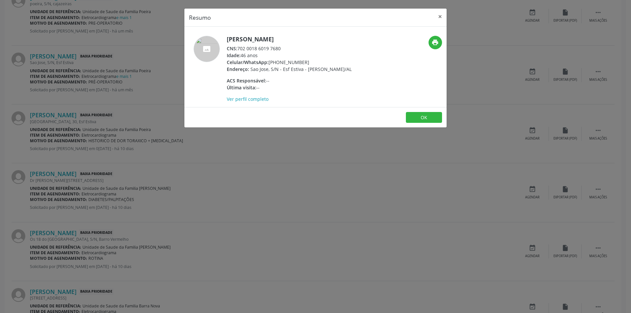
drag, startPoint x: 239, startPoint y: 48, endPoint x: 281, endPoint y: 47, distance: 42.1
click at [281, 47] on div "CNS: 702 0018 6019 7680" at bounding box center [289, 48] width 125 height 7
click at [428, 116] on button "OK" at bounding box center [424, 117] width 36 height 11
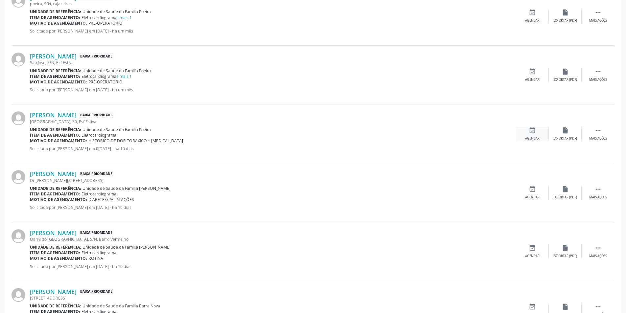
click at [535, 136] on div "event_available Agendar" at bounding box center [532, 134] width 33 height 14
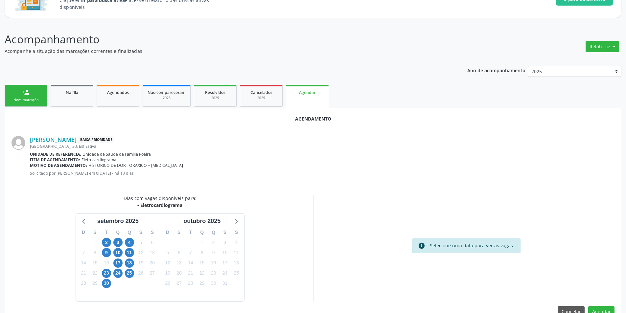
scroll to position [76, 0]
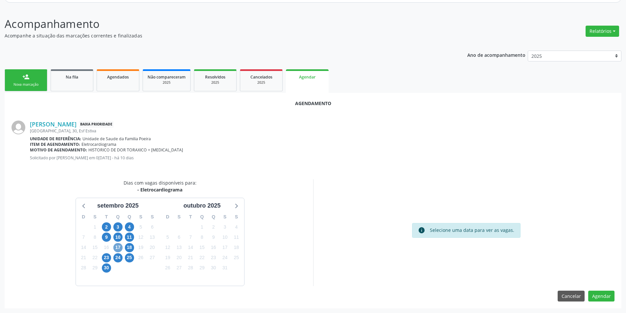
click at [118, 249] on span "17" at bounding box center [117, 247] width 9 height 9
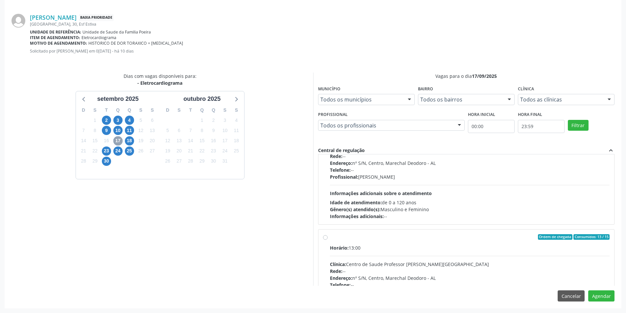
scroll to position [104, 0]
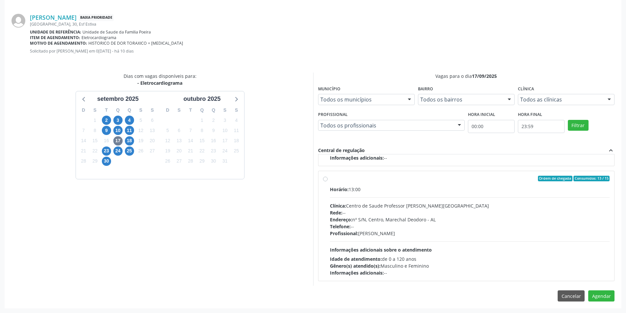
click at [330, 178] on label "Ordem de chegada Consumidos: 13 / 15 Horário: 13:00 Clínica: Centro de Saude Pr…" at bounding box center [470, 226] width 280 height 101
click at [326, 178] on input "Ordem de chegada Consumidos: 13 / 15 Horário: 13:00 Clínica: Centro de Saude Pr…" at bounding box center [325, 179] width 5 height 6
radio input "true"
click at [606, 299] on button "Agendar" at bounding box center [602, 296] width 26 height 11
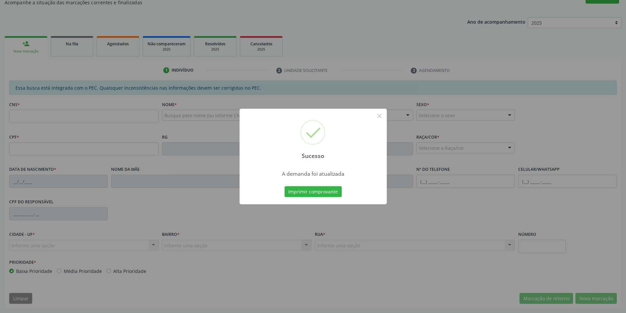
scroll to position [109, 0]
click at [382, 117] on button "×" at bounding box center [379, 115] width 11 height 11
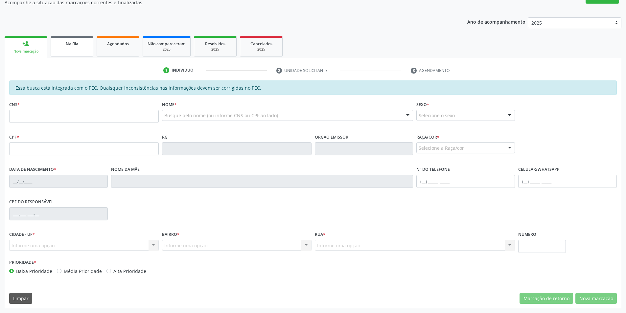
click at [57, 40] on div "Na fila" at bounding box center [72, 43] width 33 height 7
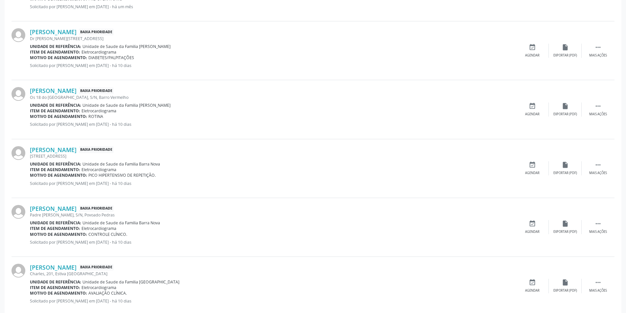
scroll to position [516, 0]
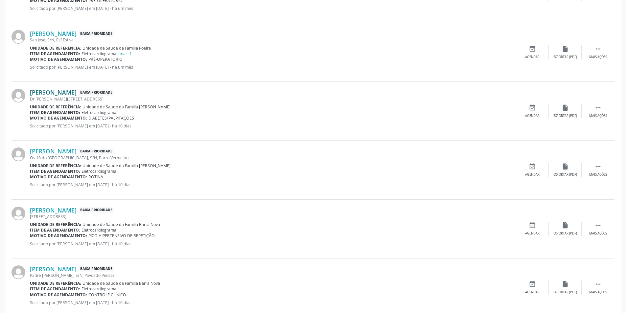
click at [66, 92] on link "[PERSON_NAME]" at bounding box center [53, 92] width 47 height 7
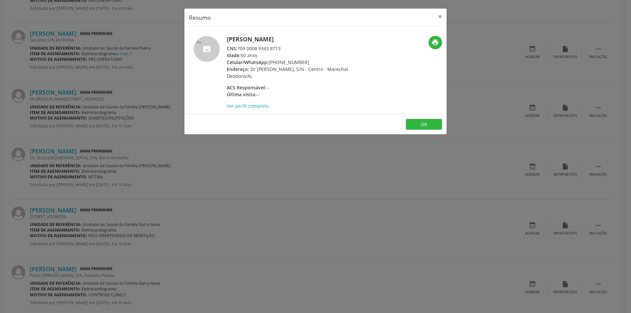
drag, startPoint x: 239, startPoint y: 49, endPoint x: 283, endPoint y: 48, distance: 43.7
click at [283, 48] on div "CNS: 709 0008 9343 8713" at bounding box center [291, 48] width 128 height 7
click at [429, 121] on button "OK" at bounding box center [424, 124] width 36 height 11
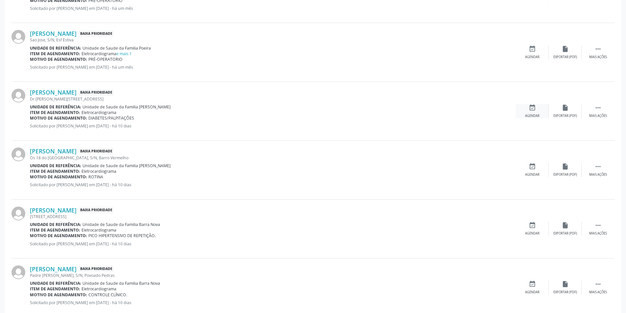
click at [535, 111] on icon "event_available" at bounding box center [532, 107] width 7 height 7
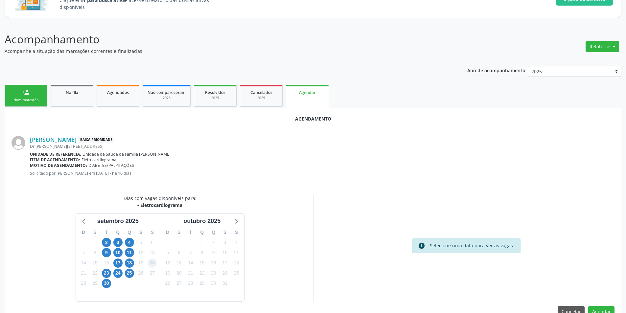
scroll to position [76, 0]
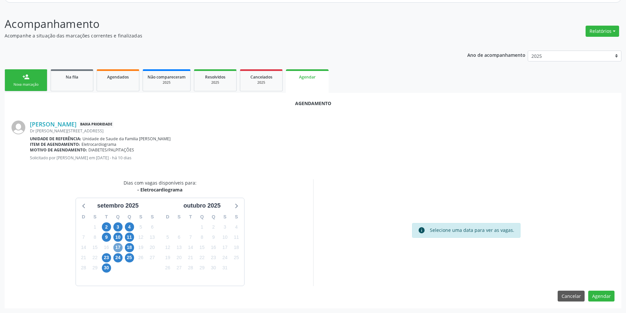
click at [119, 247] on span "17" at bounding box center [117, 247] width 9 height 9
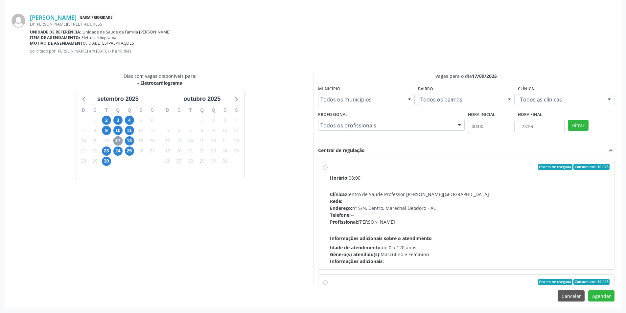
scroll to position [104, 0]
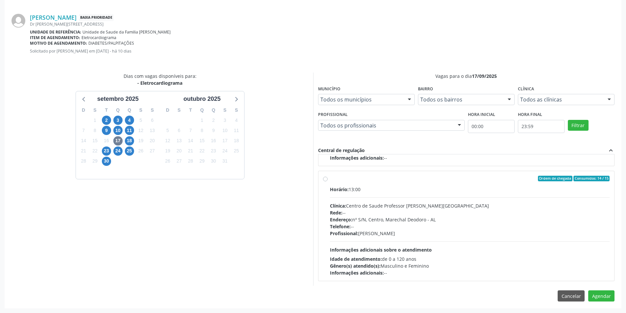
click at [330, 179] on label "Ordem de chegada Consumidos: 14 / 15 Horário: 13:00 Clínica: Centro de Saude Pr…" at bounding box center [470, 226] width 280 height 101
click at [324, 179] on input "Ordem de chegada Consumidos: 14 / 15 Horário: 13:00 Clínica: Centro de Saude Pr…" at bounding box center [325, 179] width 5 height 6
radio input "true"
click at [596, 297] on button "Agendar" at bounding box center [602, 296] width 26 height 11
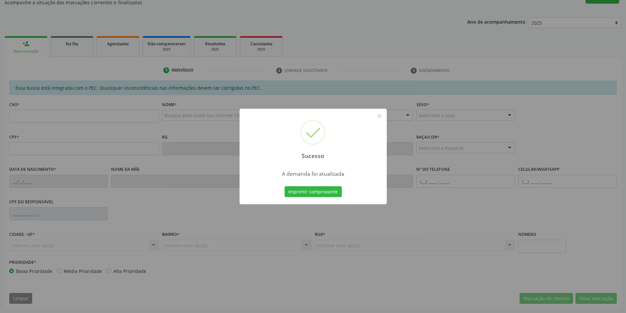
scroll to position [109, 0]
click at [380, 117] on button "×" at bounding box center [379, 115] width 11 height 11
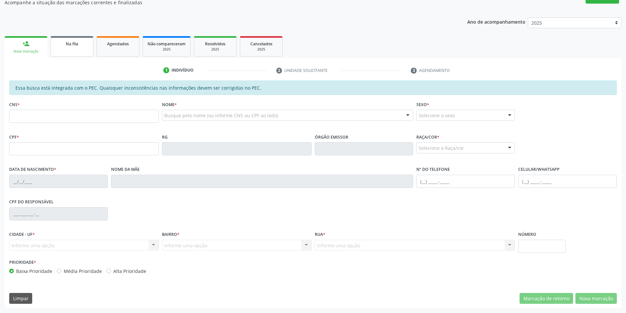
click at [67, 45] on span "Na fila" at bounding box center [72, 44] width 12 height 6
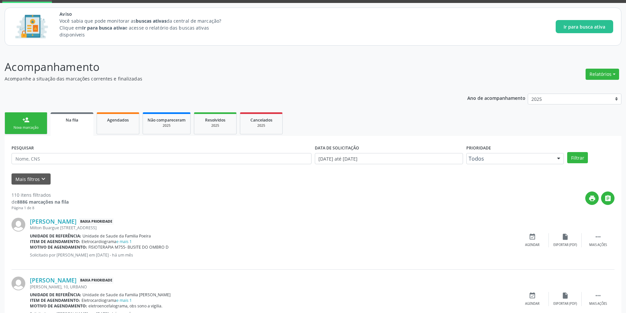
scroll to position [33, 0]
